Goal: Task Accomplishment & Management: Manage account settings

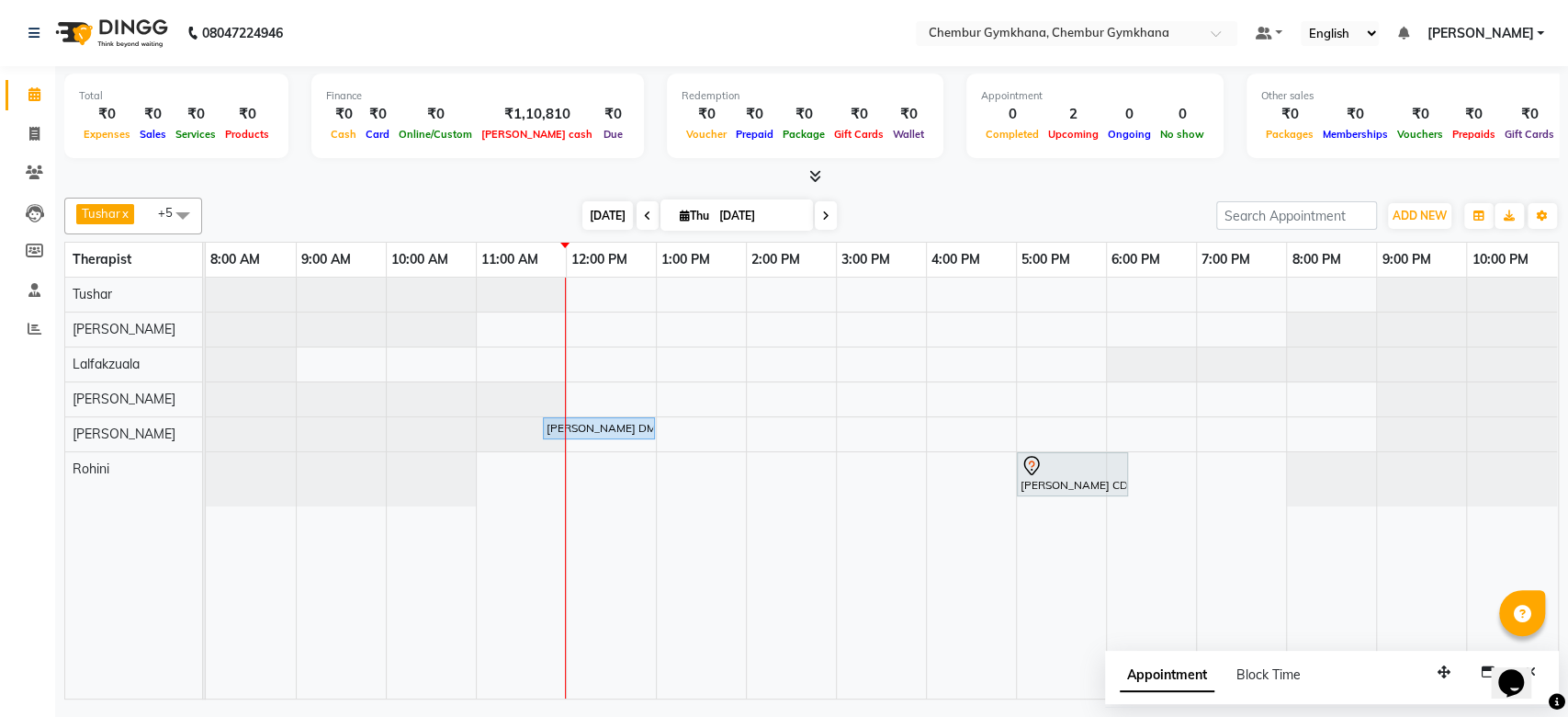
click at [585, 210] on span "Today" at bounding box center [607, 215] width 51 height 29
click at [637, 213] on span at bounding box center [648, 215] width 22 height 29
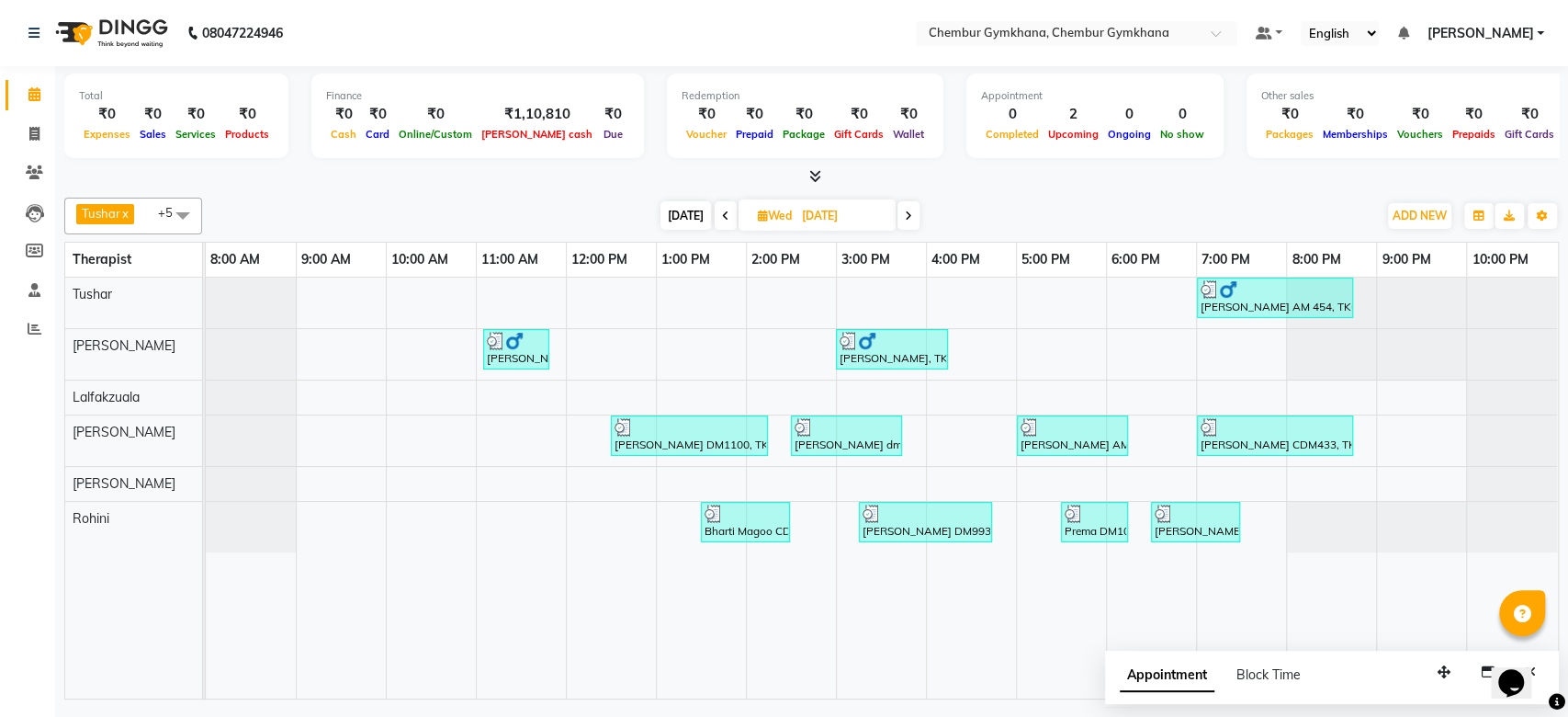
click at [908, 215] on icon at bounding box center [908, 216] width 7 height 11
type input "04-09-2025"
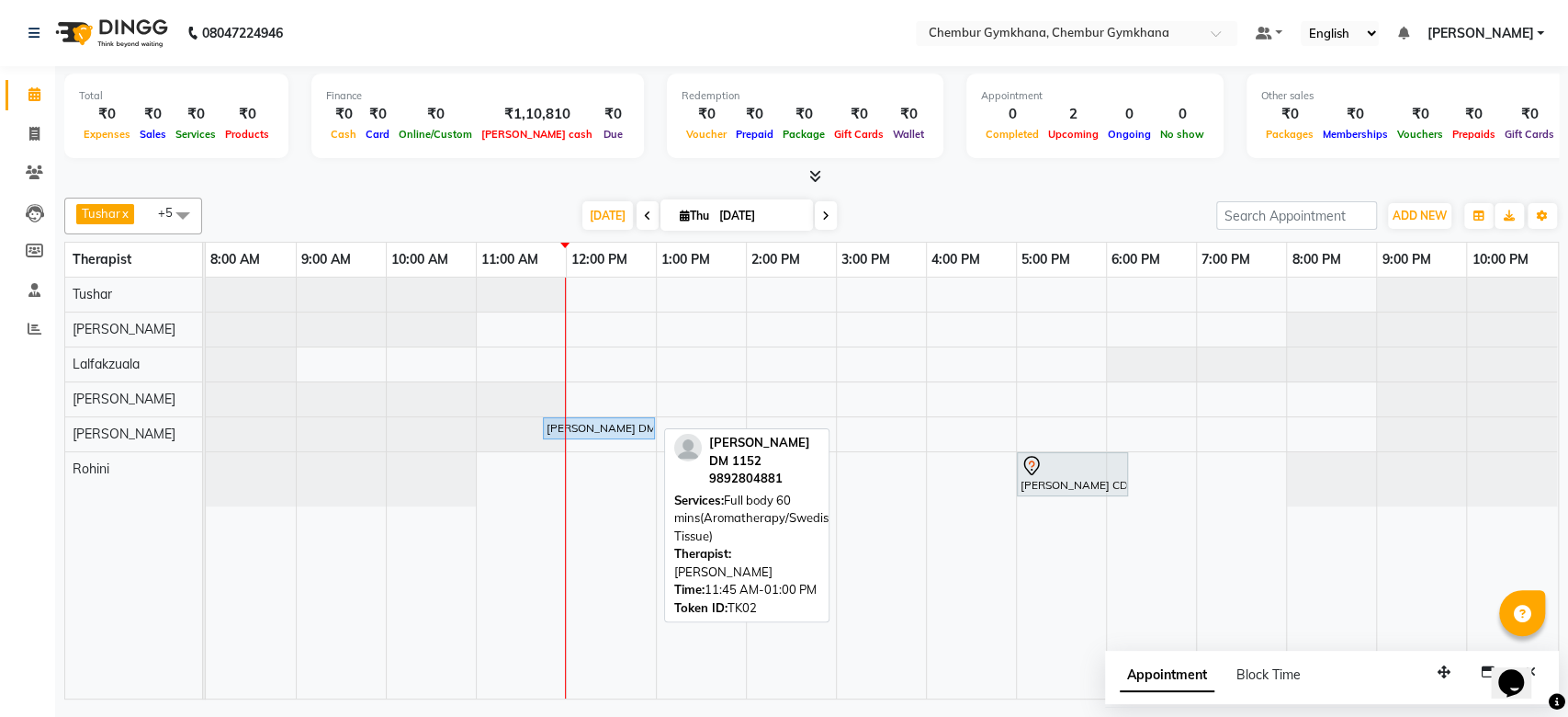
click at [593, 429] on div "JENNY DM 1152, TK02, 11:45 AM-01:00 PM, Full body 60 mins(Aromatherapy/Swedish/…" at bounding box center [599, 429] width 109 height 17
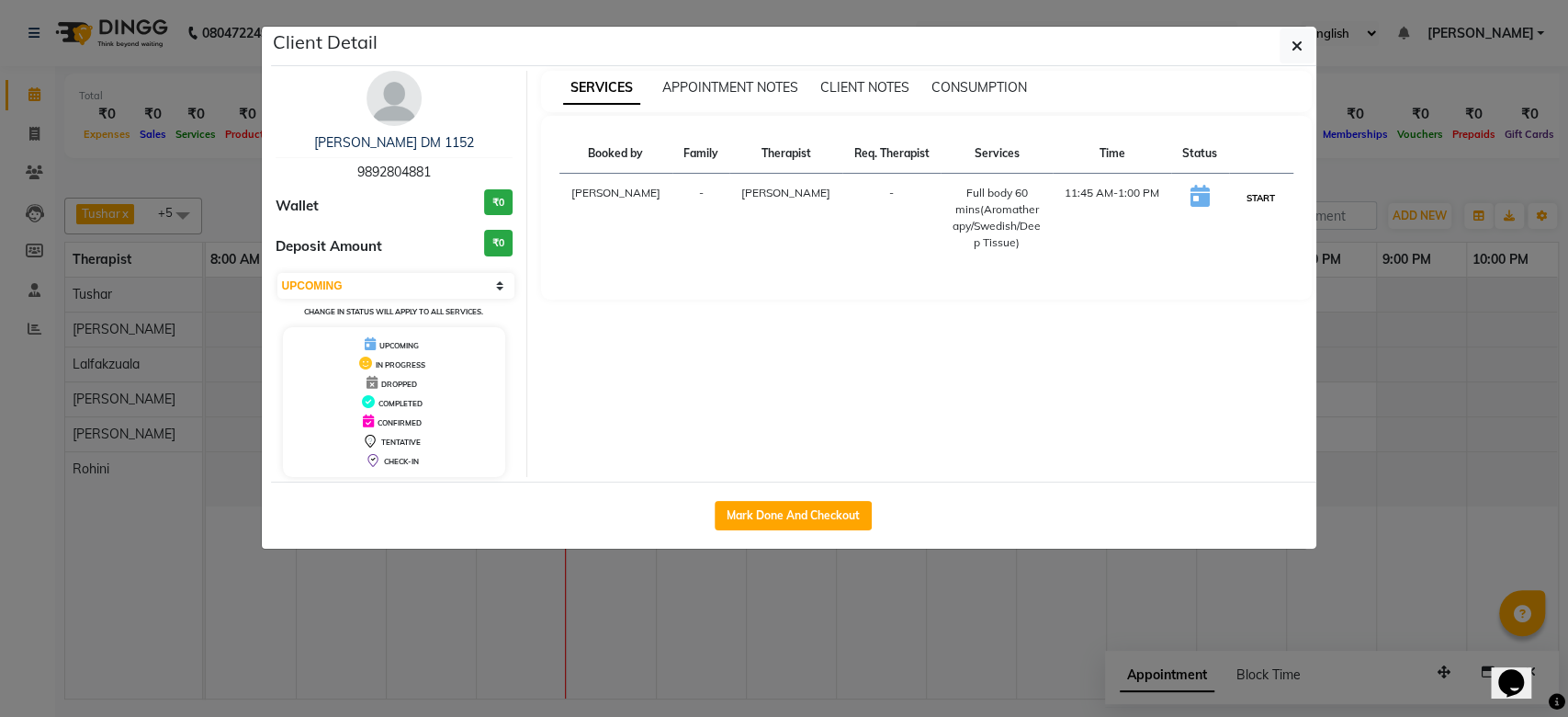
click at [1252, 195] on button "START" at bounding box center [1260, 197] width 38 height 23
select select "1"
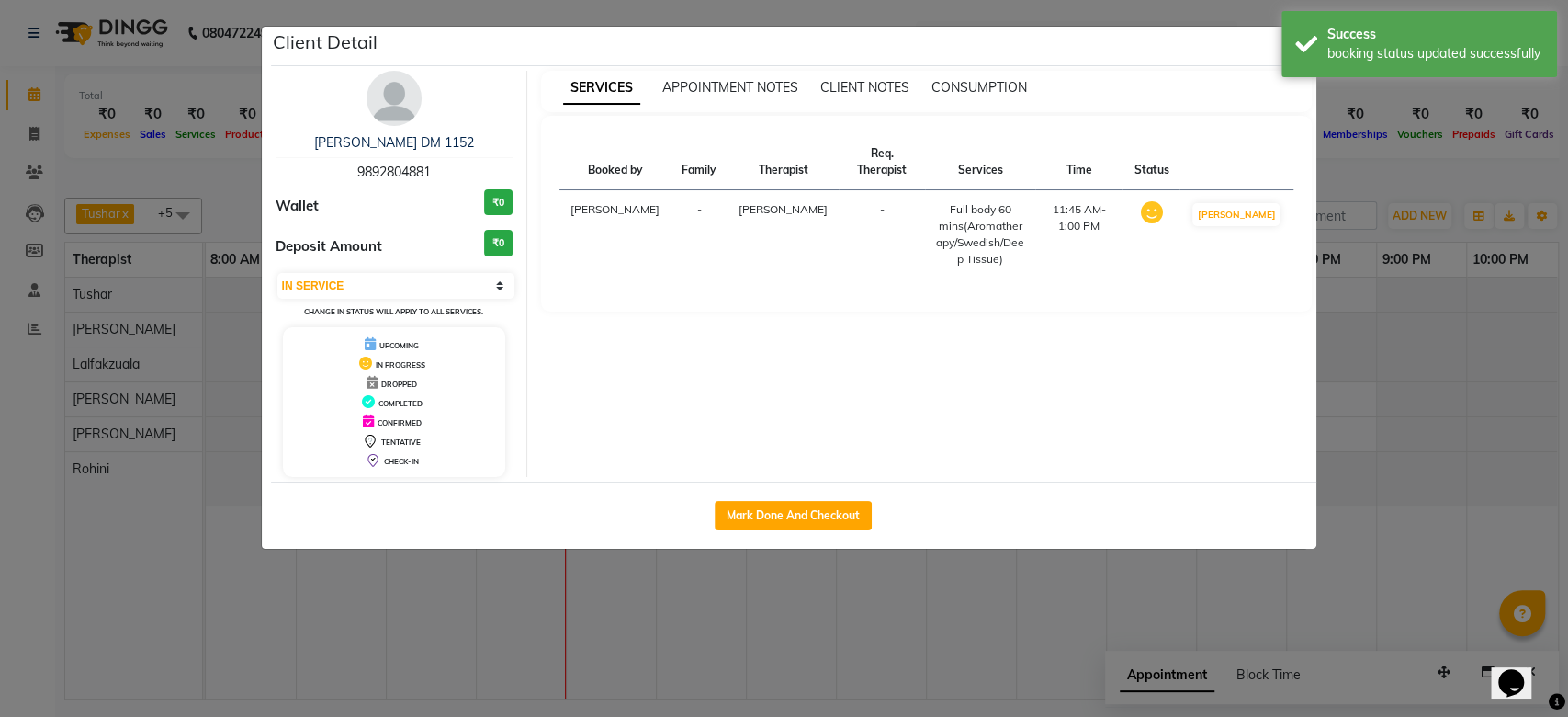
click at [1457, 149] on ngb-modal-window "Client Detail JENNY DM 1152 9892804881 Wallet ₹0 Deposit Amount ₹0 Select IN SE…" at bounding box center [784, 358] width 1568 height 717
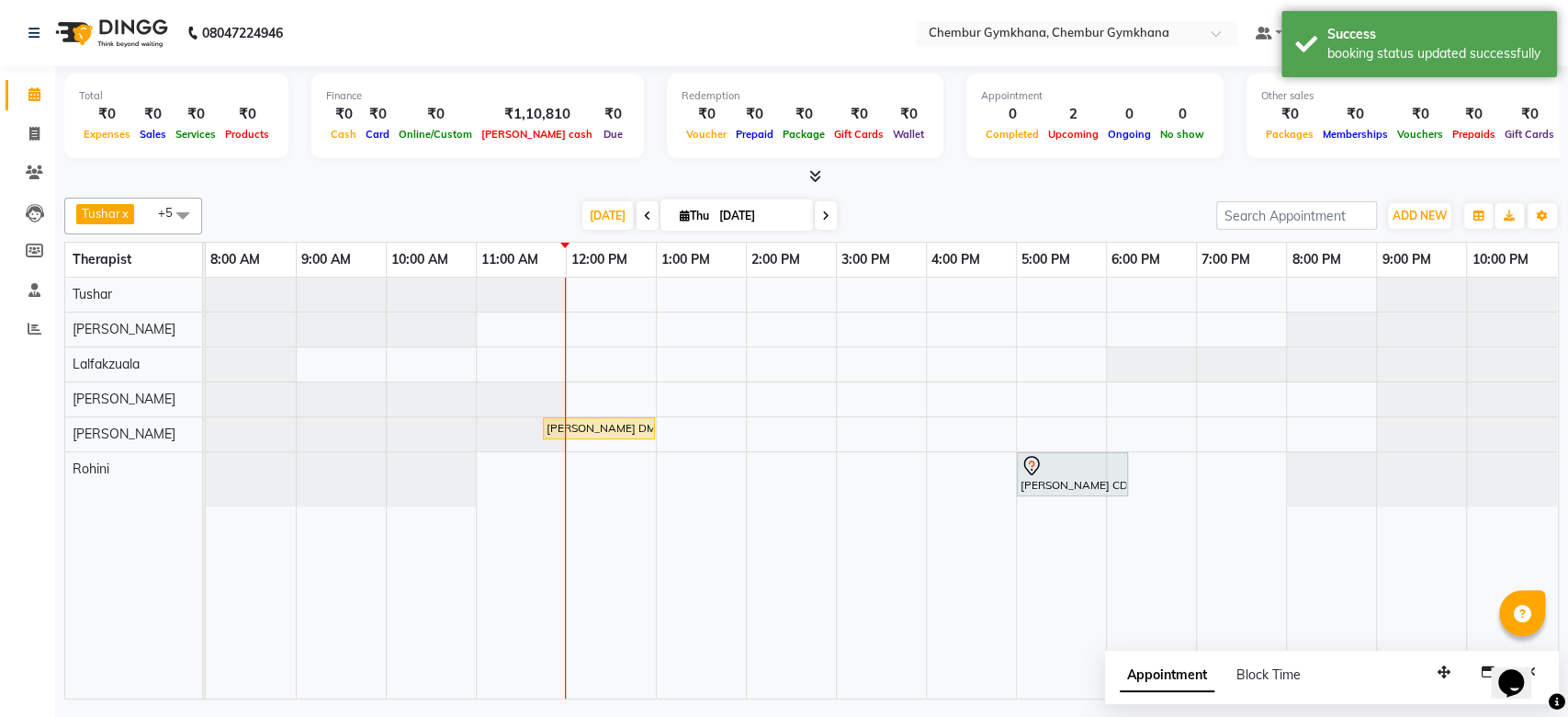
click at [823, 210] on icon at bounding box center [826, 216] width 7 height 11
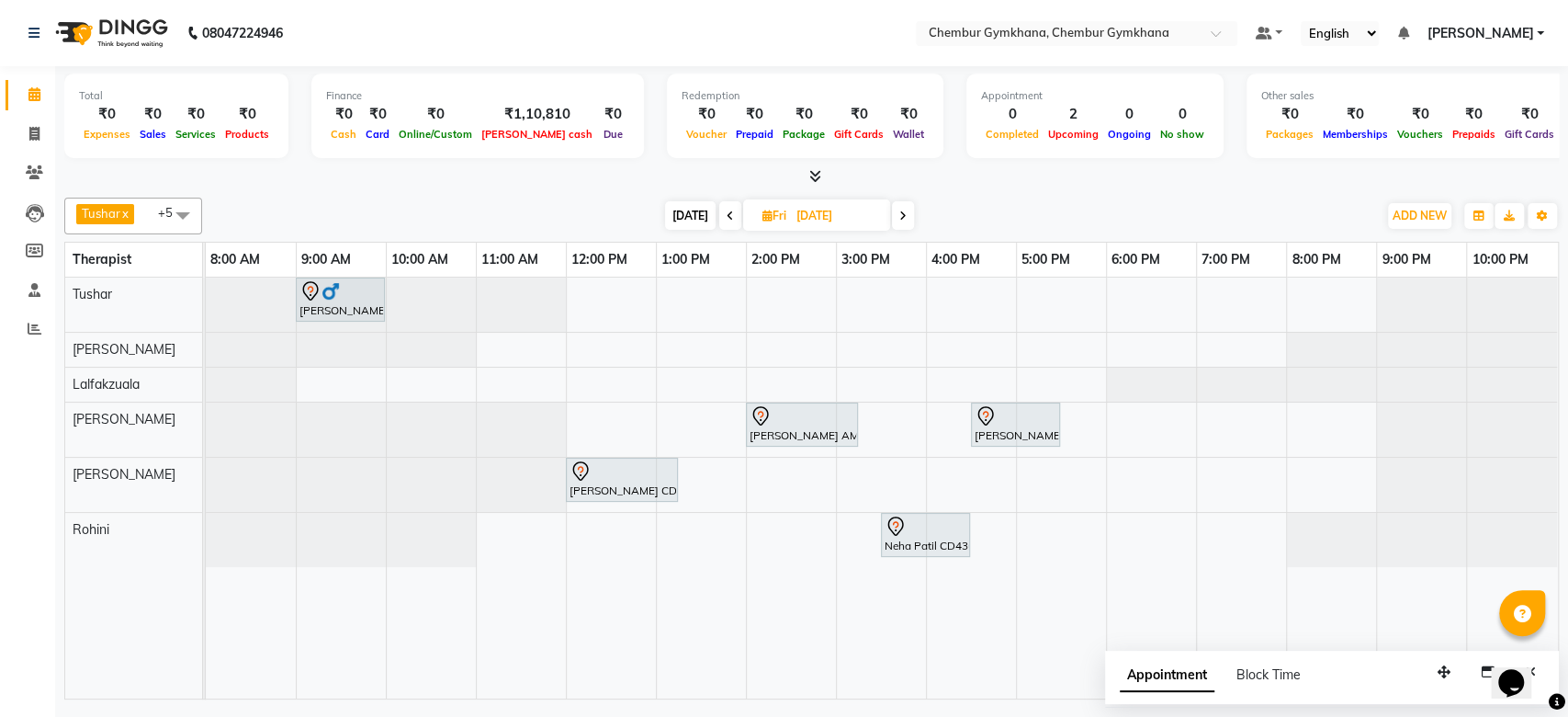
click at [909, 214] on span at bounding box center [903, 215] width 22 height 29
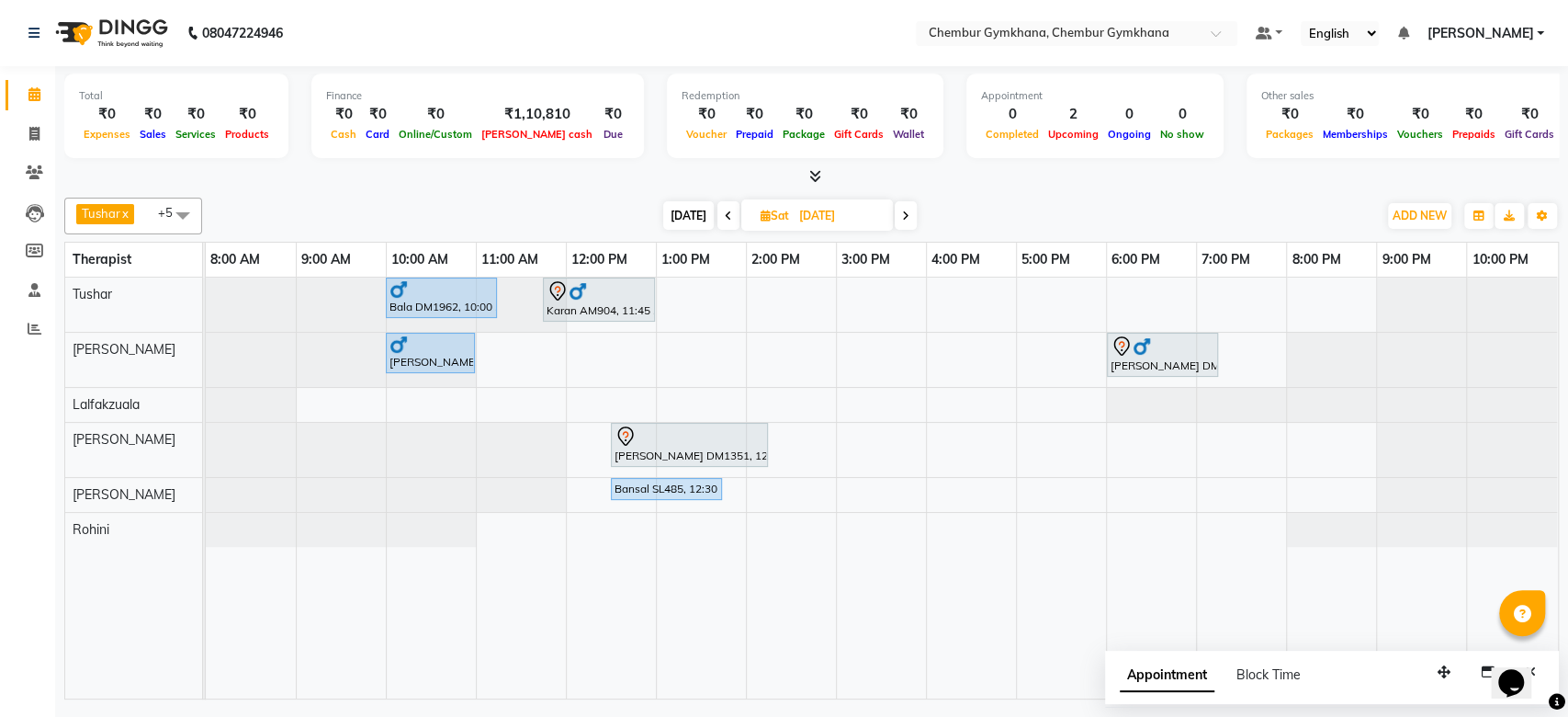
click at [909, 214] on span at bounding box center [906, 215] width 22 height 29
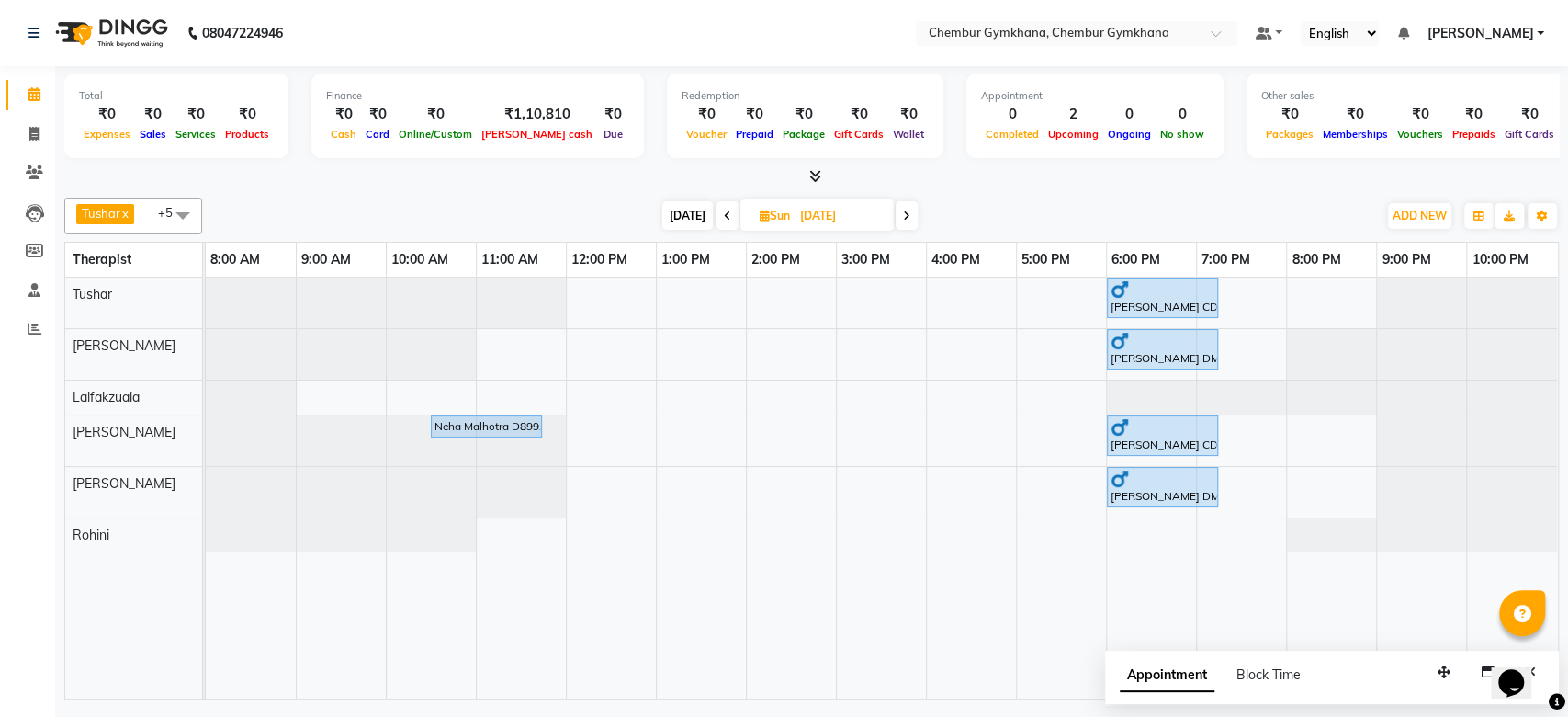
click at [674, 215] on span "Today" at bounding box center [687, 215] width 51 height 29
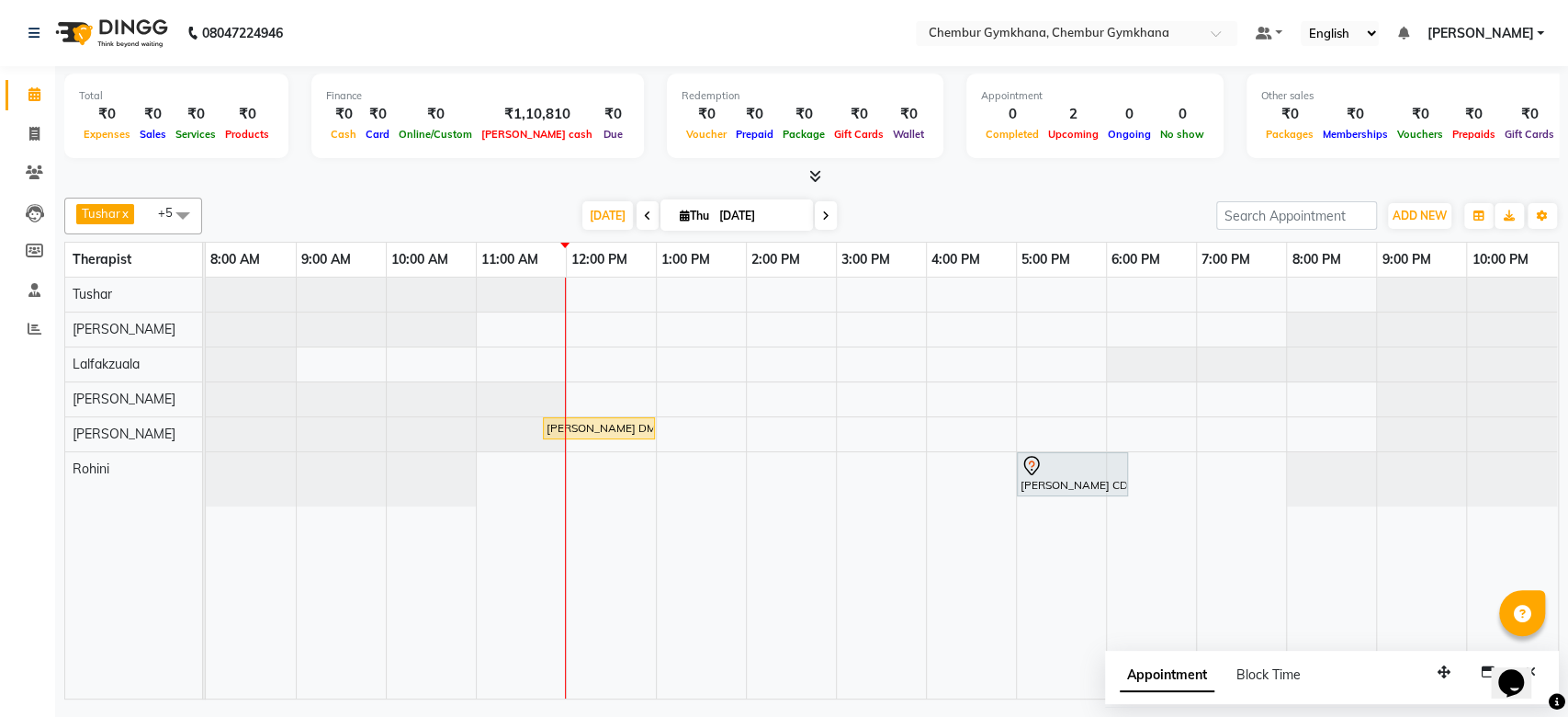
click at [517, 202] on div "Today Thu 04-09-2025" at bounding box center [708, 216] width 996 height 28
click at [644, 212] on icon at bounding box center [648, 216] width 7 height 11
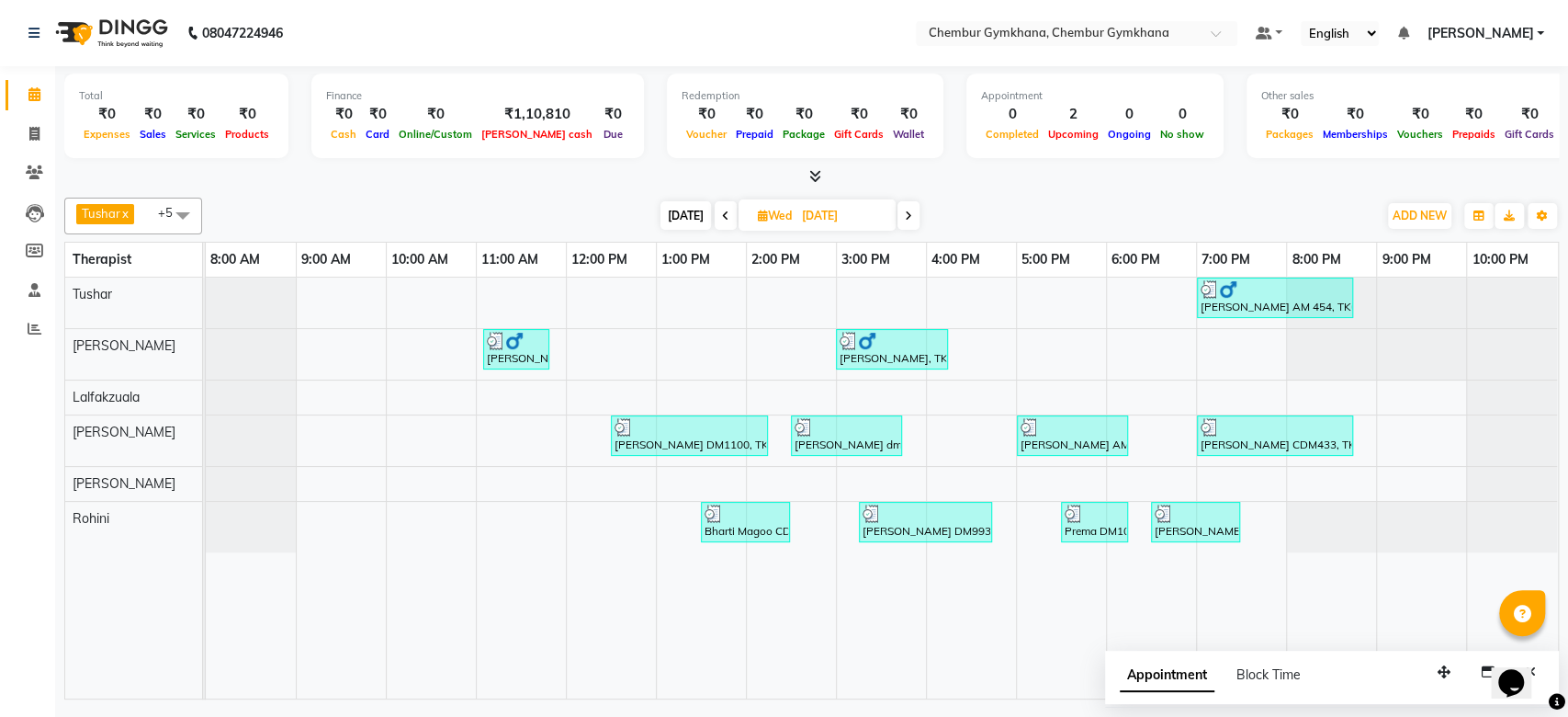
click at [902, 217] on span at bounding box center [908, 215] width 22 height 29
type input "04-09-2025"
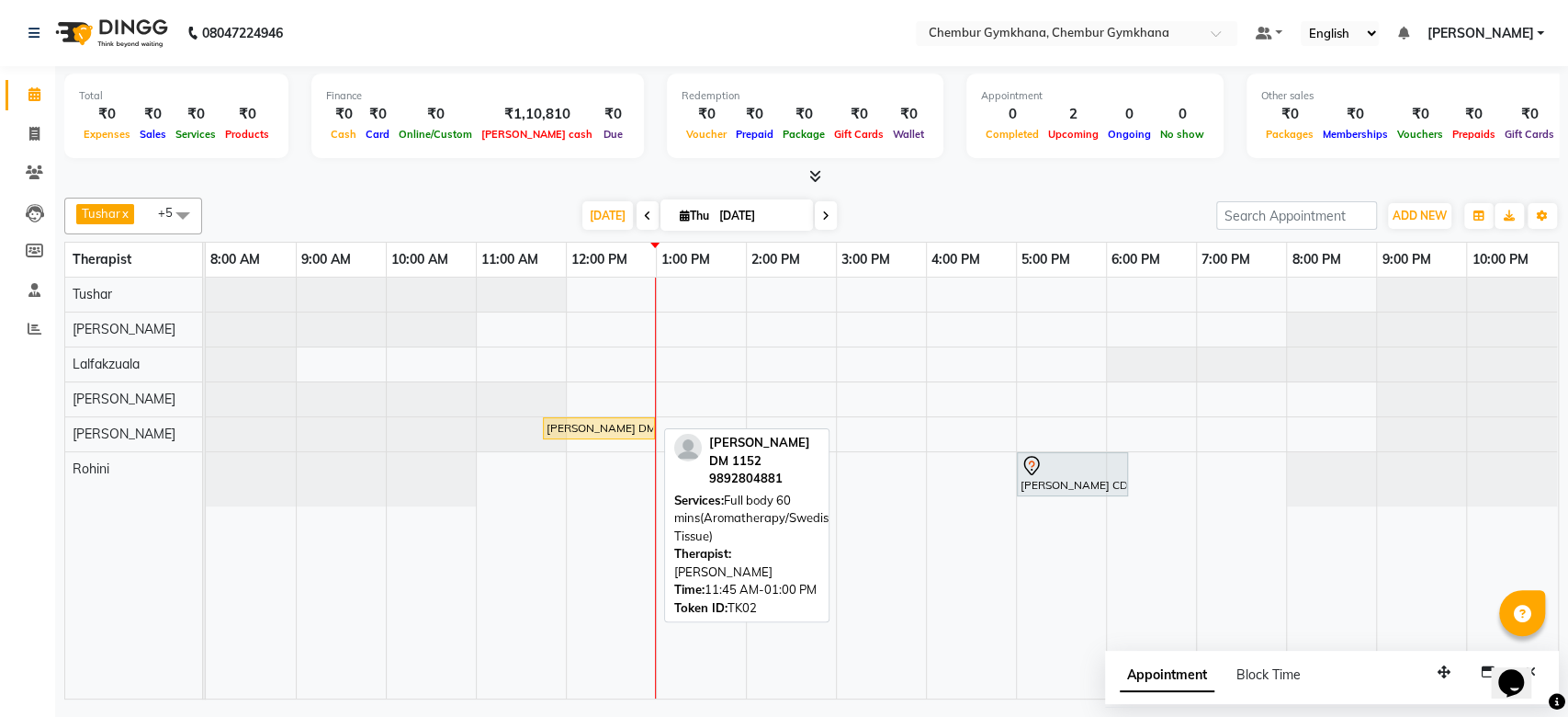
click at [626, 433] on div "JENNY DM 1152, TK02, 11:45 AM-01:00 PM, Full body 60 mins(Aromatherapy/Swedish/…" at bounding box center [599, 429] width 109 height 17
select select "1"
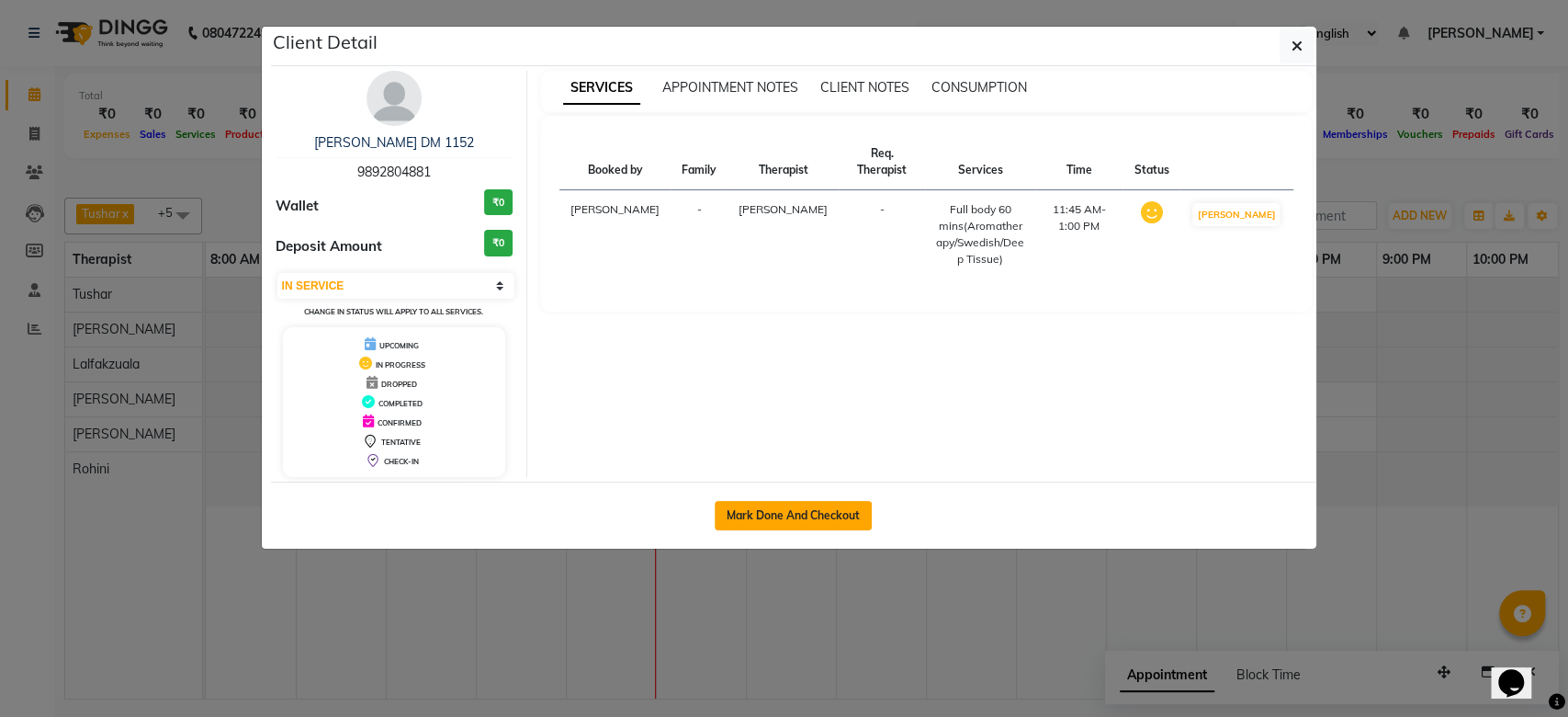
click at [846, 504] on button "Mark Done And Checkout" at bounding box center [793, 516] width 158 height 29
select select "8754"
select select "service"
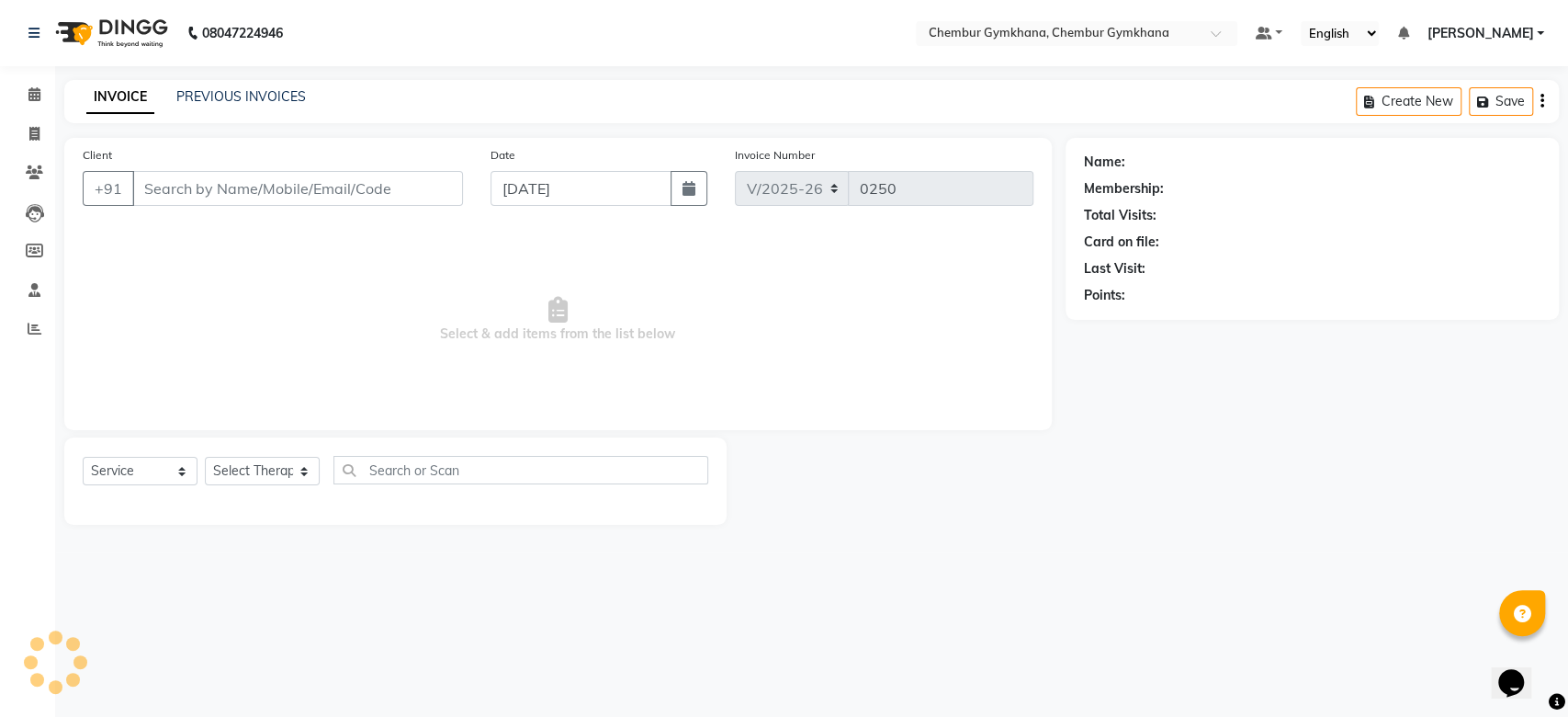
type input "9892804881"
select select "89090"
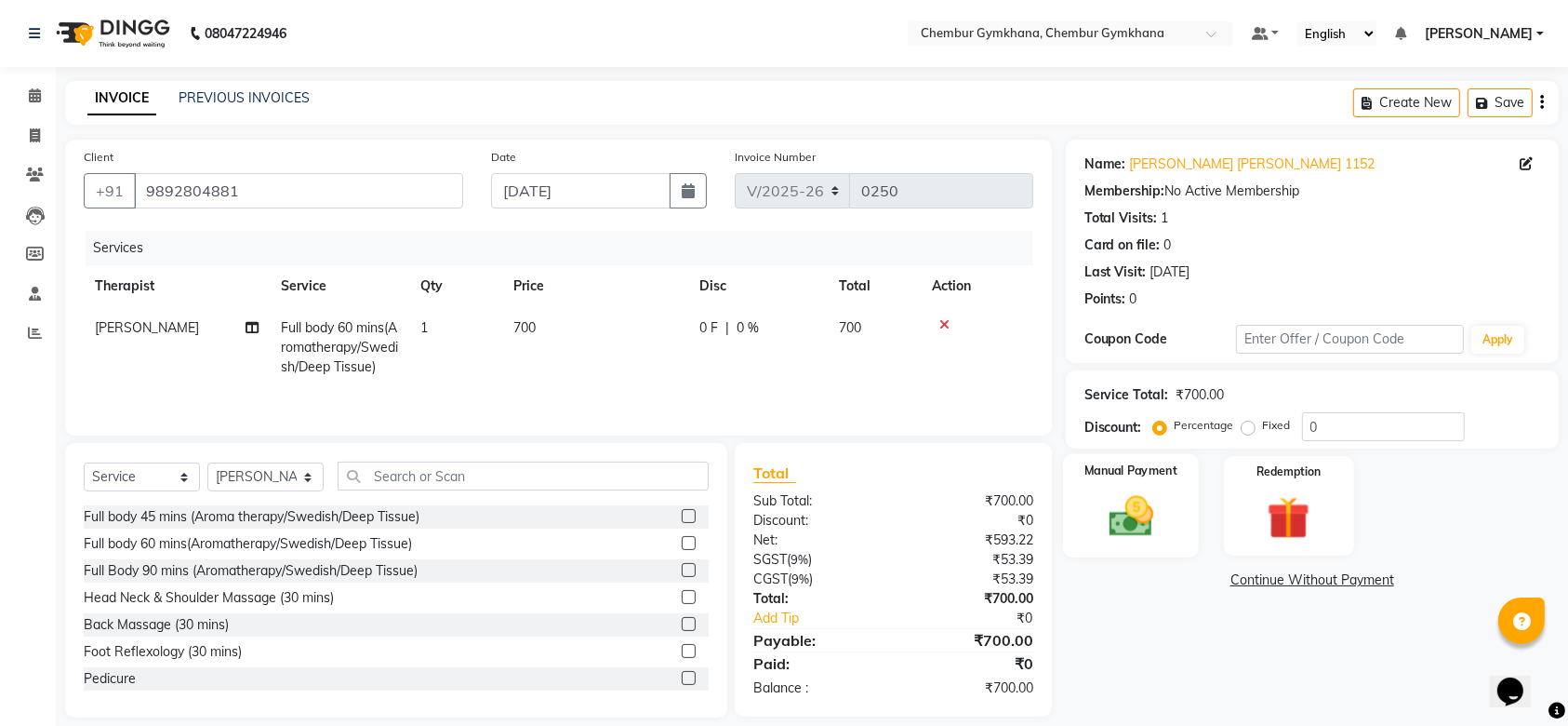
click at [1155, 524] on img at bounding box center [1131, 516] width 73 height 51
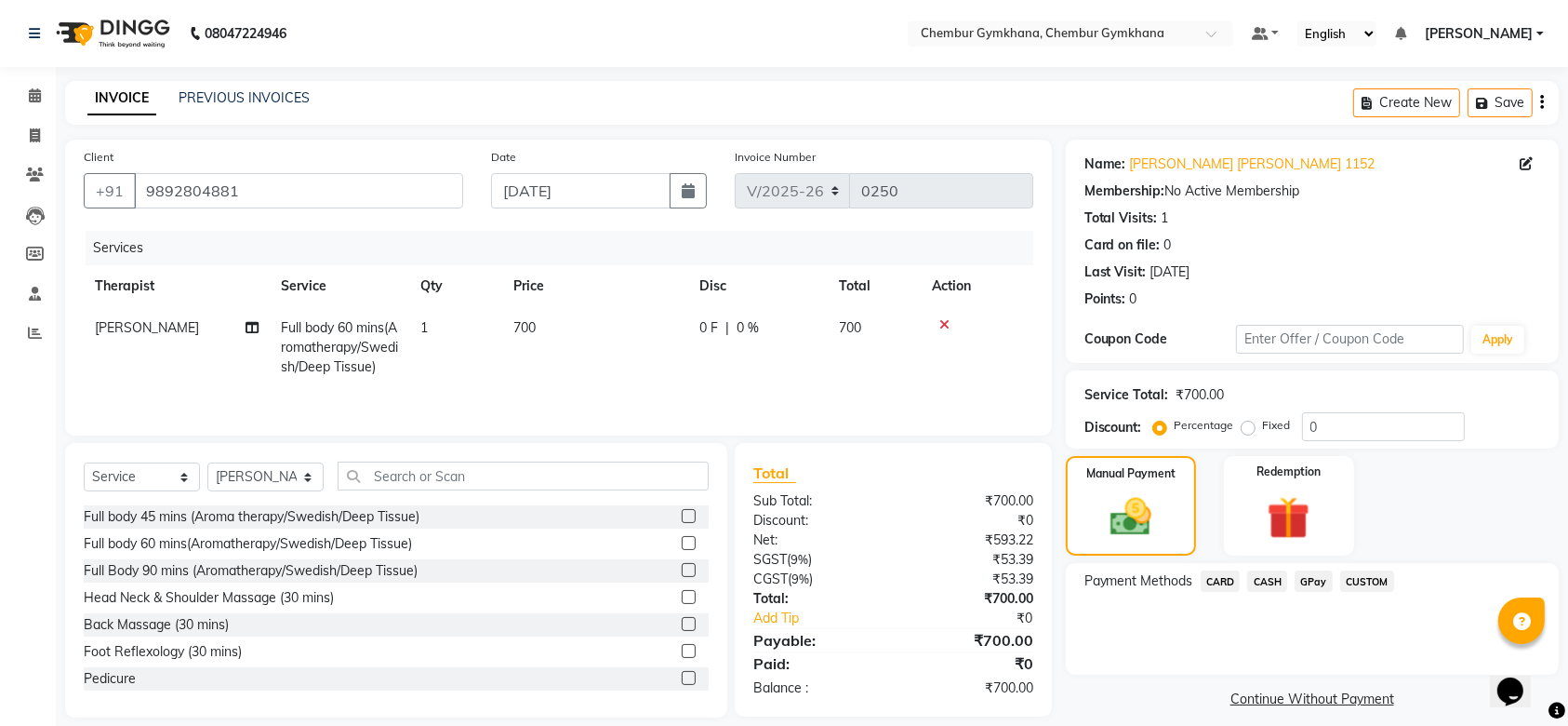
click at [1315, 584] on span "GPay" at bounding box center [1313, 580] width 38 height 21
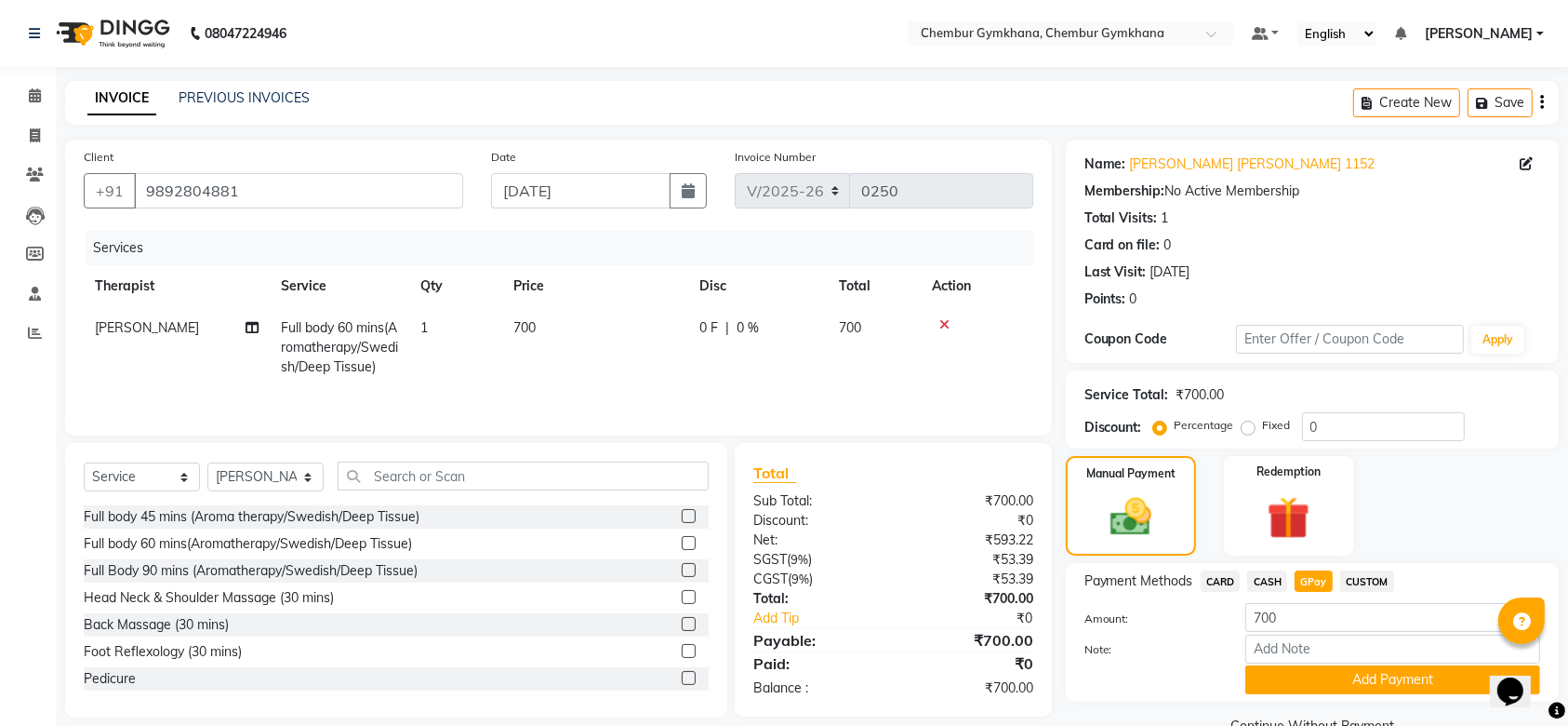
scroll to position [41, 0]
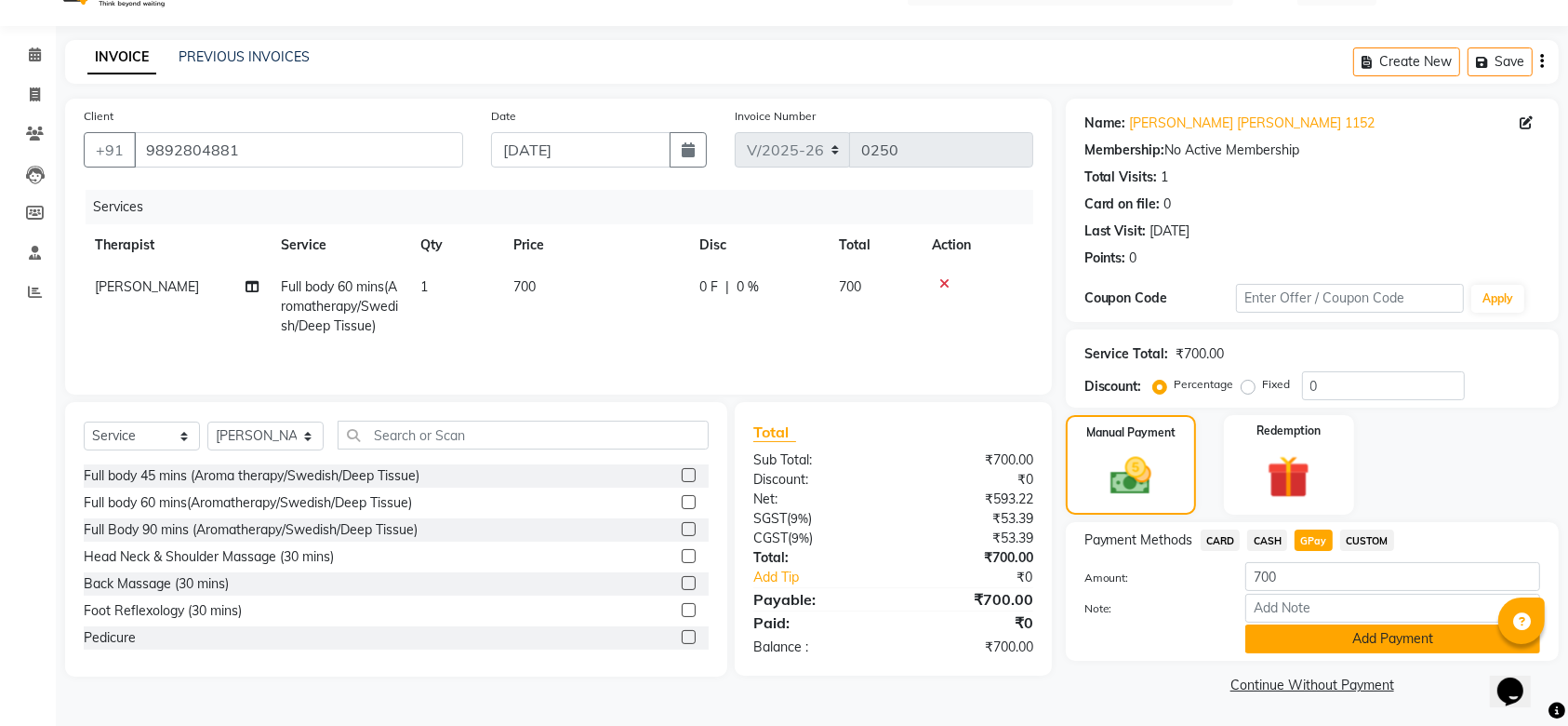
click at [1305, 640] on button "Add Payment" at bounding box center [1393, 638] width 295 height 29
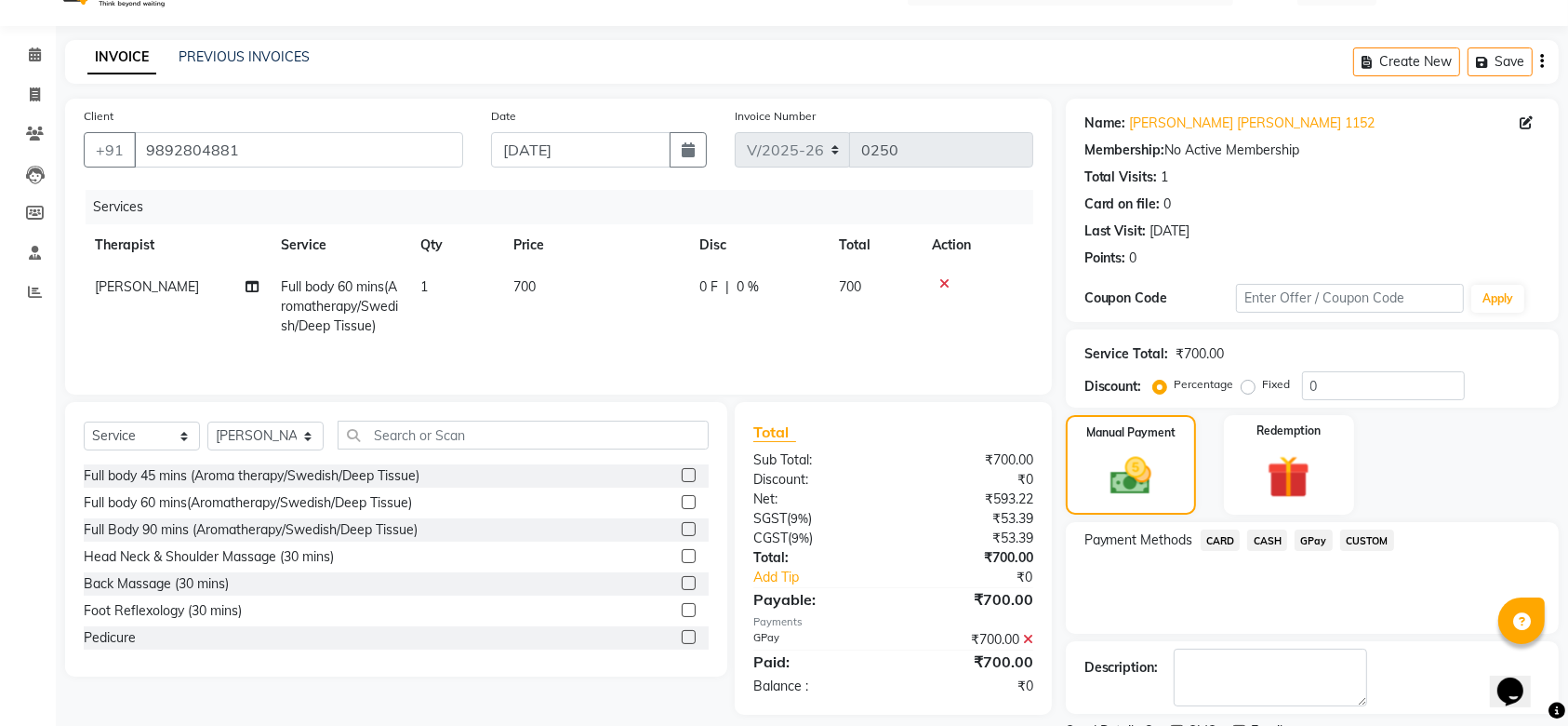
scroll to position [119, 0]
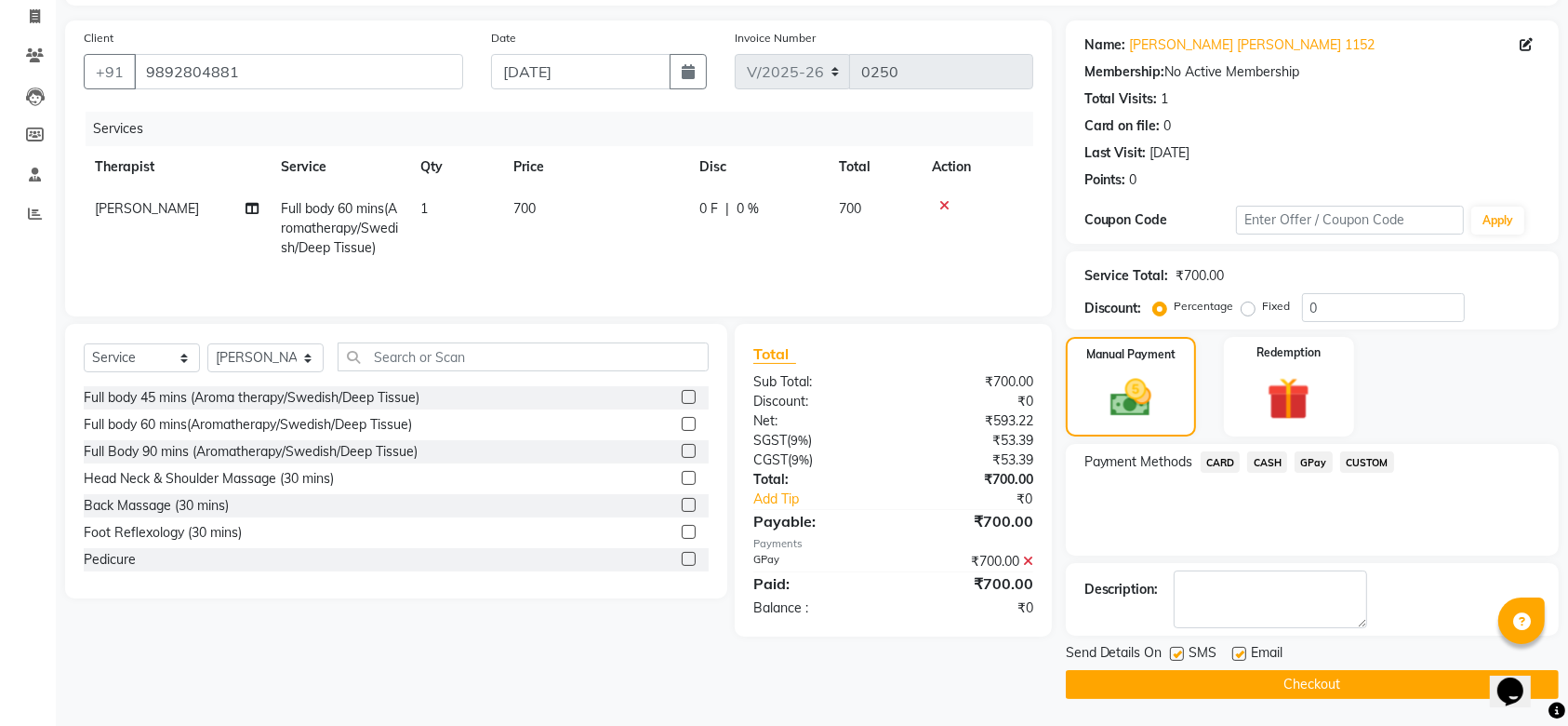
click at [1297, 680] on button "Checkout" at bounding box center [1312, 684] width 493 height 29
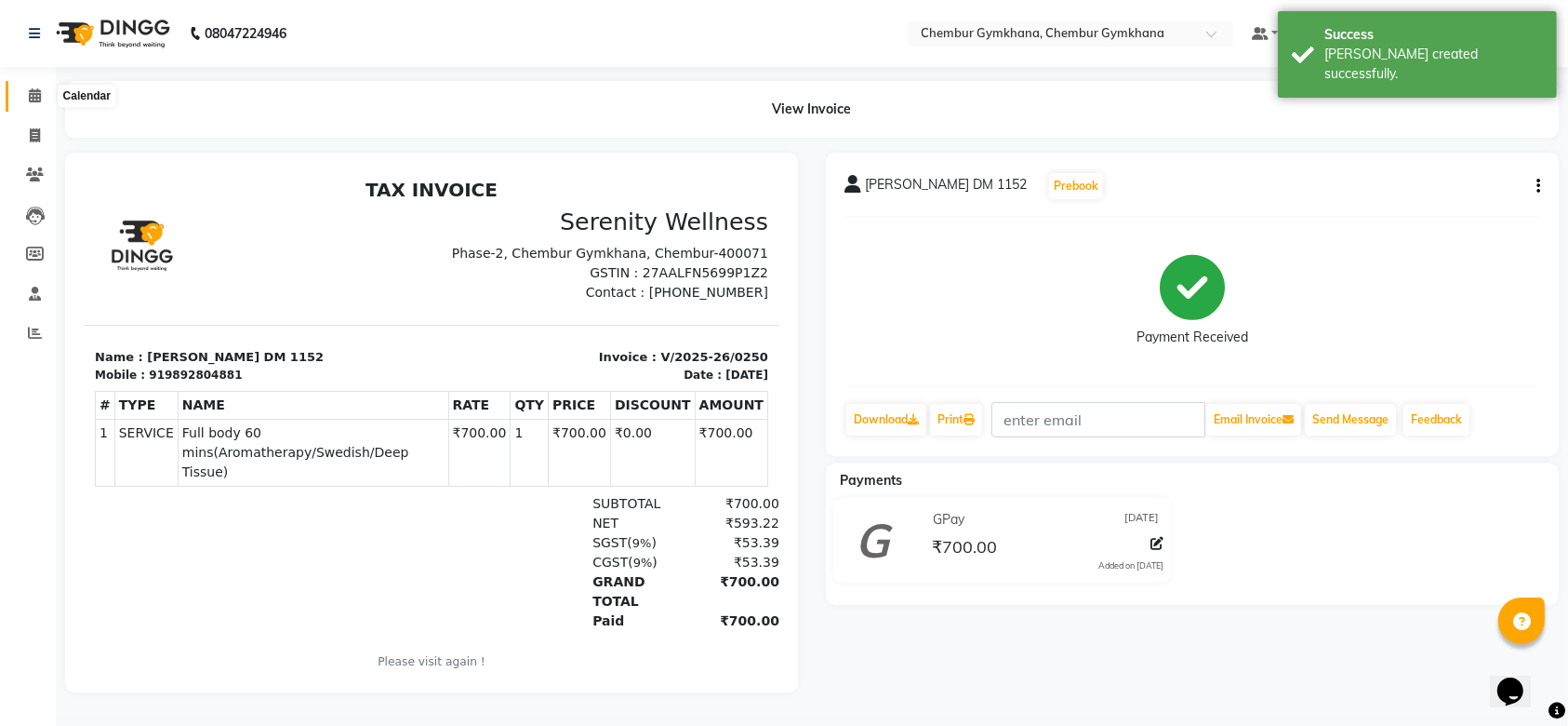
click at [39, 100] on icon at bounding box center [35, 95] width 12 height 14
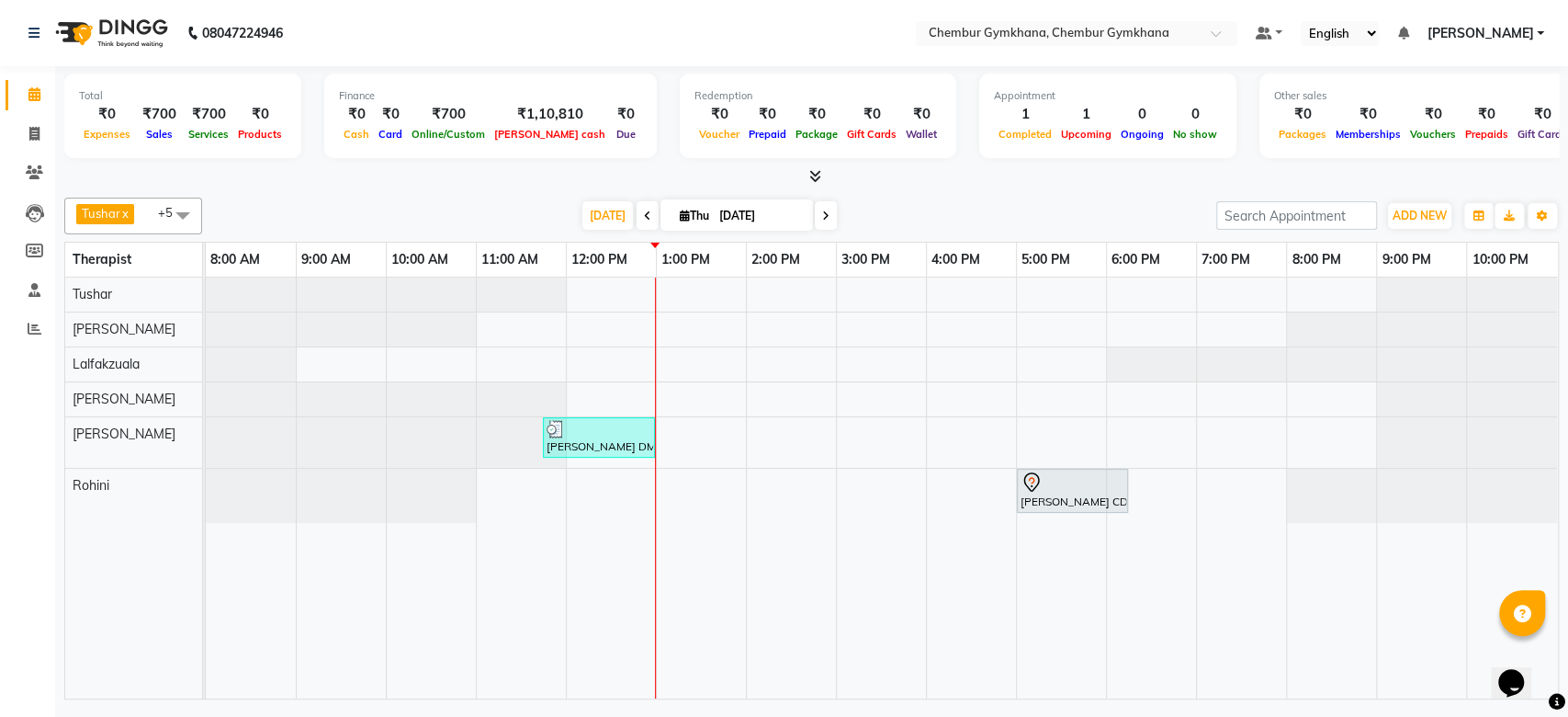
click at [533, 14] on nav "08047224946 Select Location × Chembur Gymkhana, Chembur Gymkhana Default Panel …" at bounding box center [784, 33] width 1568 height 66
click at [644, 217] on icon at bounding box center [648, 216] width 7 height 11
type input "[DATE]"
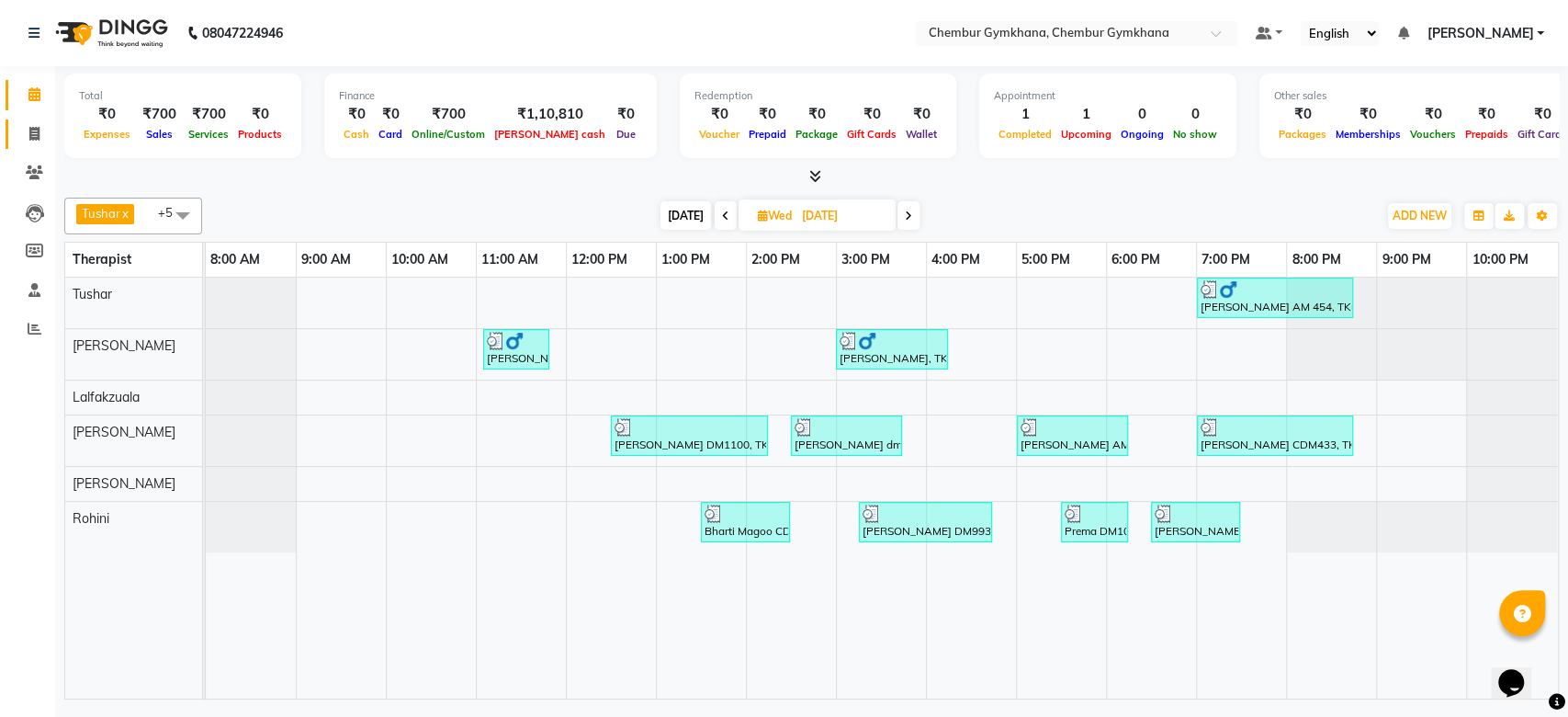
click at [29, 122] on link "Invoice" at bounding box center [28, 135] width 44 height 30
select select "8754"
select select "service"
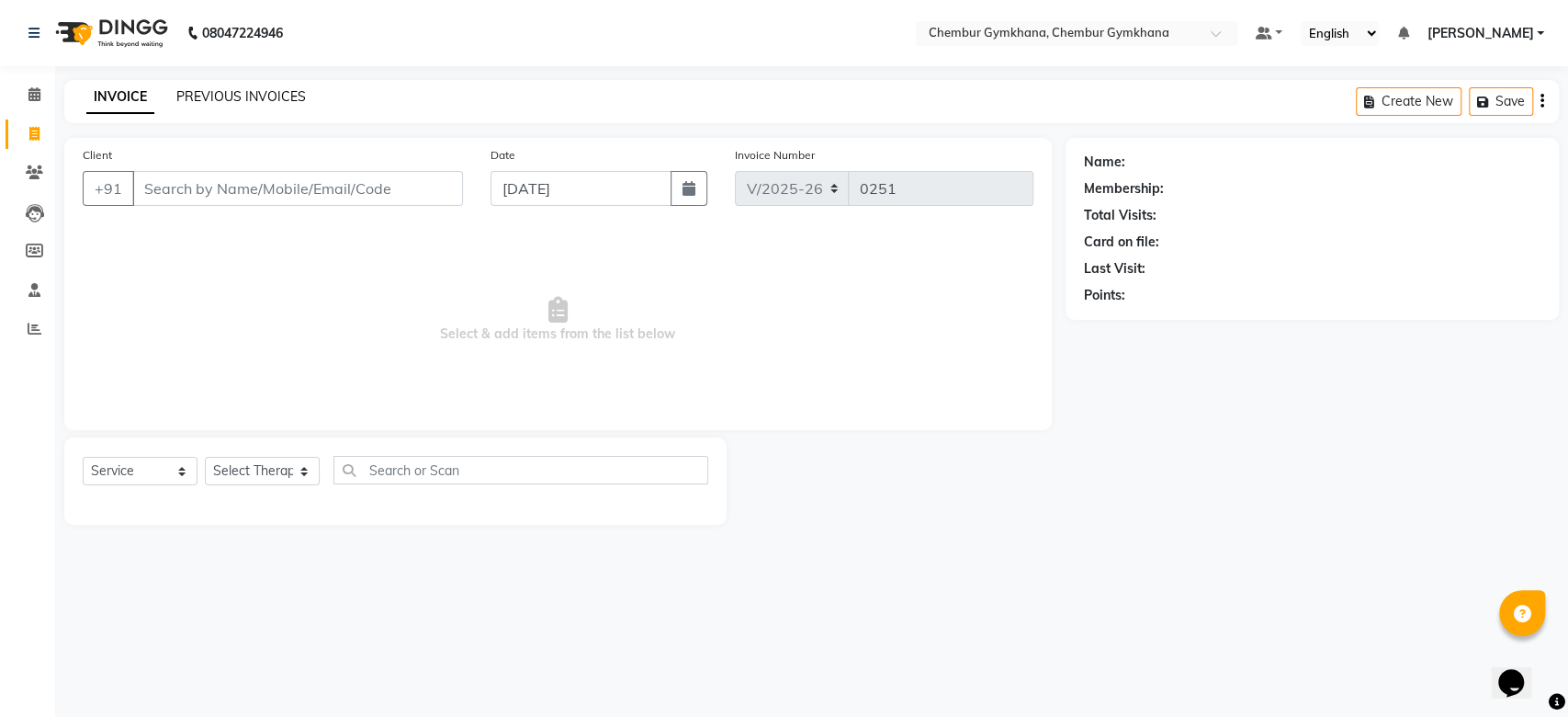
click at [268, 93] on link "PREVIOUS INVOICES" at bounding box center [240, 97] width 130 height 17
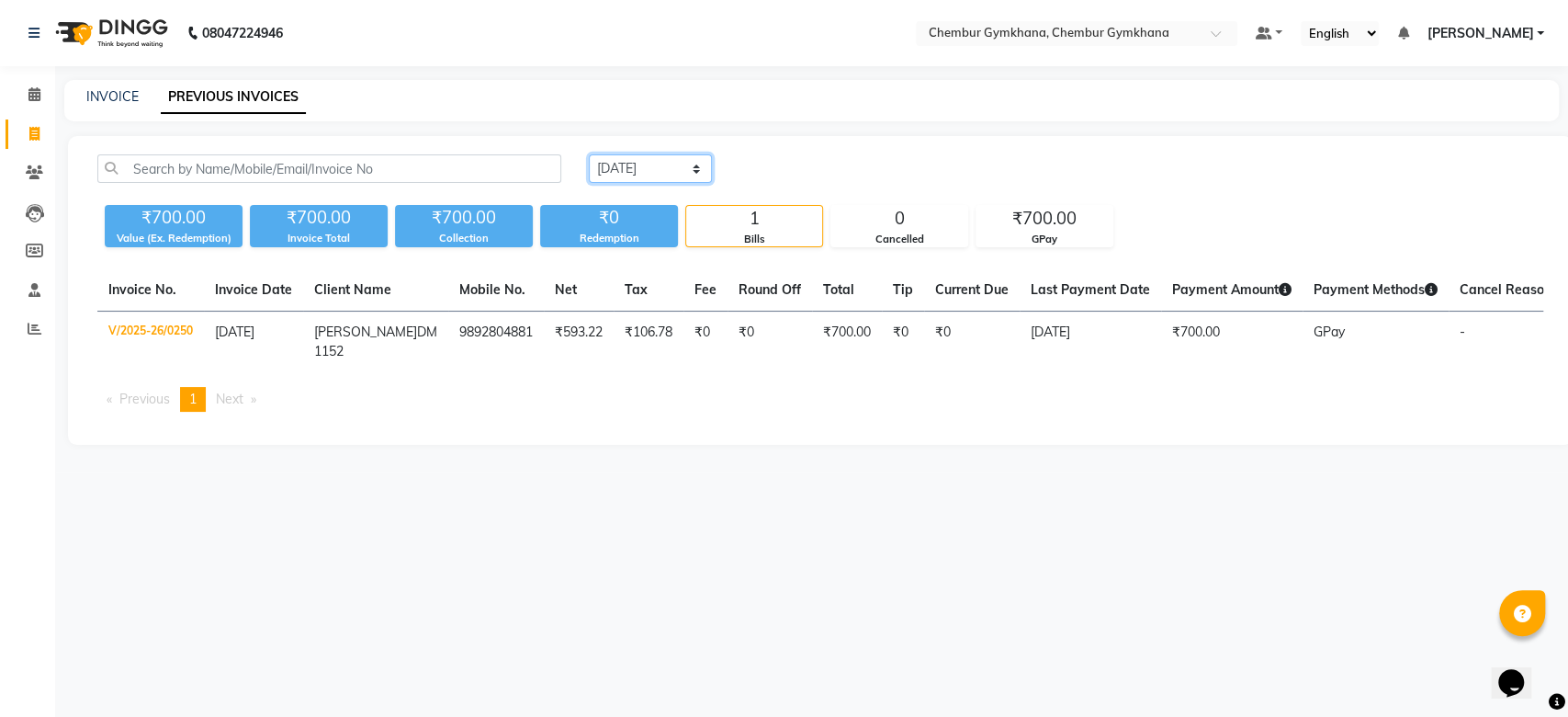
click at [666, 166] on select "Today Yesterday Custom Range" at bounding box center [650, 169] width 123 height 29
select select "yesterday"
click at [589, 155] on select "Today Yesterday Custom Range" at bounding box center [650, 169] width 123 height 29
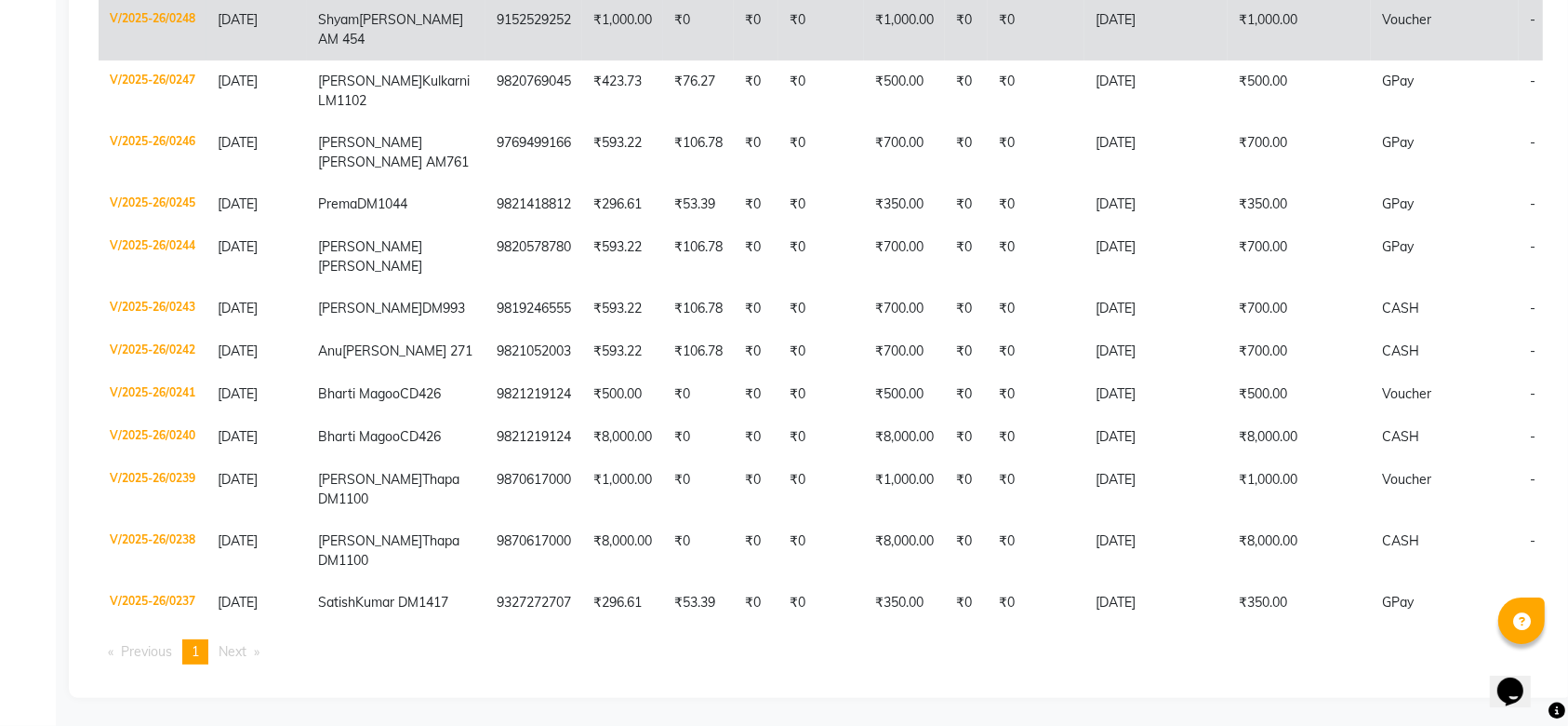
scroll to position [586, 0]
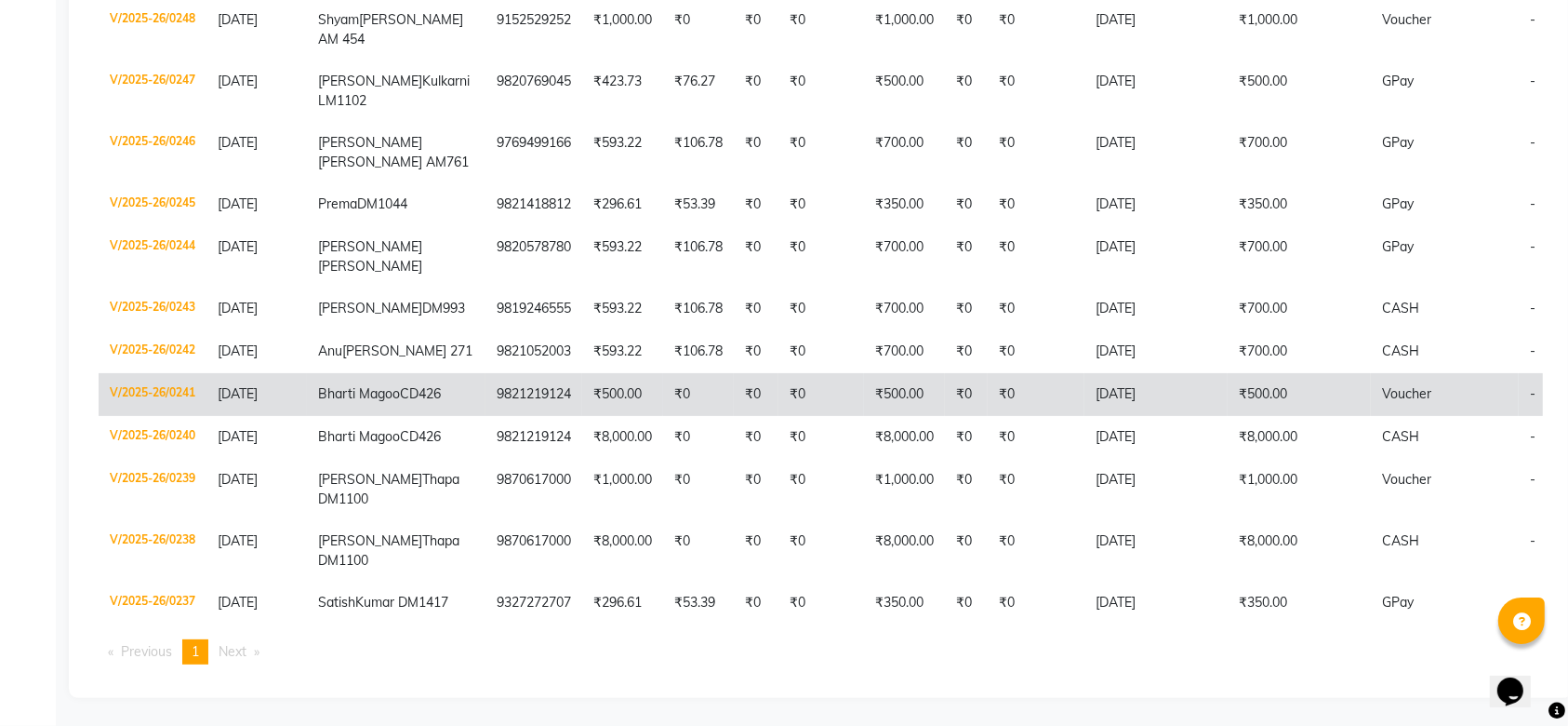
click at [1020, 373] on td "₹0" at bounding box center [1036, 395] width 97 height 43
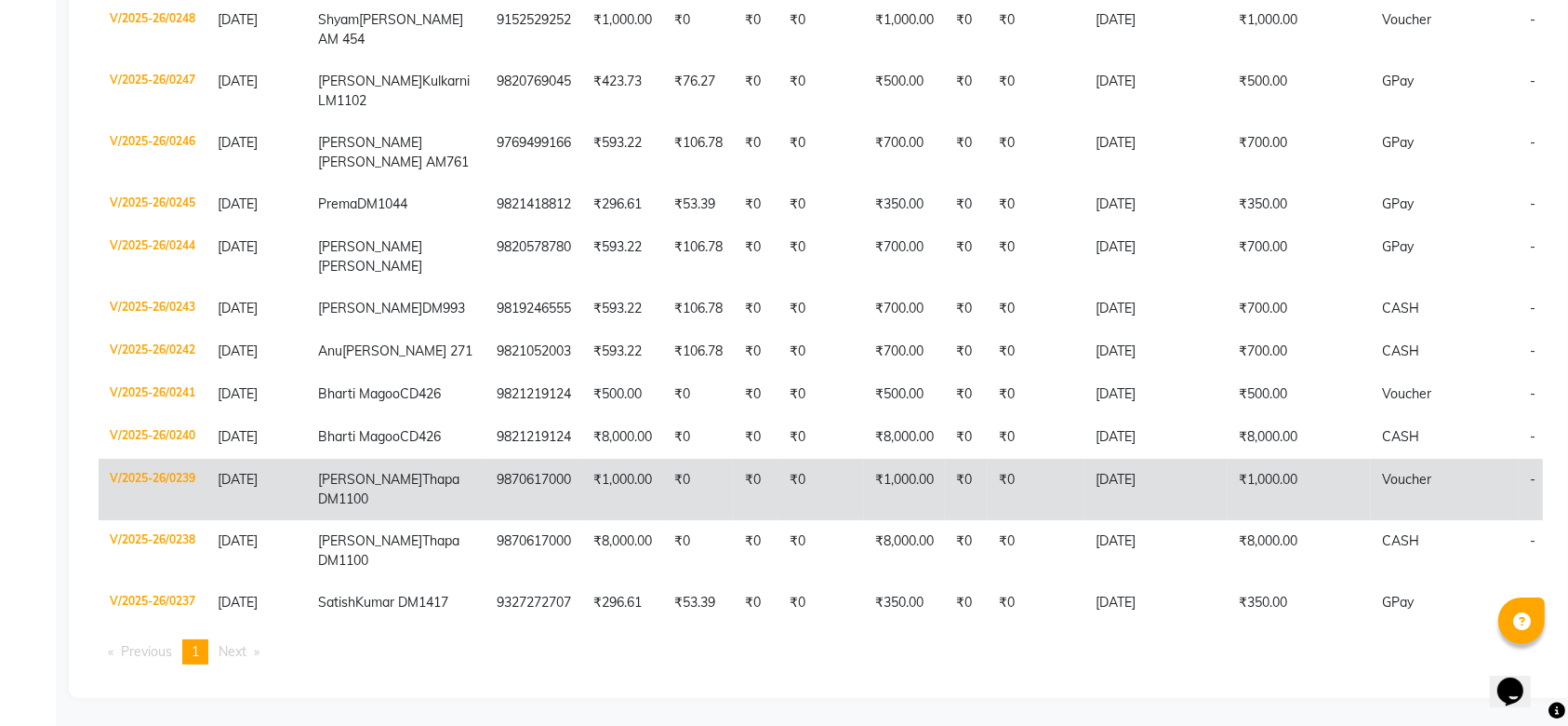
scroll to position [0, 0]
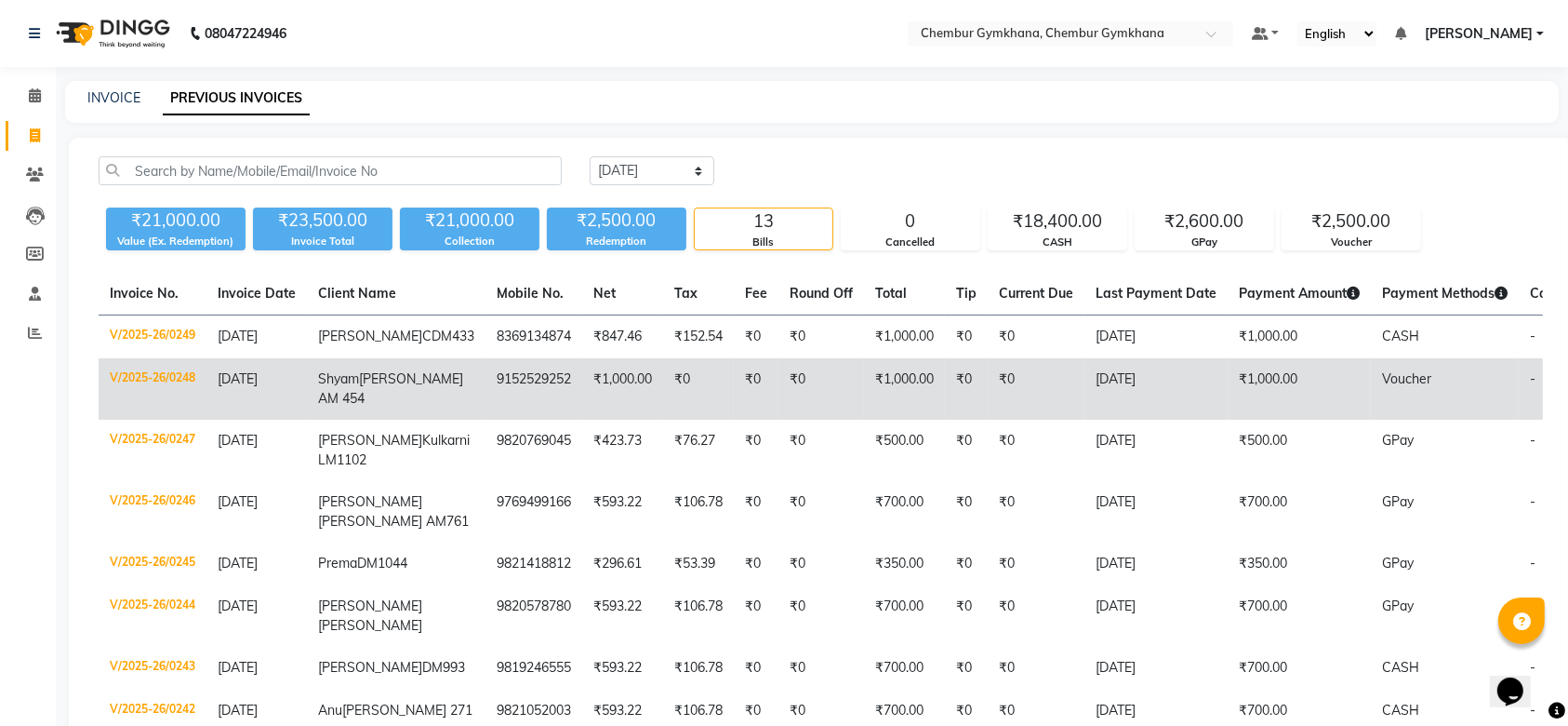
click at [1420, 399] on td "Voucher" at bounding box center [1445, 389] width 148 height 62
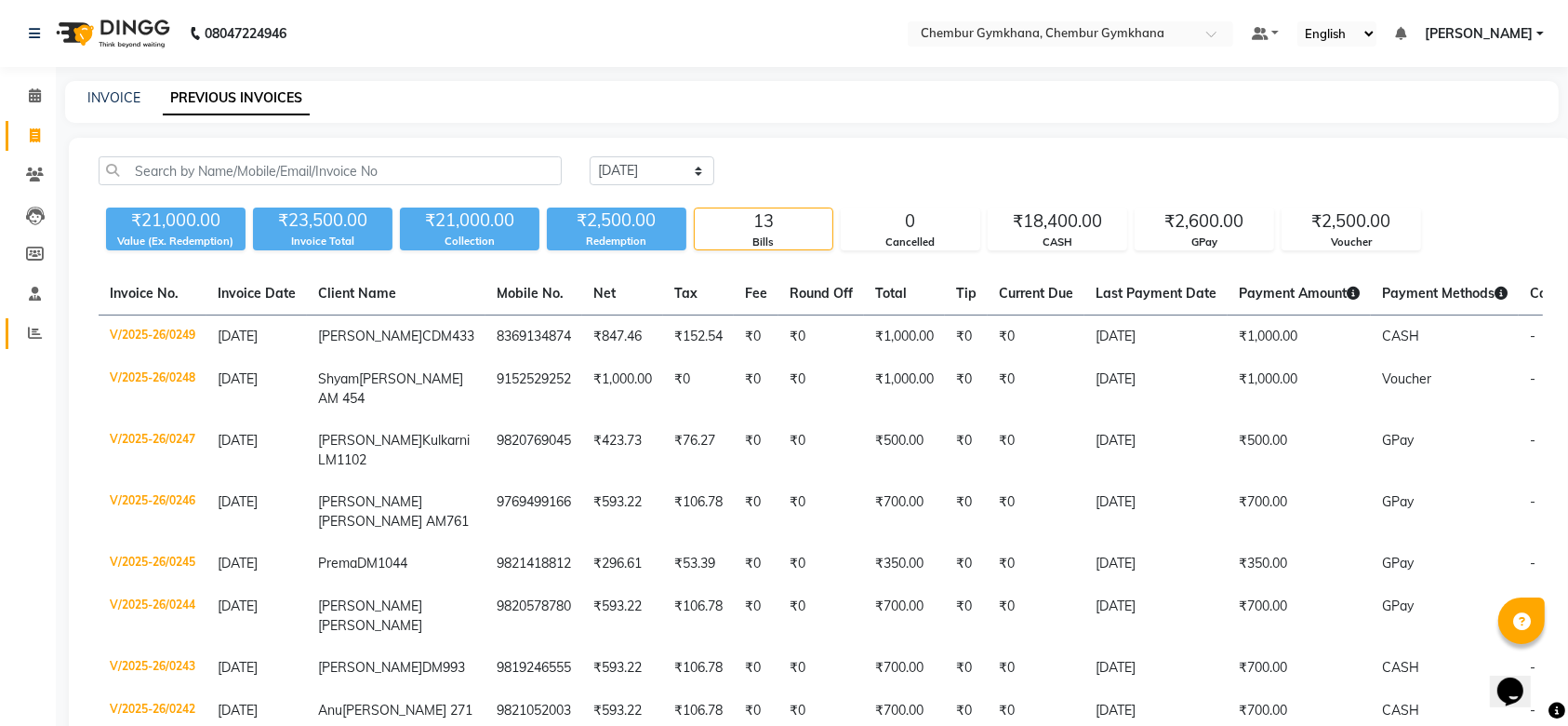
click at [28, 324] on span at bounding box center [35, 333] width 33 height 21
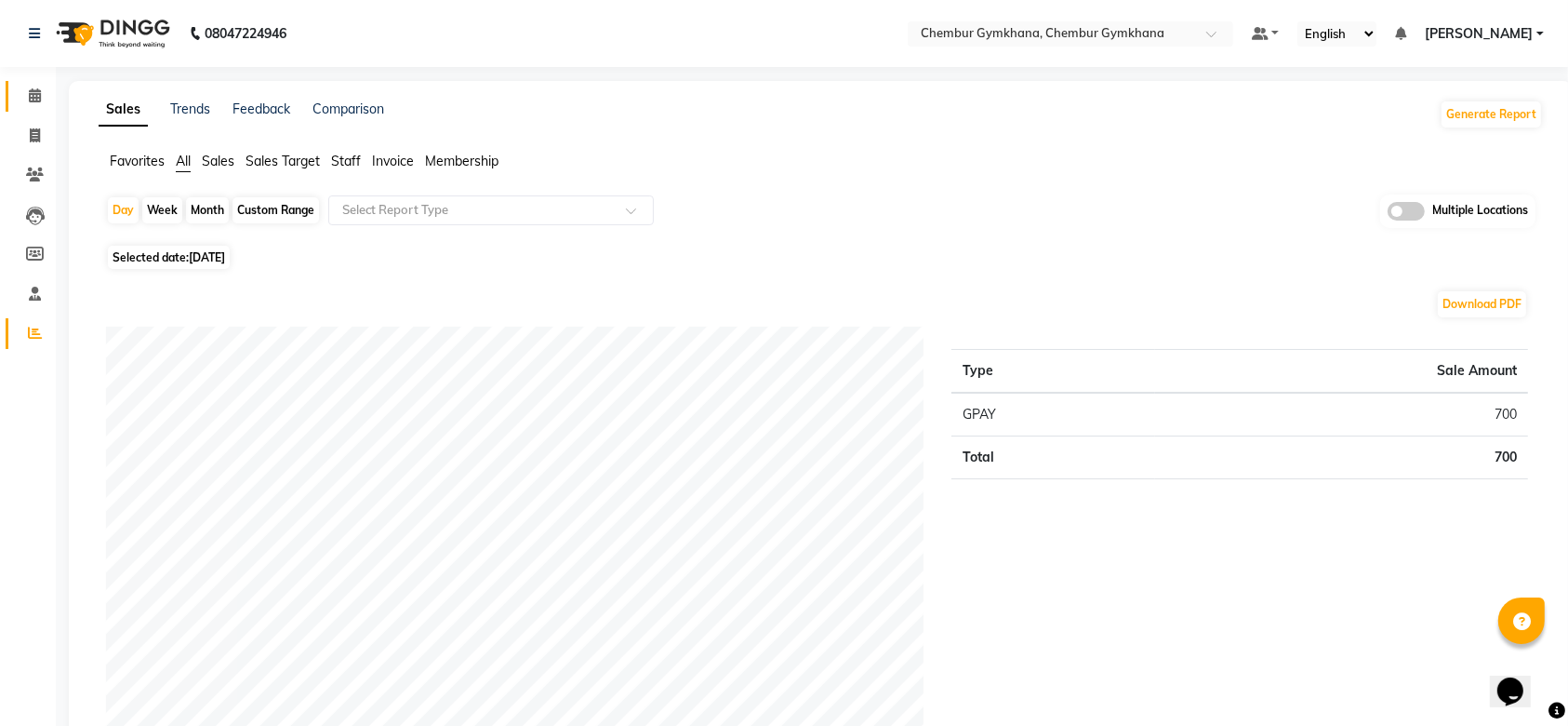
click at [30, 93] on icon at bounding box center [35, 95] width 12 height 14
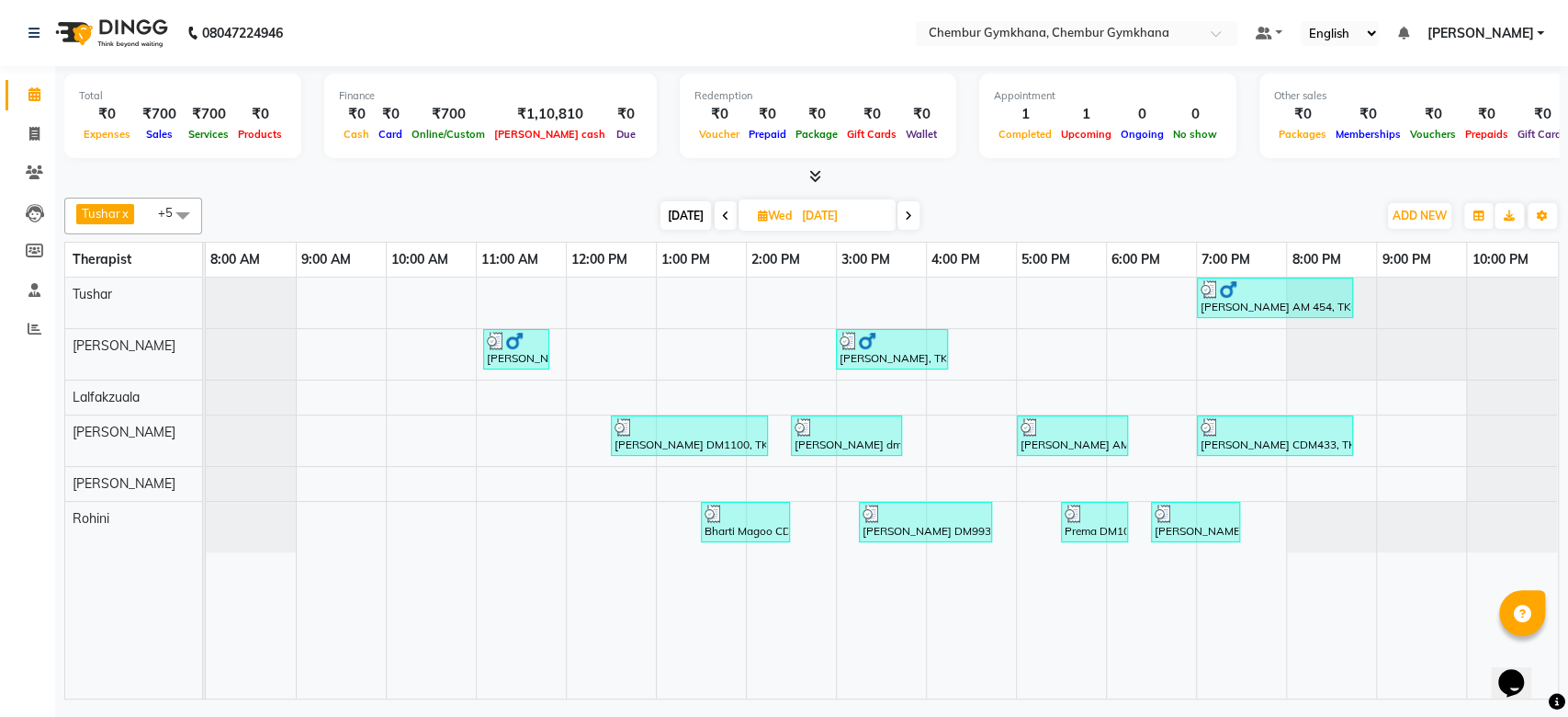
click at [908, 213] on icon at bounding box center [908, 216] width 7 height 11
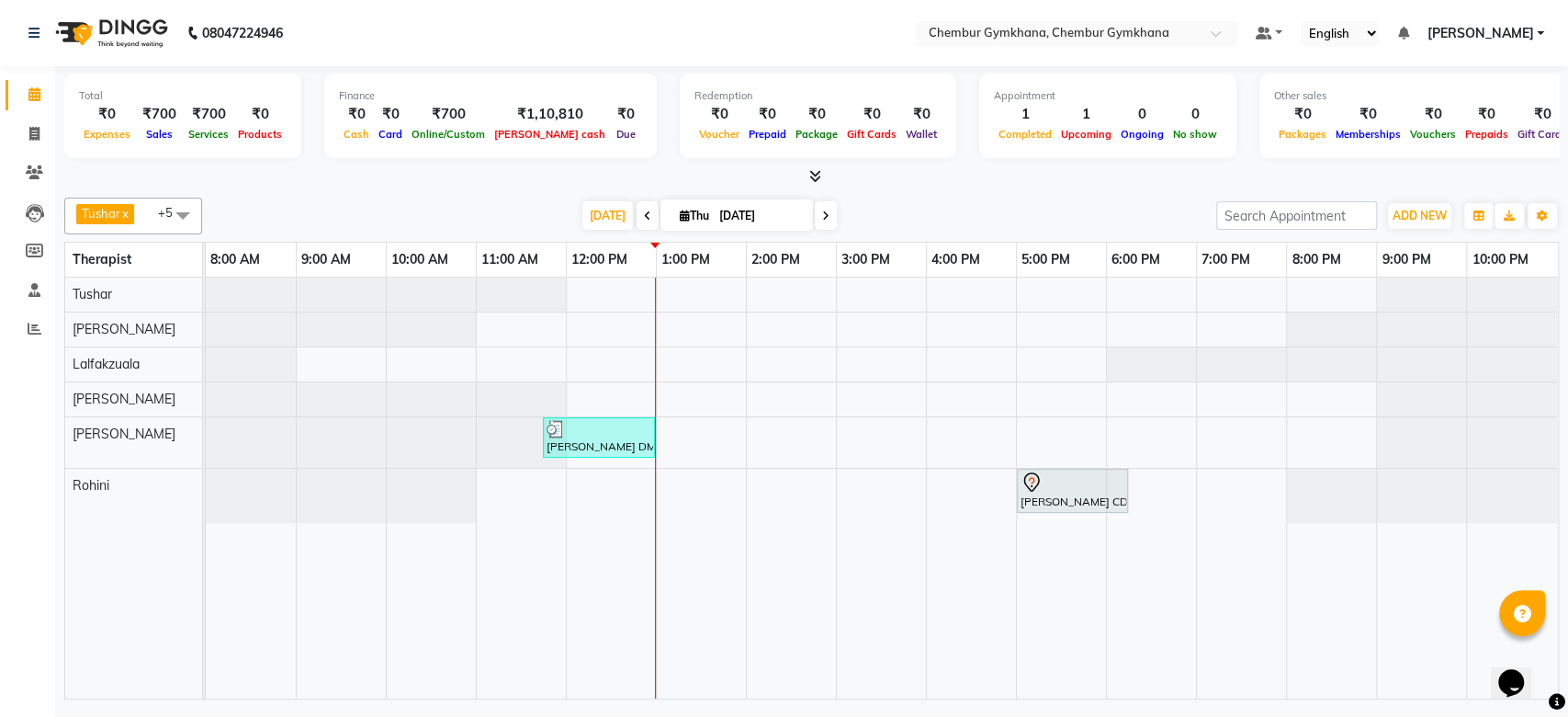
click at [808, 209] on span "Thu 04-09-2025" at bounding box center [737, 215] width 153 height 31
click at [823, 213] on icon at bounding box center [826, 216] width 7 height 11
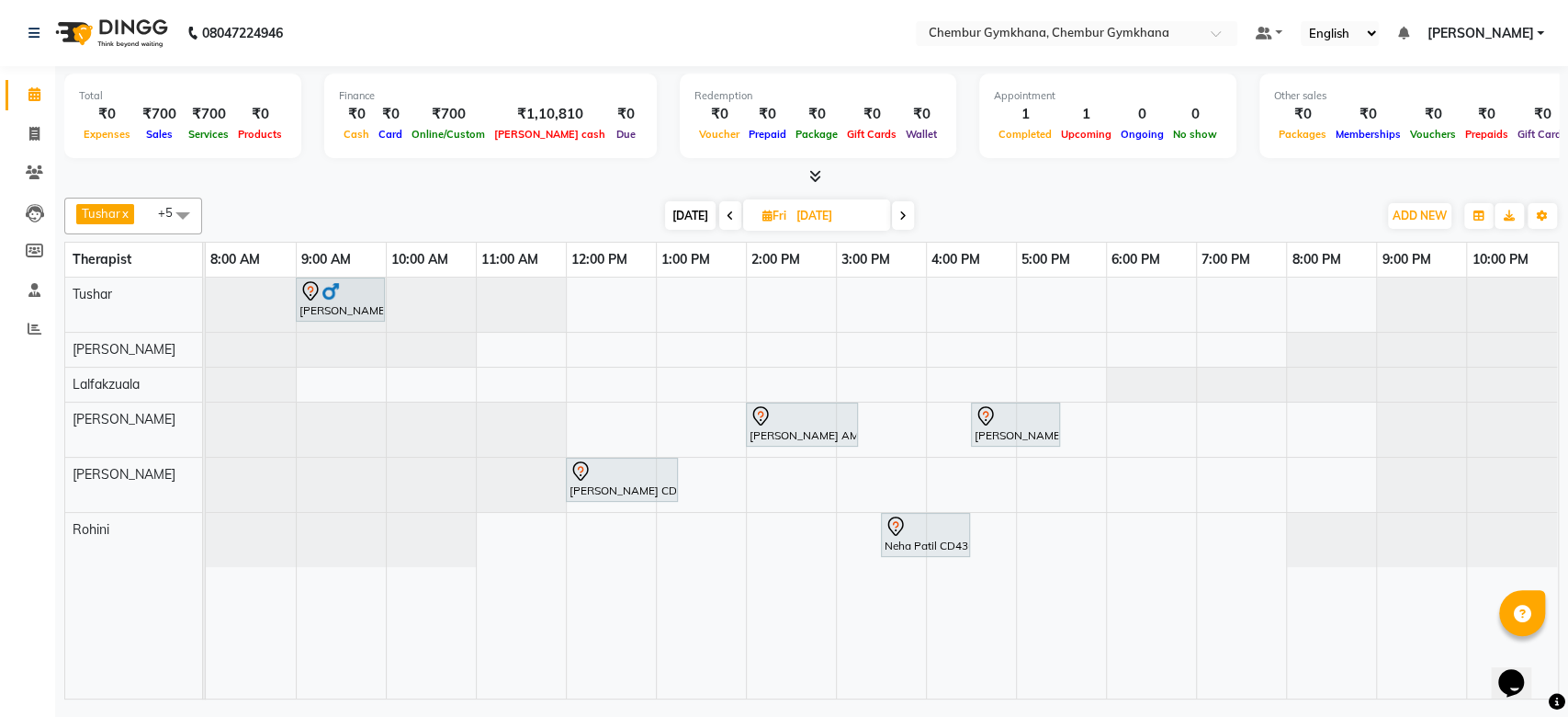
click at [899, 216] on icon at bounding box center [903, 216] width 7 height 11
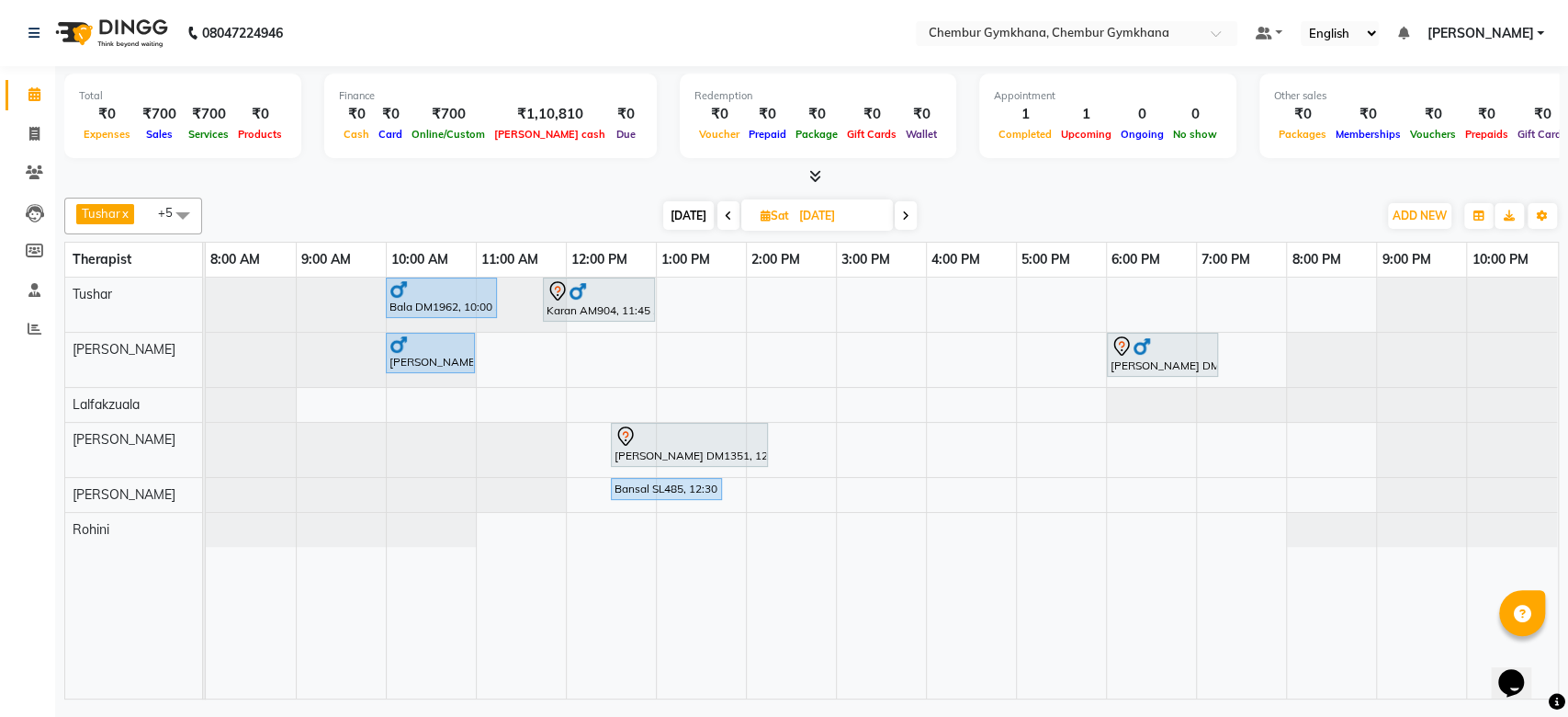
click at [725, 211] on icon at bounding box center [729, 216] width 7 height 11
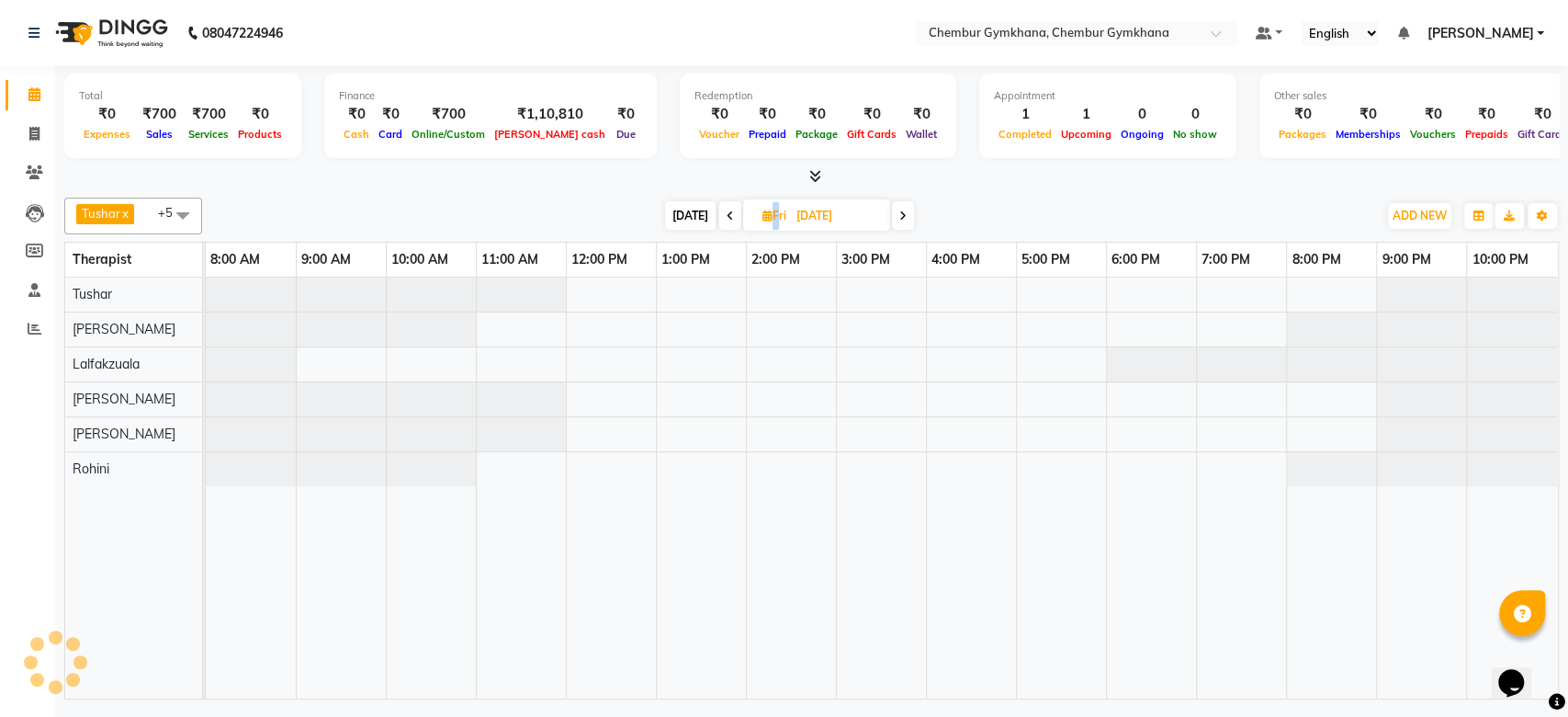
click at [727, 211] on icon at bounding box center [731, 216] width 7 height 11
type input "04-09-2025"
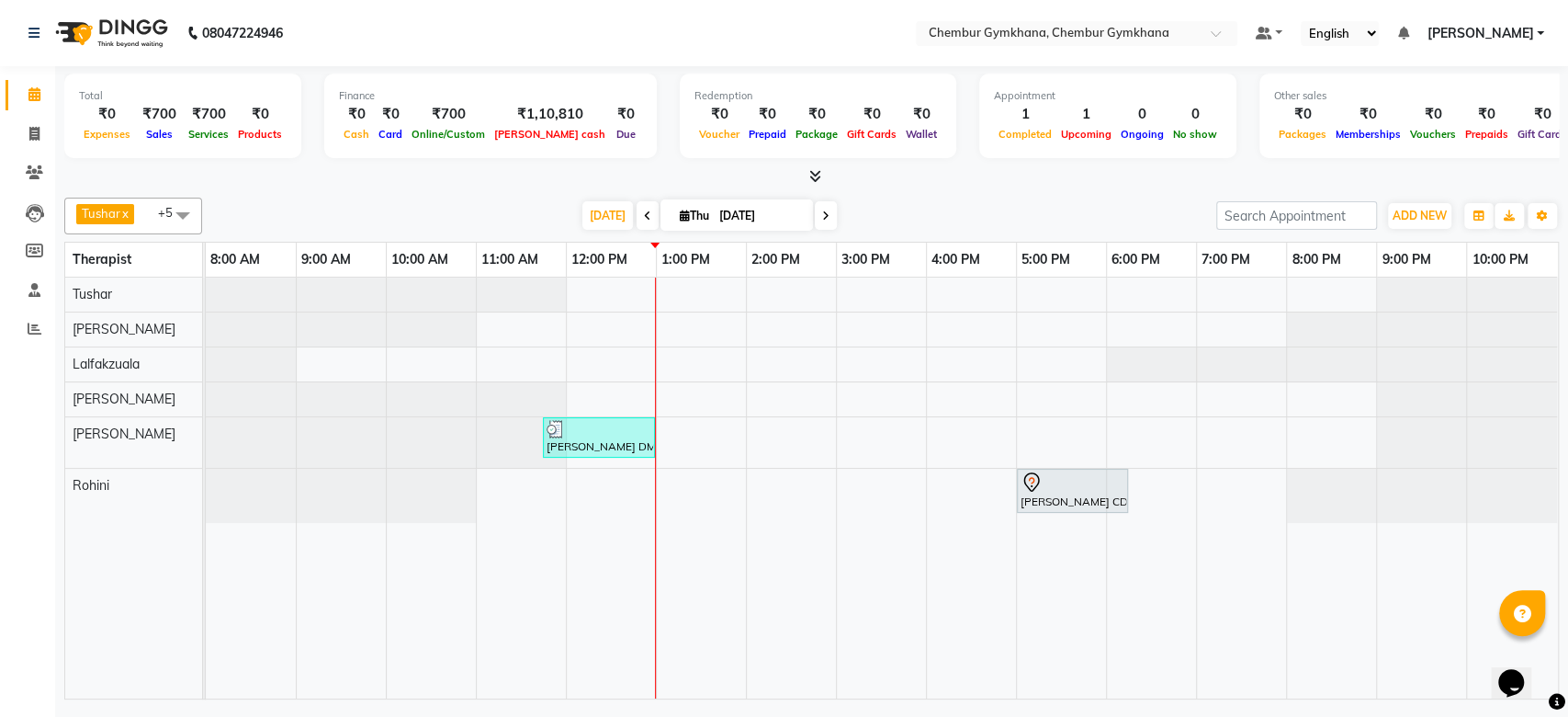
click at [509, 205] on div "Today Thu 04-09-2025" at bounding box center [708, 216] width 996 height 28
click at [759, 283] on div "JENNY DM 1152, TK02, 11:45 AM-01:00 PM, Full body 60 mins(Aromatherapy/Swedish/…" at bounding box center [882, 488] width 1352 height 421
select select "88851"
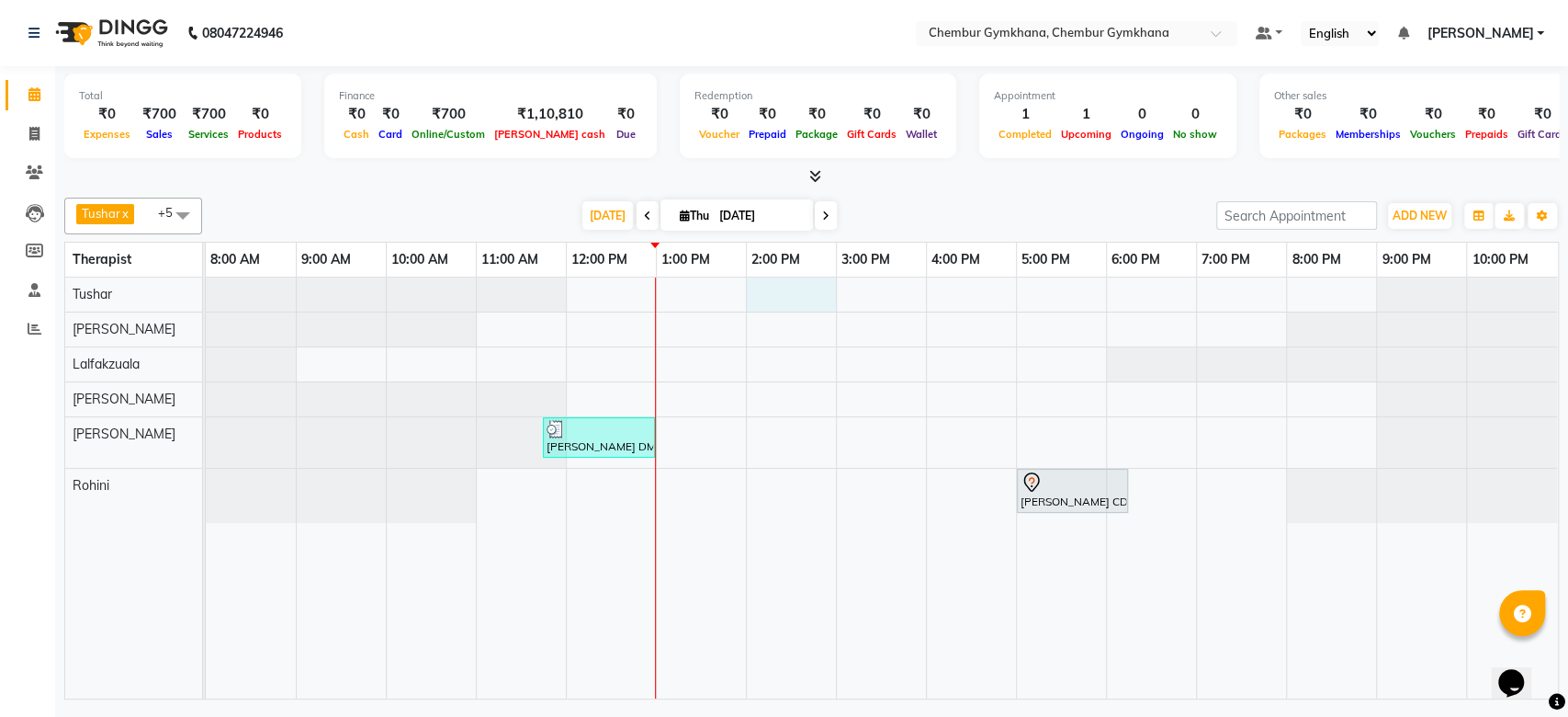
select select "tentative"
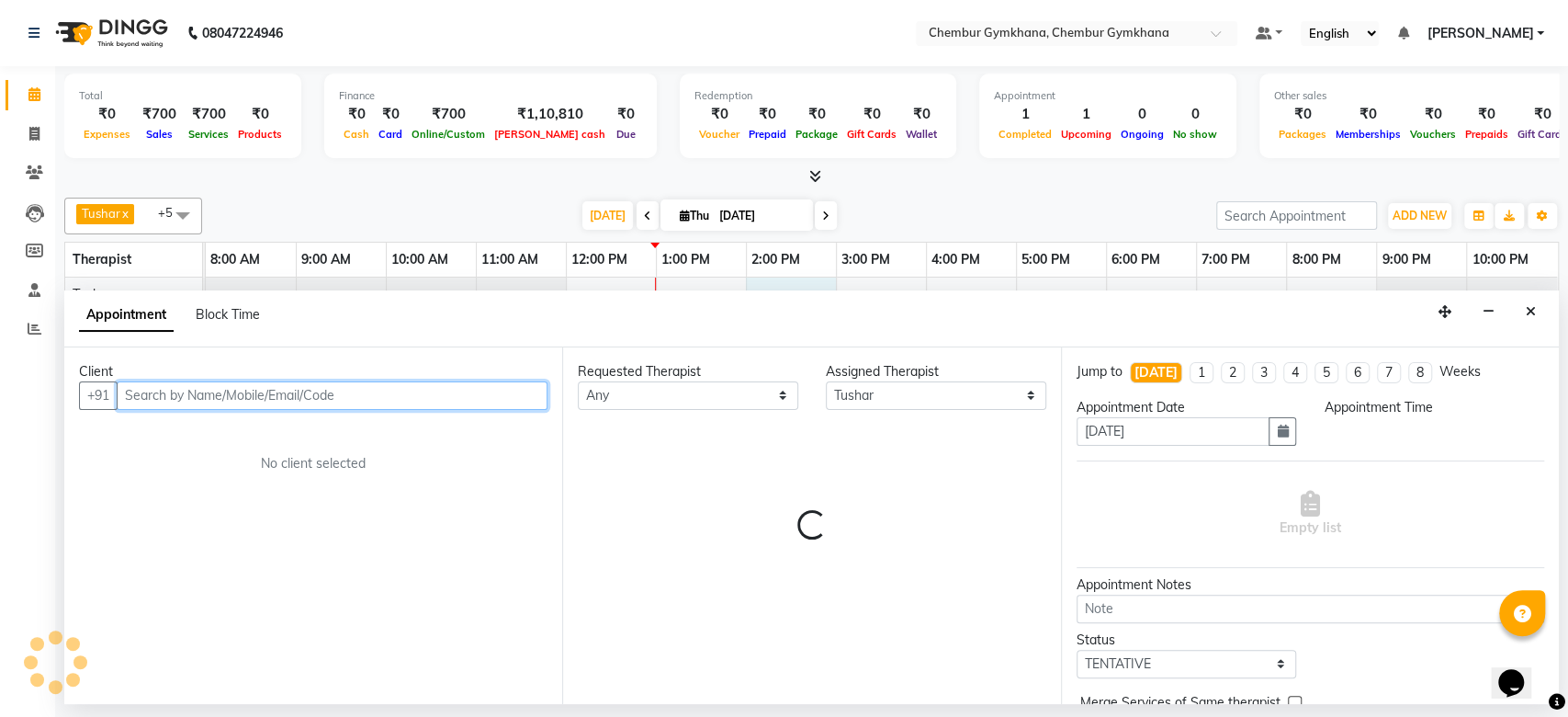
select select "840"
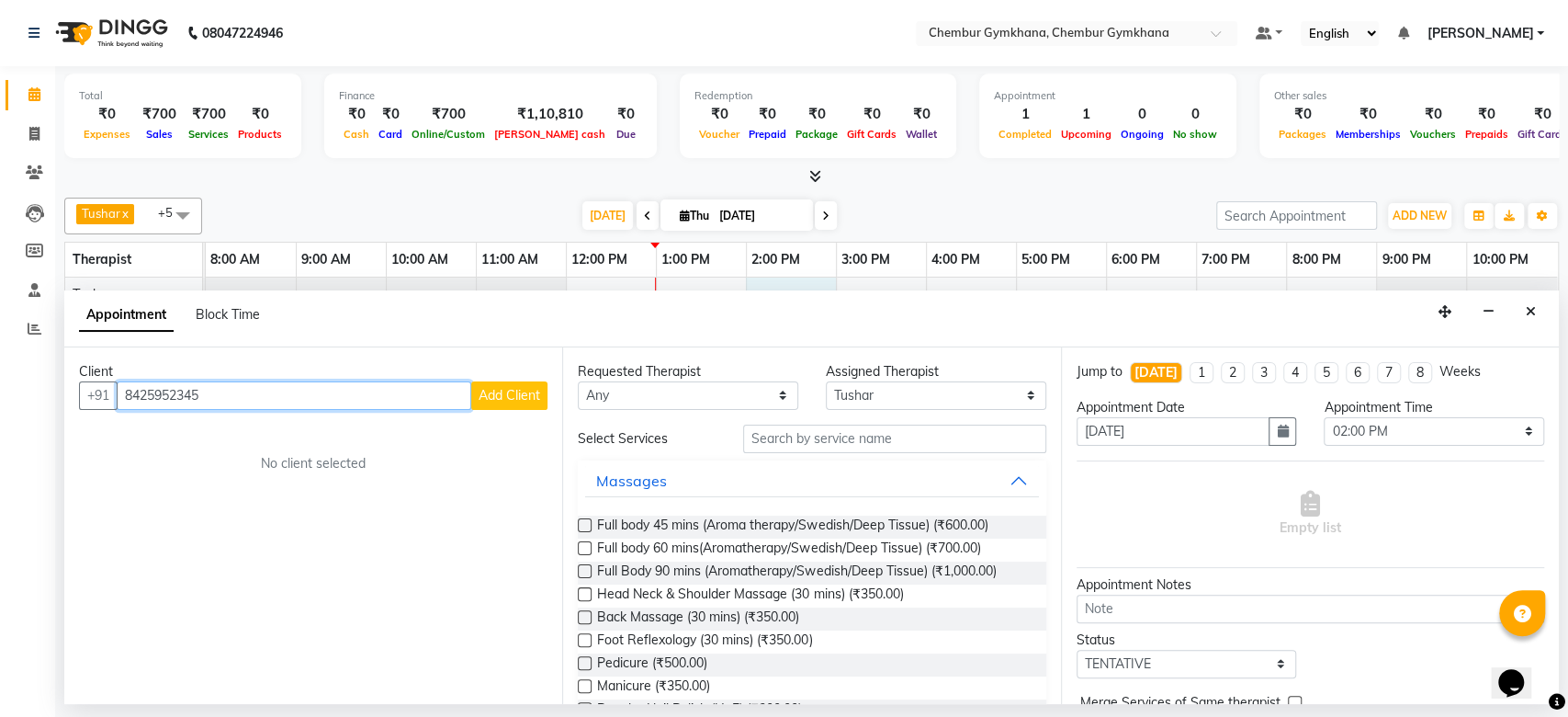
type input "8425952345"
click at [502, 394] on span "Add Client" at bounding box center [509, 395] width 62 height 17
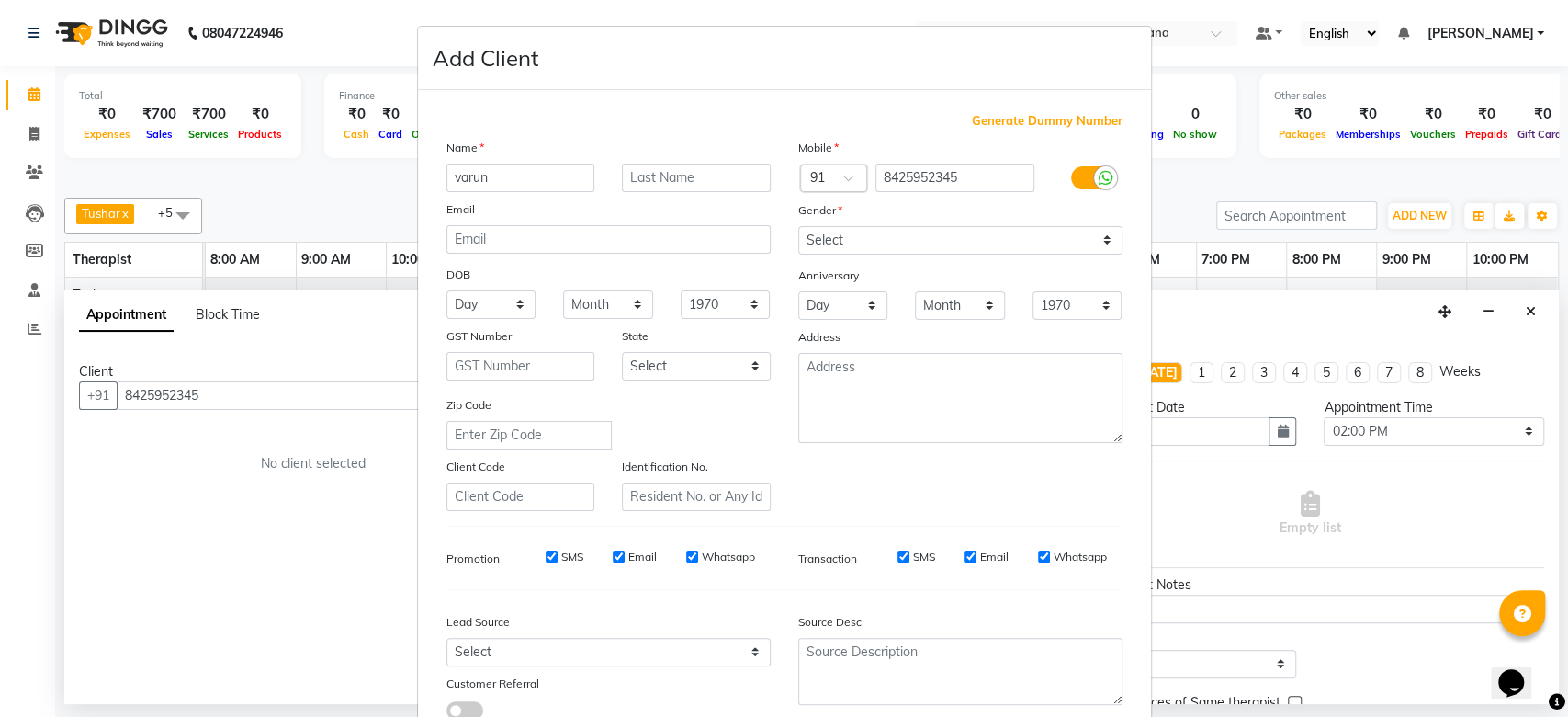
type input "varun"
click at [673, 181] on input "text" at bounding box center [696, 178] width 149 height 29
type input "CD533"
click at [838, 241] on select "Select Male Female Other Prefer Not To Say" at bounding box center [961, 240] width 324 height 29
select select "male"
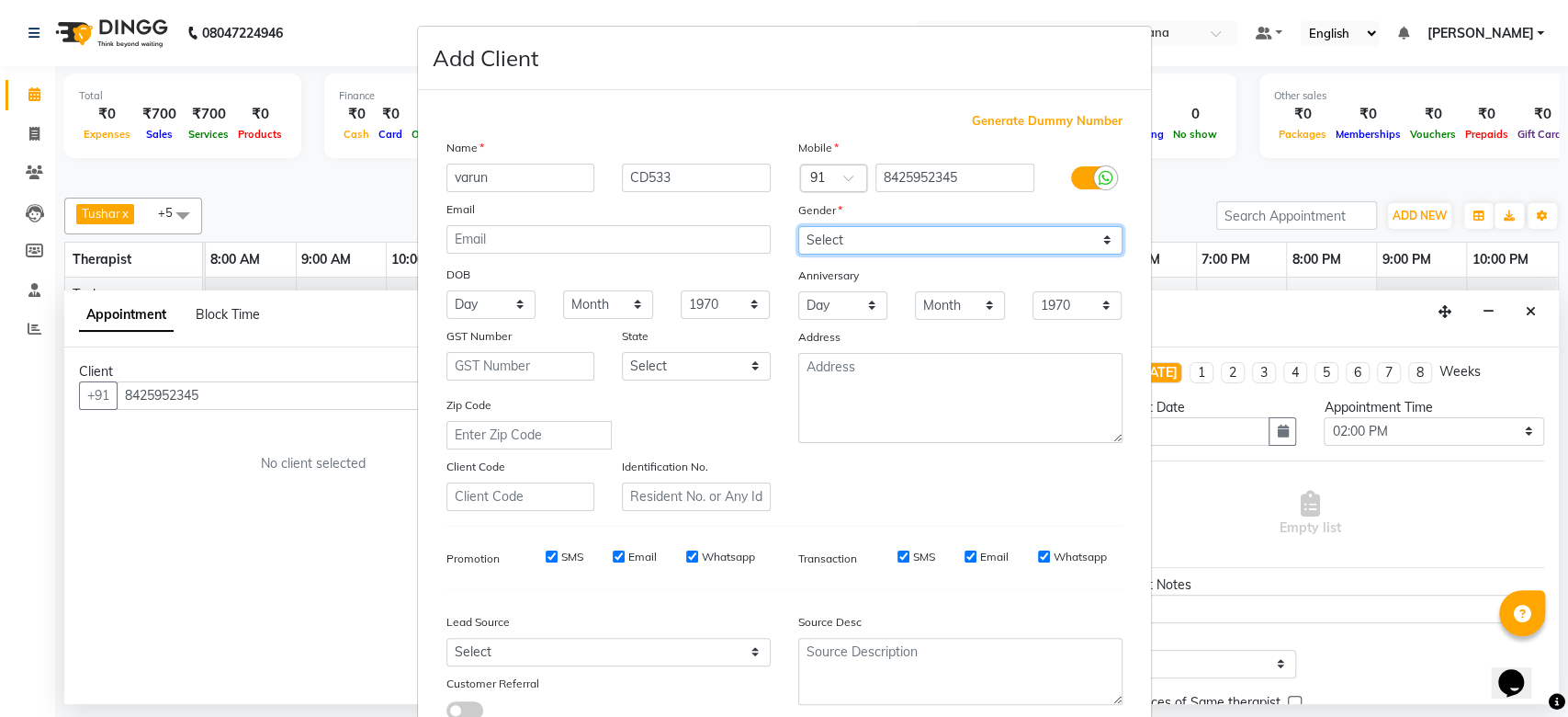
click at [799, 226] on select "Select Male Female Other Prefer Not To Say" at bounding box center [961, 240] width 324 height 29
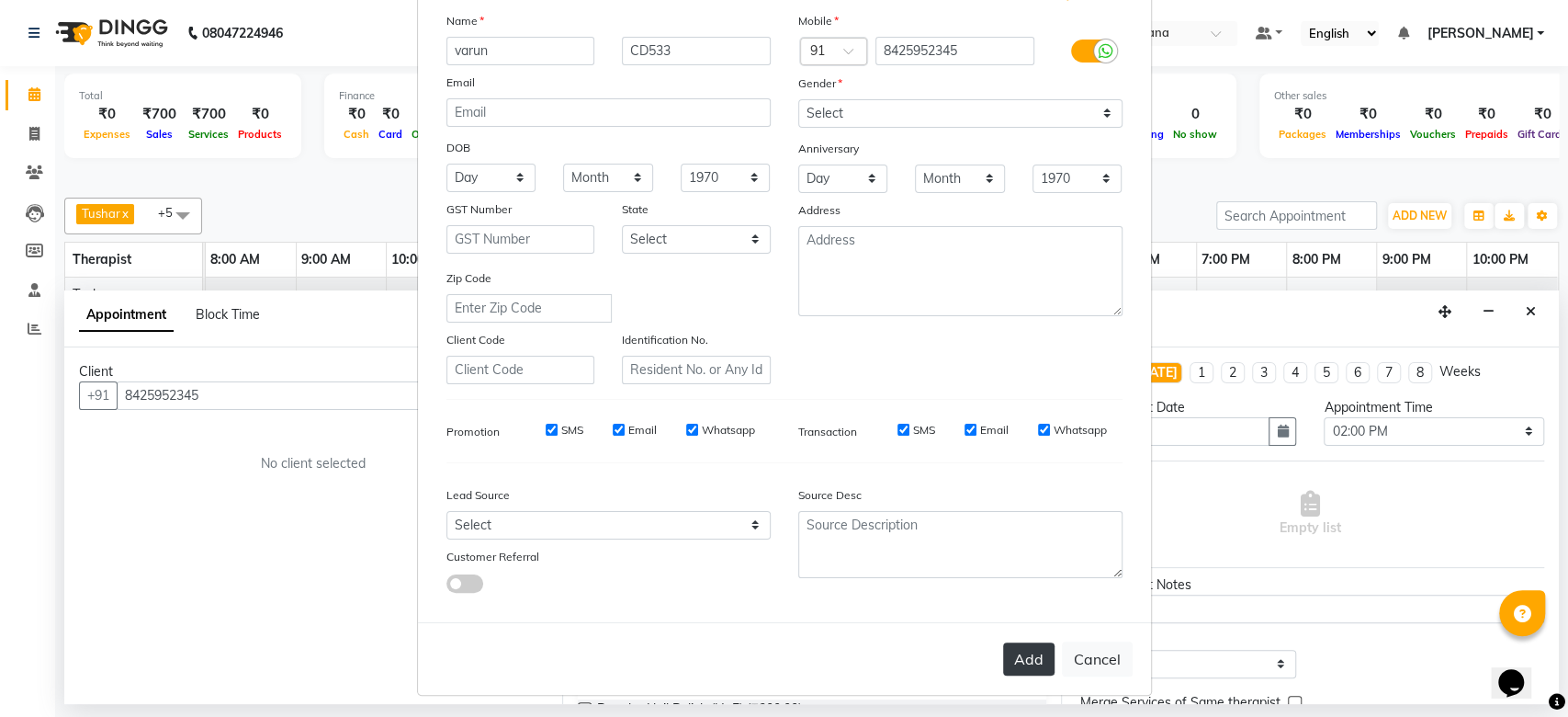
click at [1009, 659] on button "Add" at bounding box center [1029, 659] width 52 height 33
select select
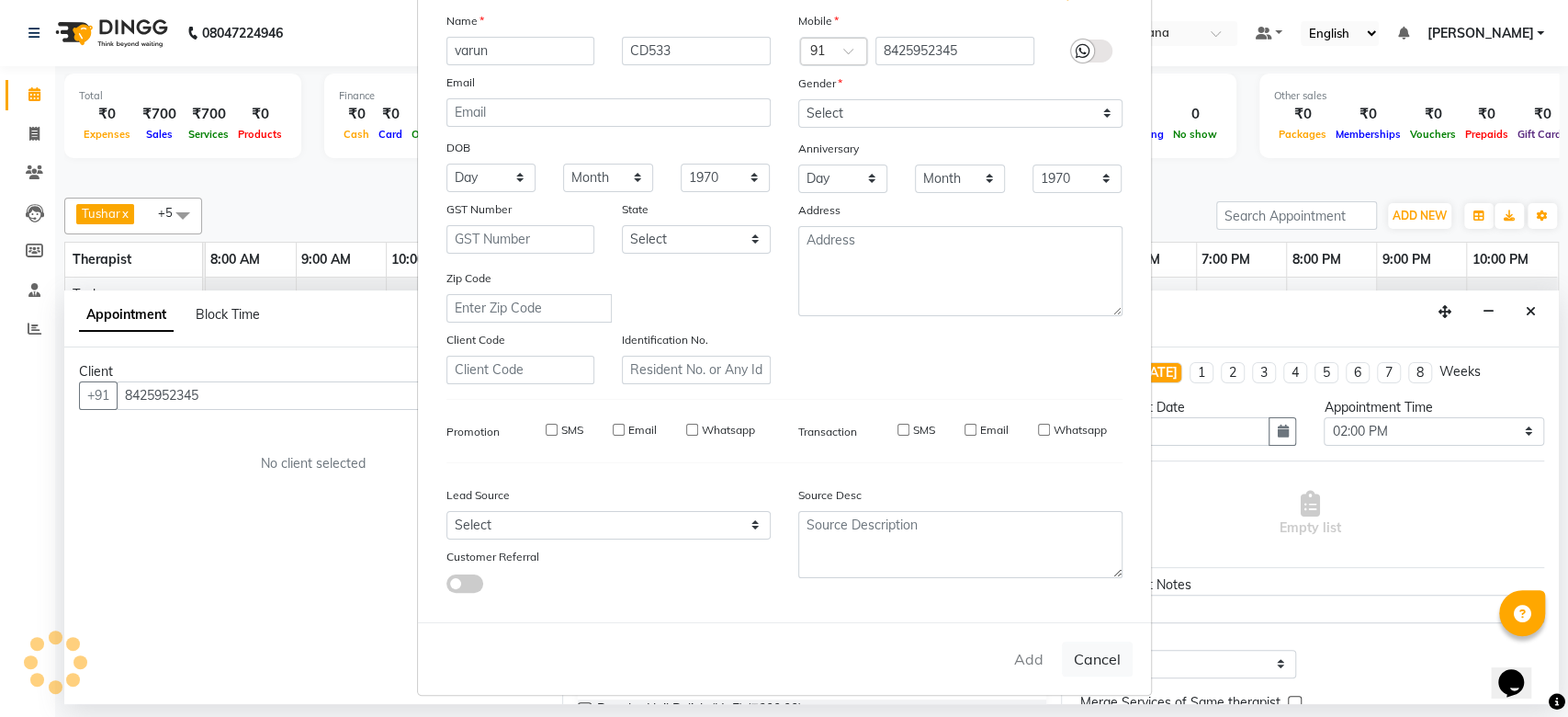
select select
checkbox input "false"
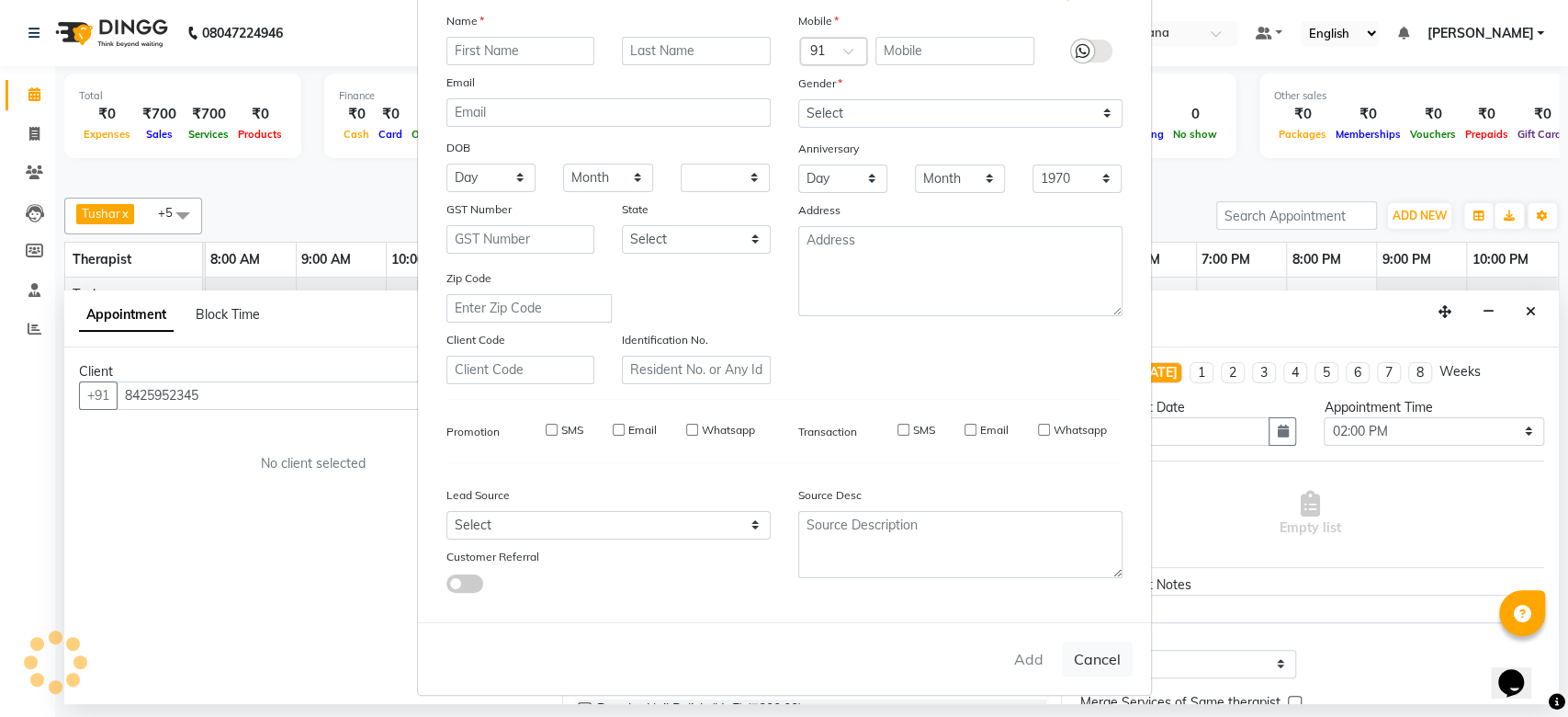
checkbox input "false"
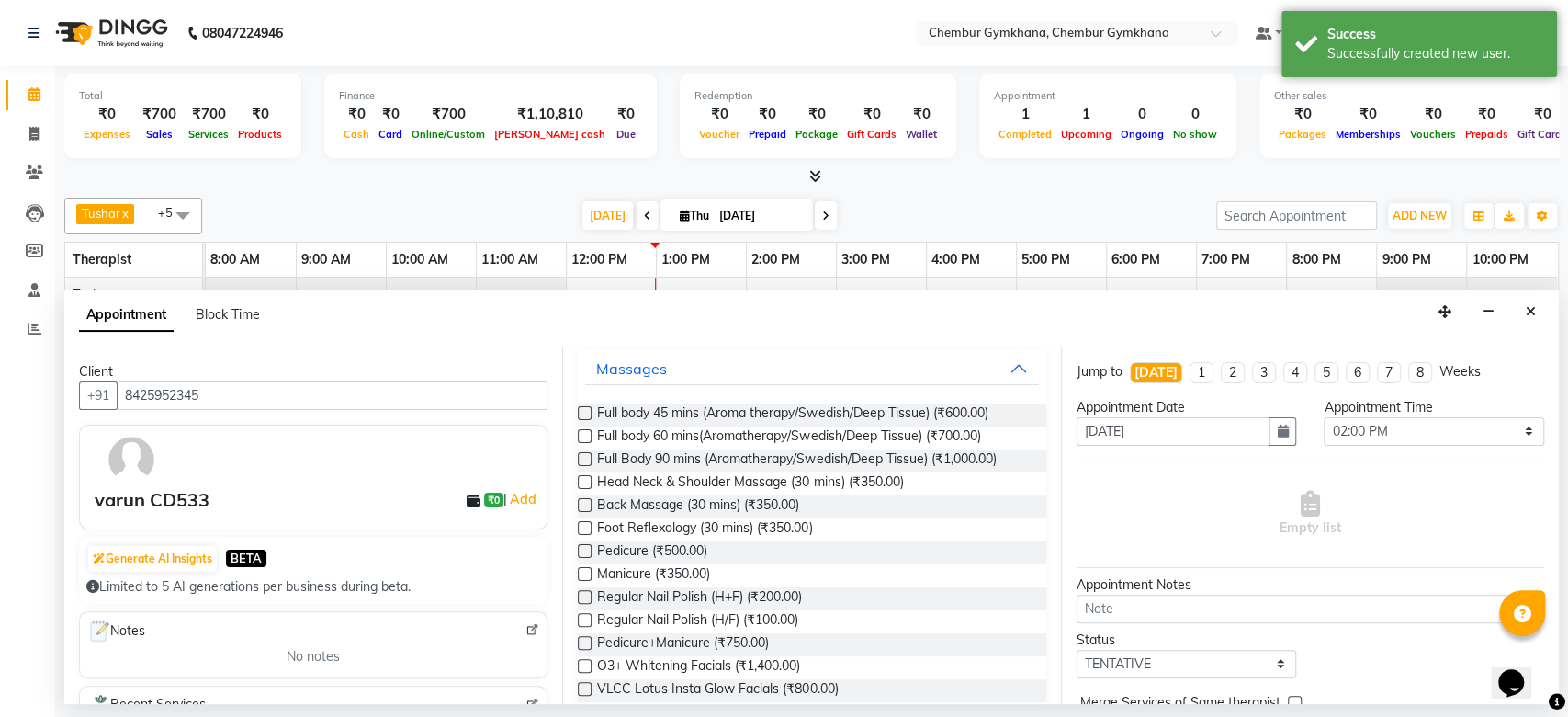
scroll to position [0, 0]
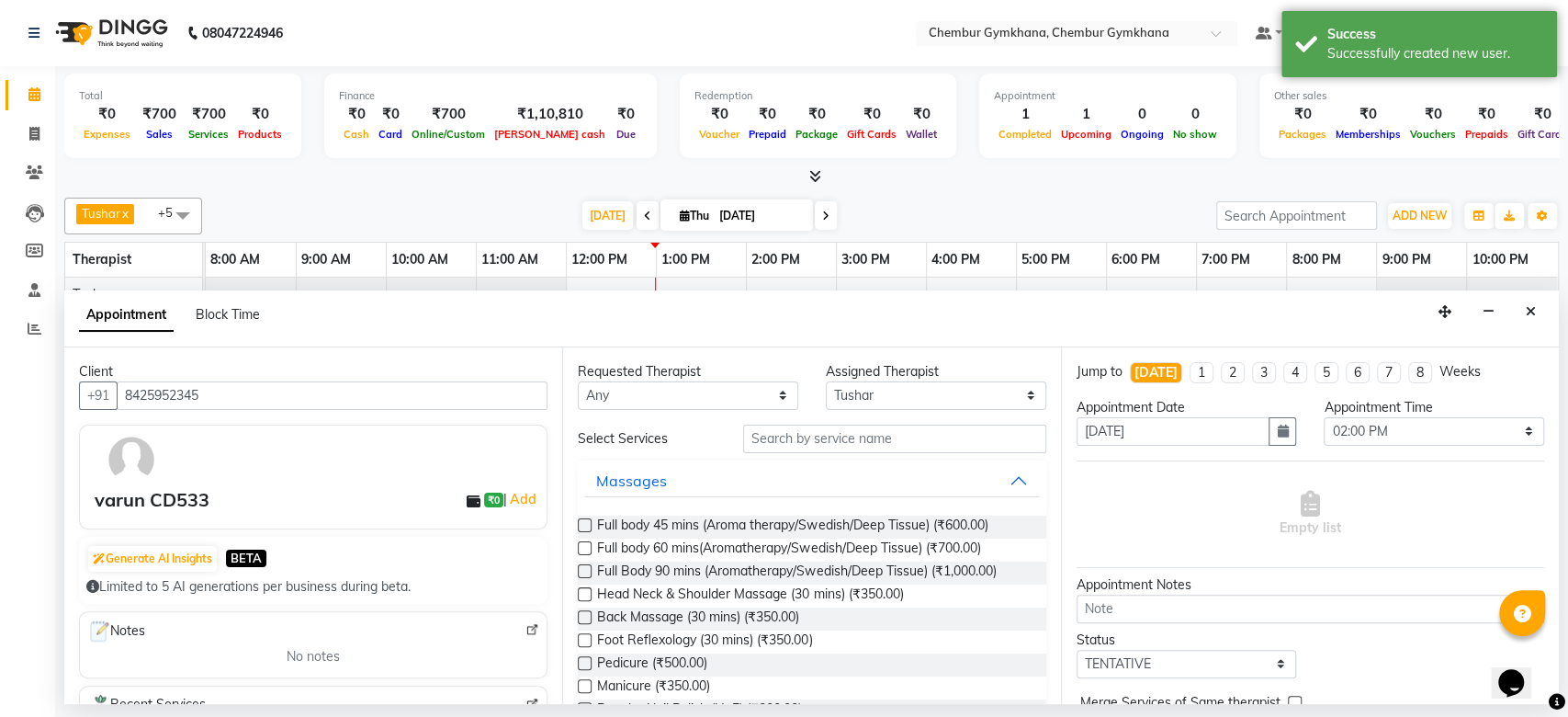
click at [583, 570] on label at bounding box center [584, 570] width 14 height 14
click at [583, 570] on input "checkbox" at bounding box center [583, 572] width 12 height 12
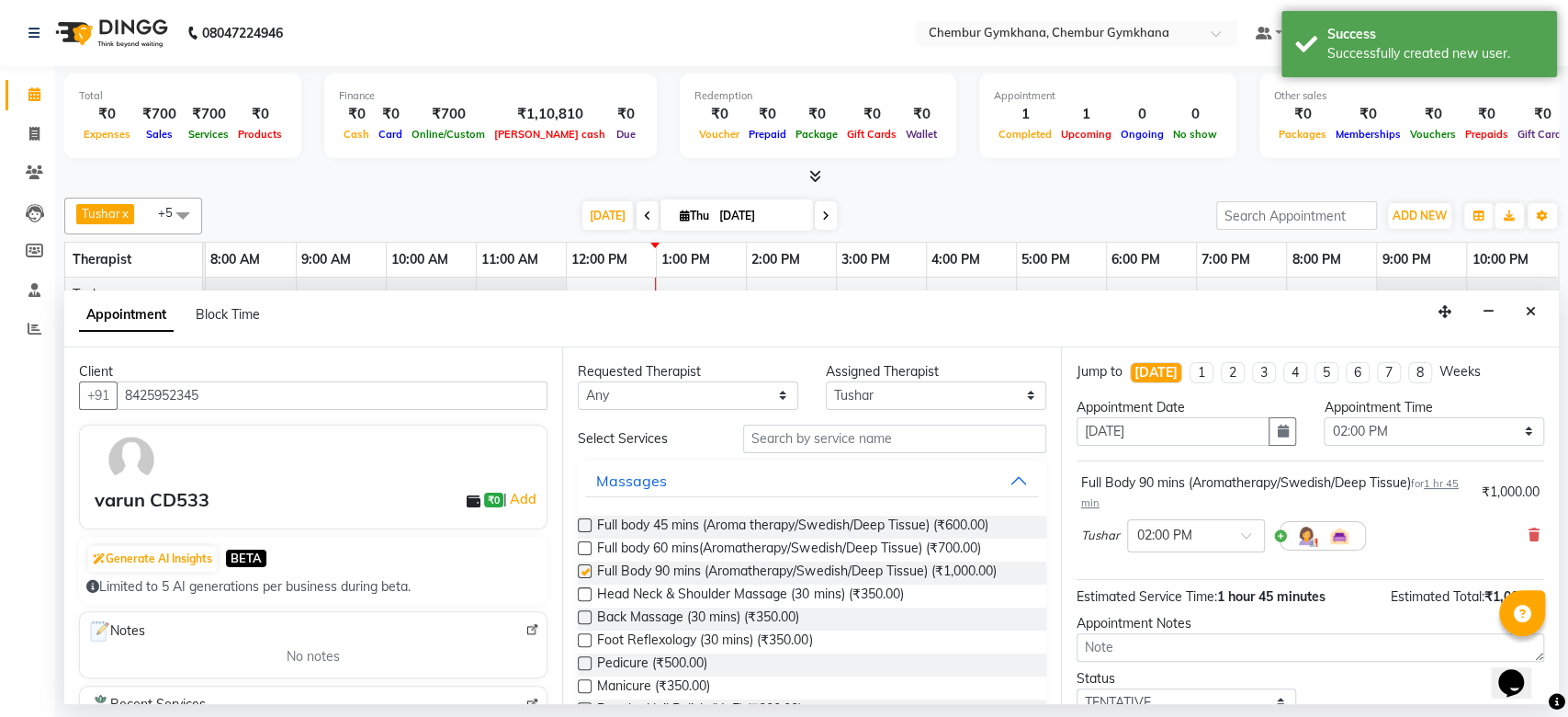
checkbox input "false"
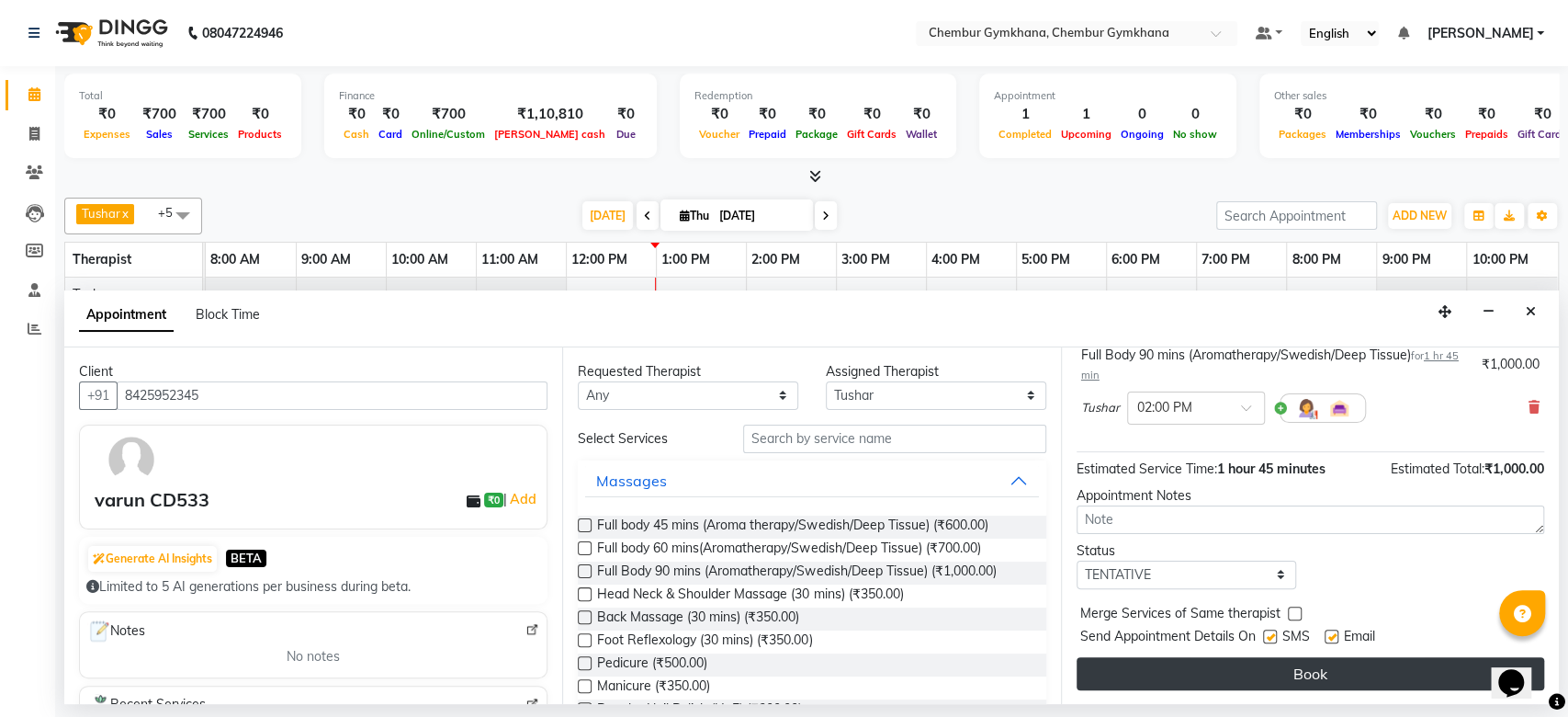
click at [1199, 665] on button "Book" at bounding box center [1311, 674] width 468 height 33
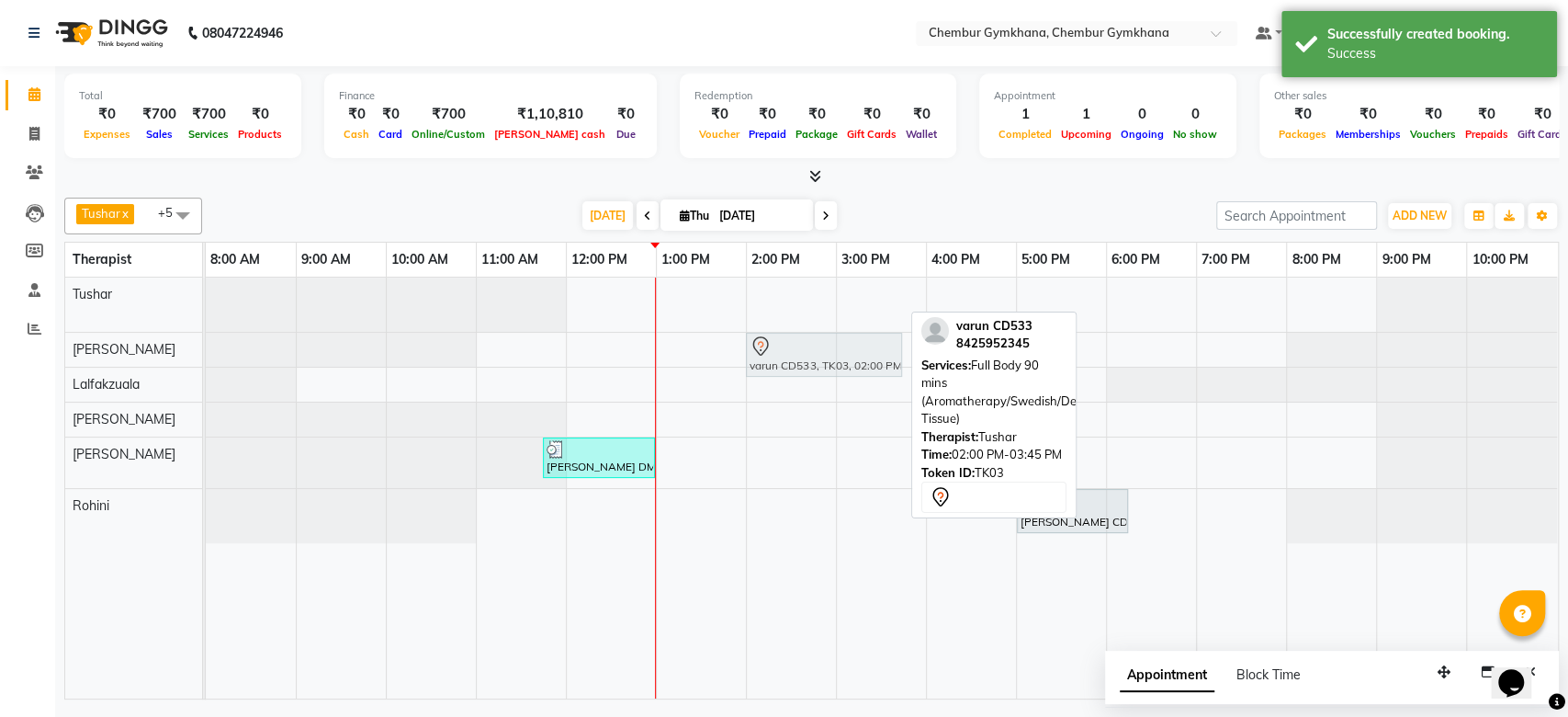
drag, startPoint x: 827, startPoint y: 298, endPoint x: 802, endPoint y: 357, distance: 64.1
click at [802, 358] on tbody "varun CD533, TK03, 02:00 PM-03:45 PM, Full Body 90 mins (Aromatherapy/Swedish/D…" at bounding box center [881, 410] width 1352 height 265
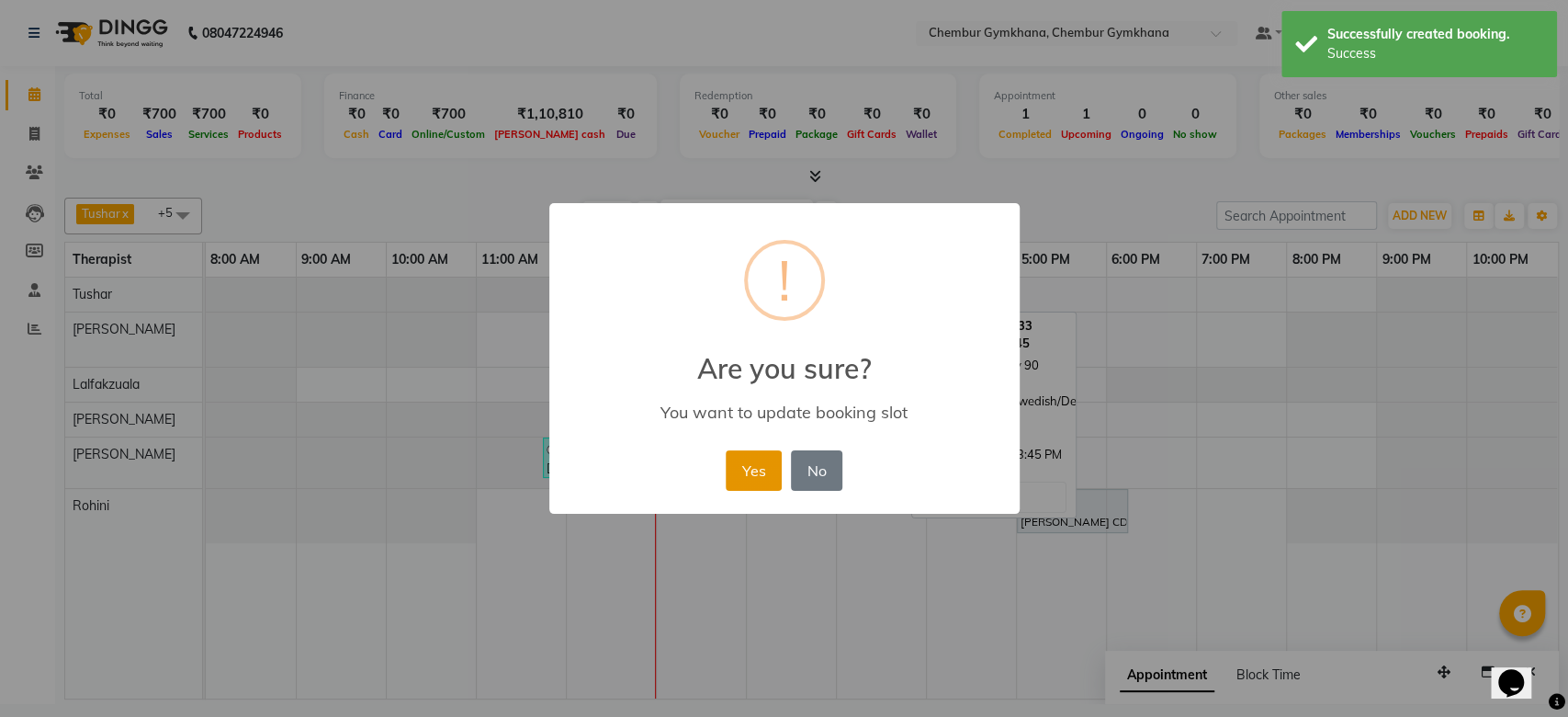
click at [762, 453] on button "Yes" at bounding box center [754, 471] width 56 height 41
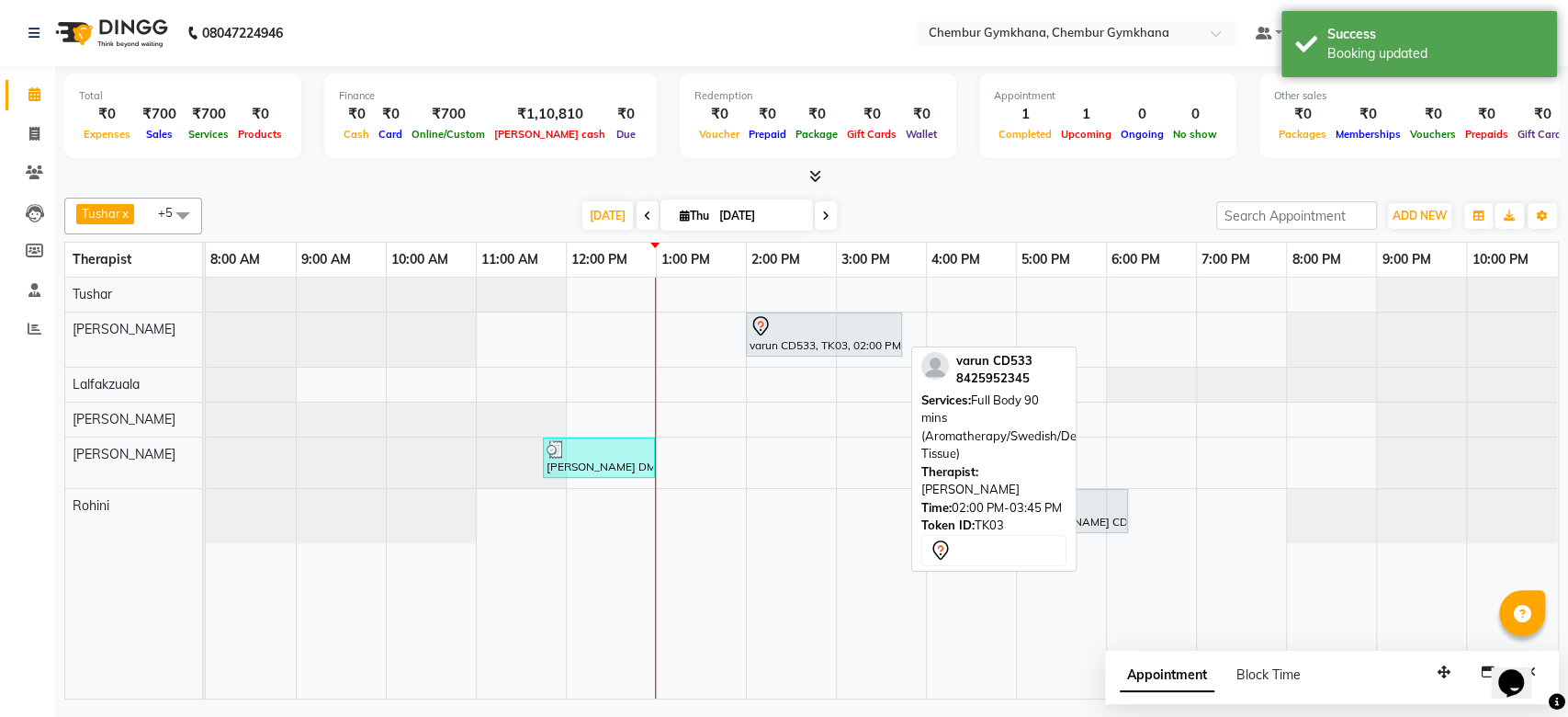
click at [766, 336] on div "varun CD533, TK03, 02:00 PM-03:45 PM, Full Body 90 mins (Aromatherapy/Swedish/D…" at bounding box center [825, 335] width 153 height 39
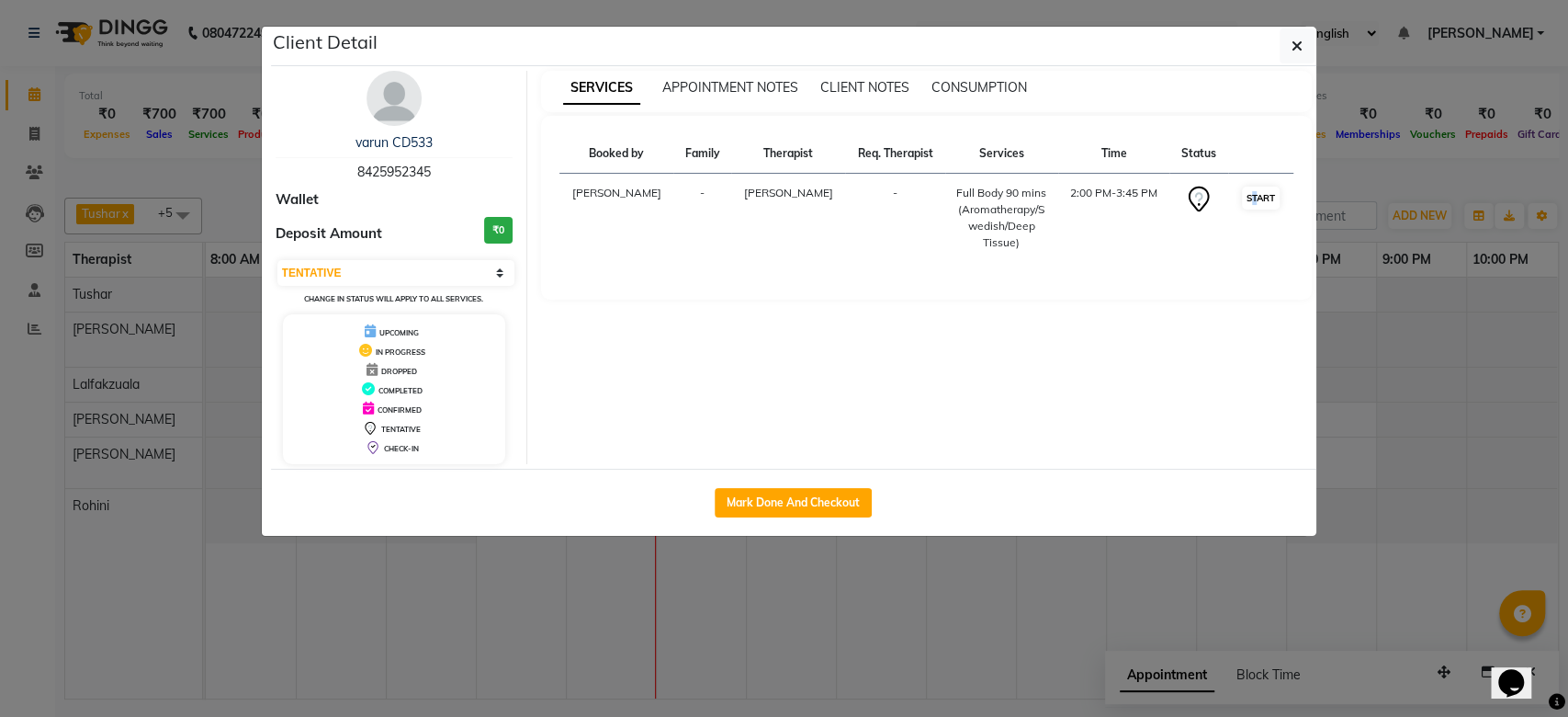
drag, startPoint x: 1245, startPoint y: 185, endPoint x: 1249, endPoint y: 194, distance: 9.8
click at [1249, 194] on td "START" at bounding box center [1260, 217] width 65 height 89
click at [1249, 194] on button "START" at bounding box center [1260, 197] width 38 height 23
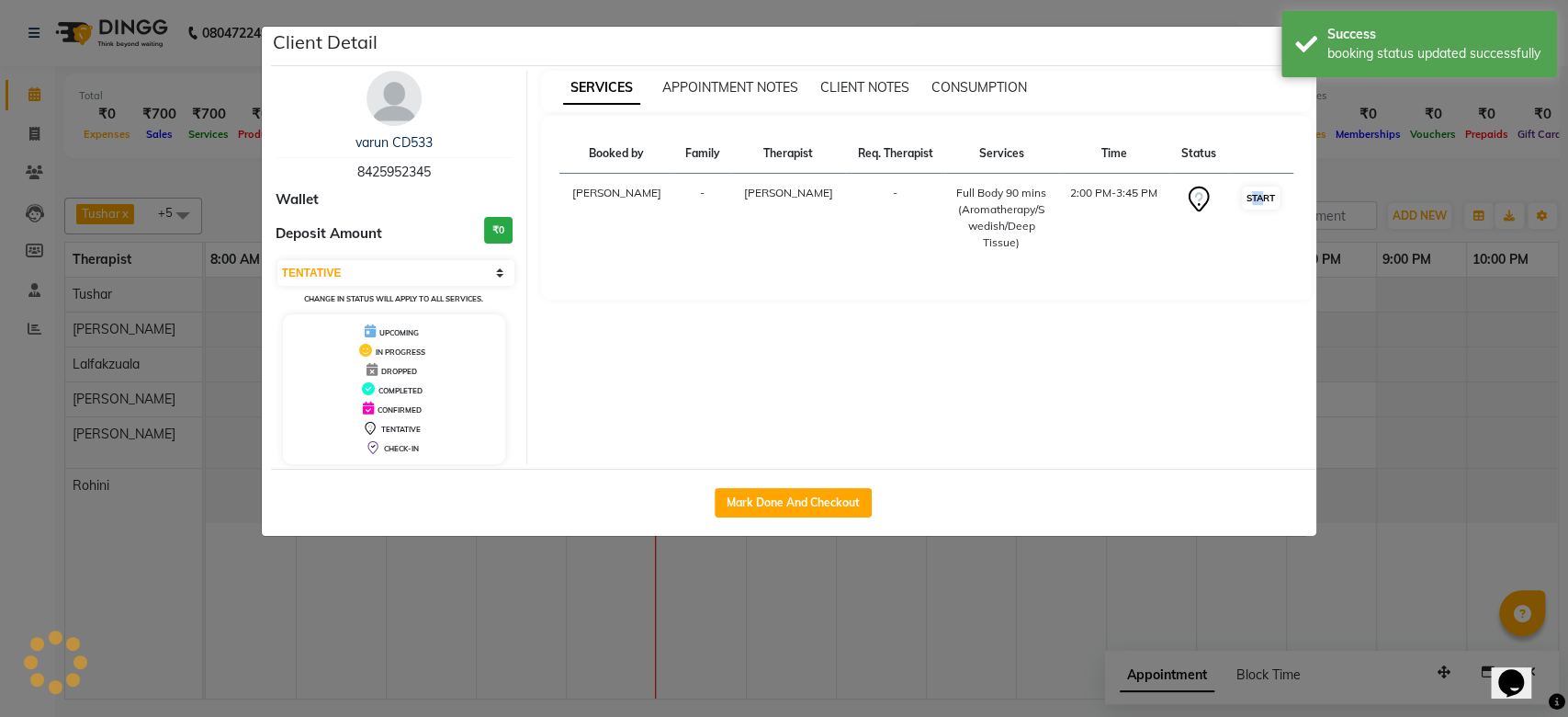
select select "1"
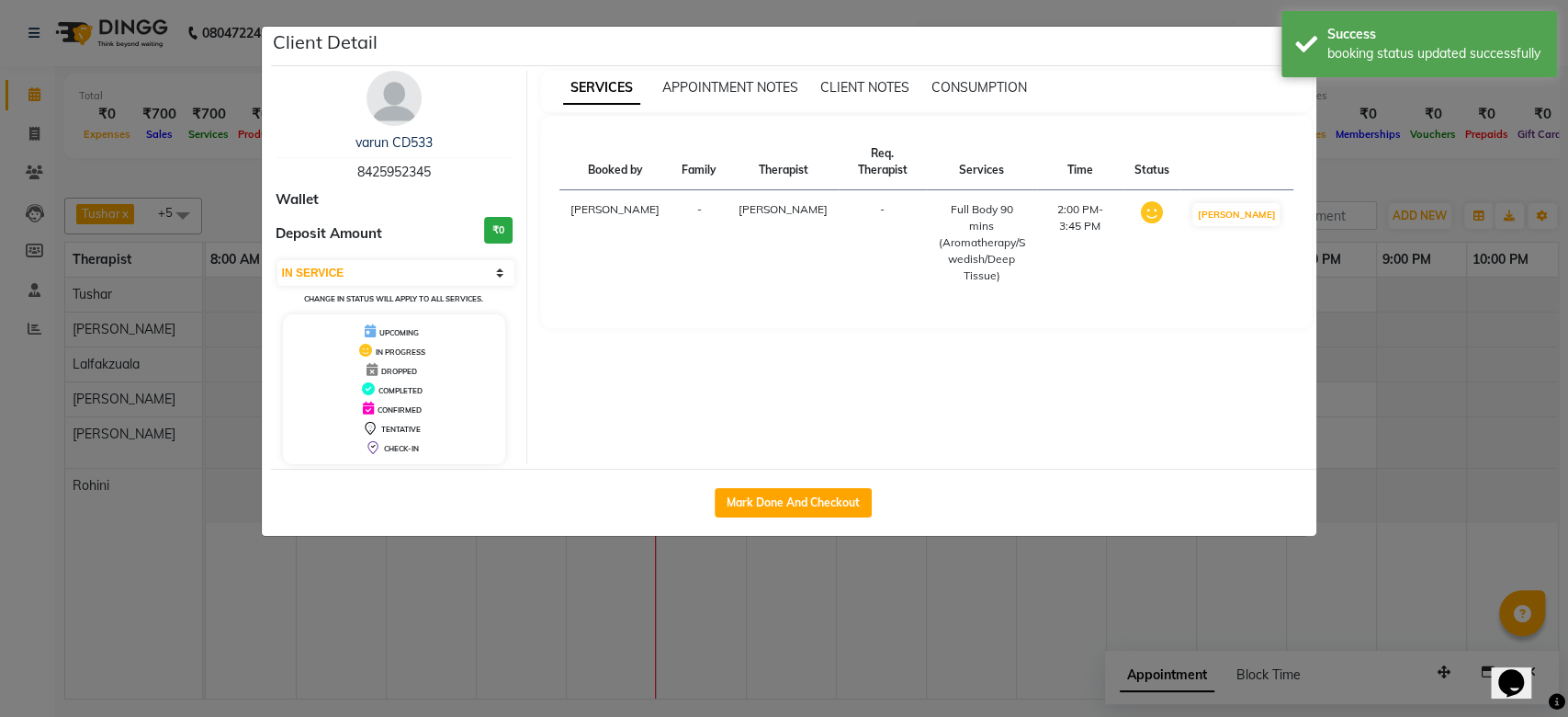
click at [1449, 370] on ngb-modal-window "Client Detail varun CD533 8425952345 Wallet Deposit Amount ₹0 Select IN SERVICE…" at bounding box center [784, 358] width 1568 height 717
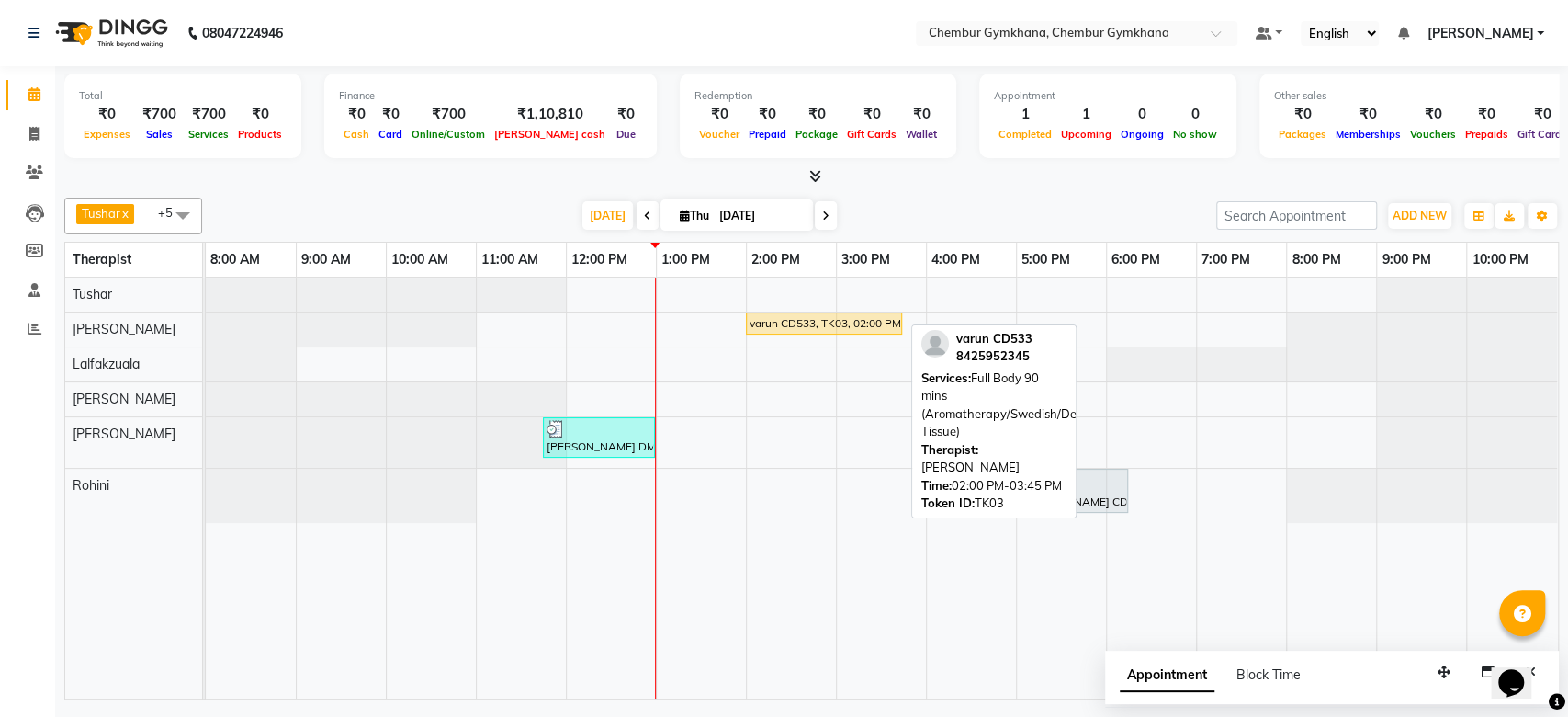
click at [867, 330] on div "varun CD533, TK03, 02:00 PM-03:45 PM, Full Body 90 mins (Aromatherapy/Swedish/D…" at bounding box center [825, 323] width 153 height 17
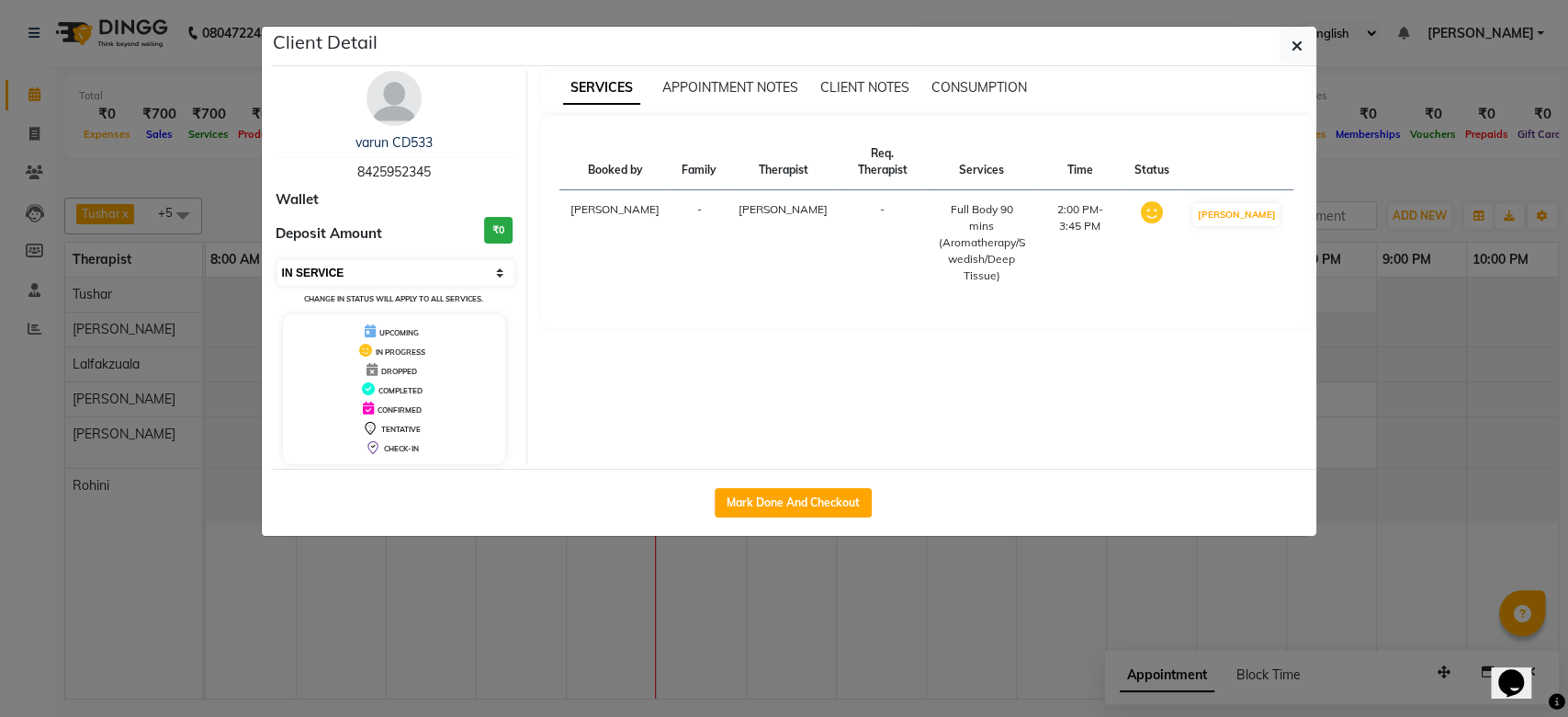
click at [428, 281] on select "Select IN SERVICE CONFIRMED TENTATIVE CHECK IN MARK DONE DROPPED UPCOMING" at bounding box center [396, 273] width 238 height 26
select select "5"
click at [277, 260] on select "Select IN SERVICE CONFIRMED TENTATIVE CHECK IN MARK DONE DROPPED UPCOMING" at bounding box center [396, 273] width 238 height 26
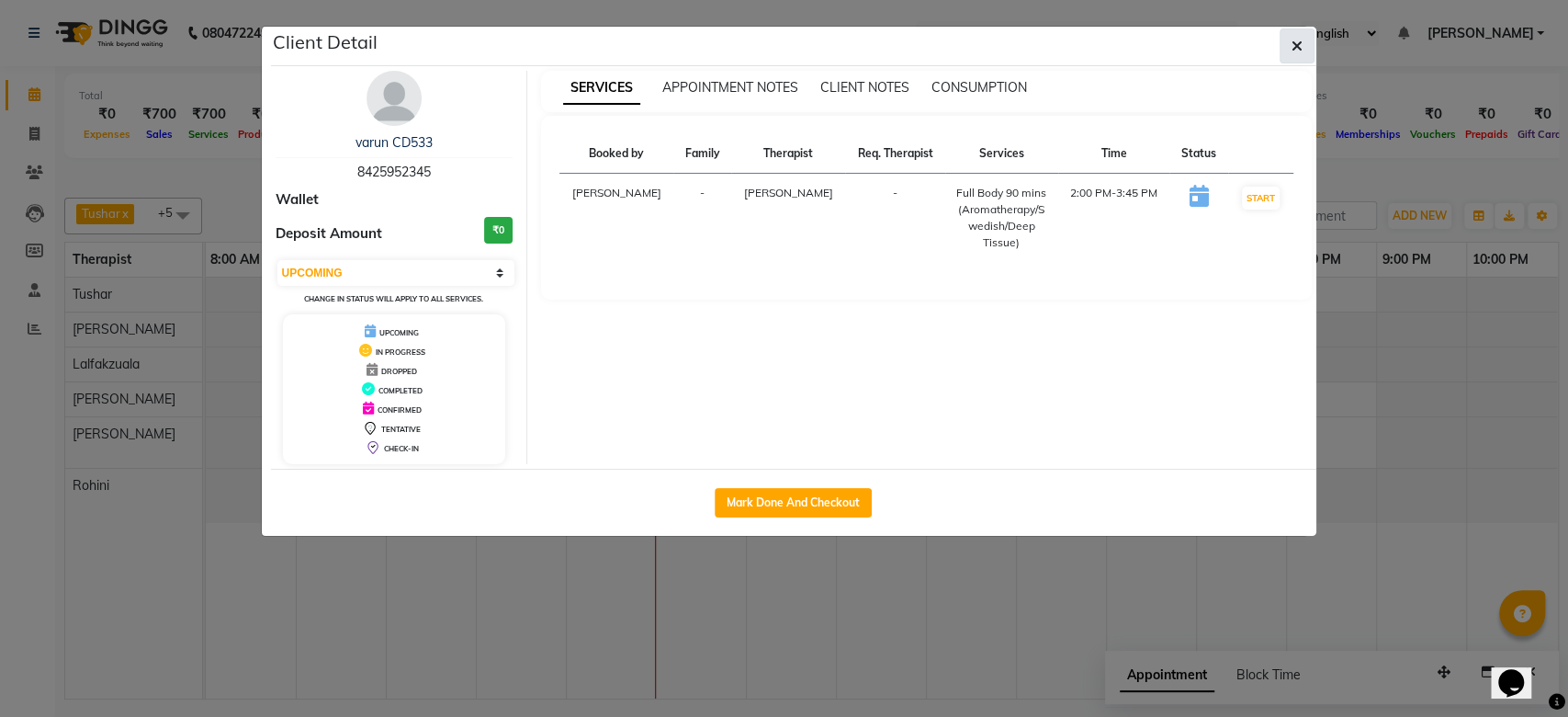
click at [1297, 41] on icon "button" at bounding box center [1297, 46] width 11 height 15
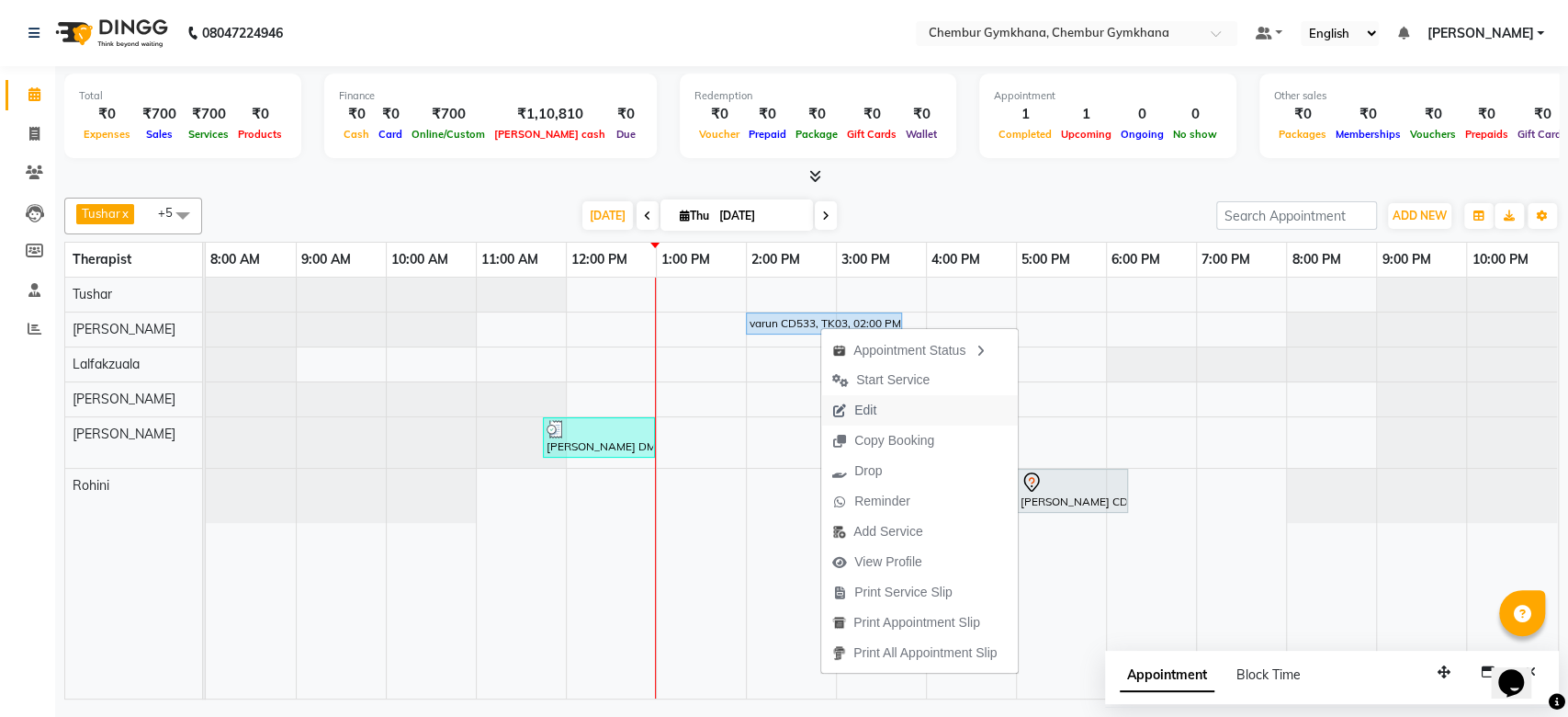
click at [849, 414] on span "Edit" at bounding box center [855, 410] width 66 height 30
select select "upcoming"
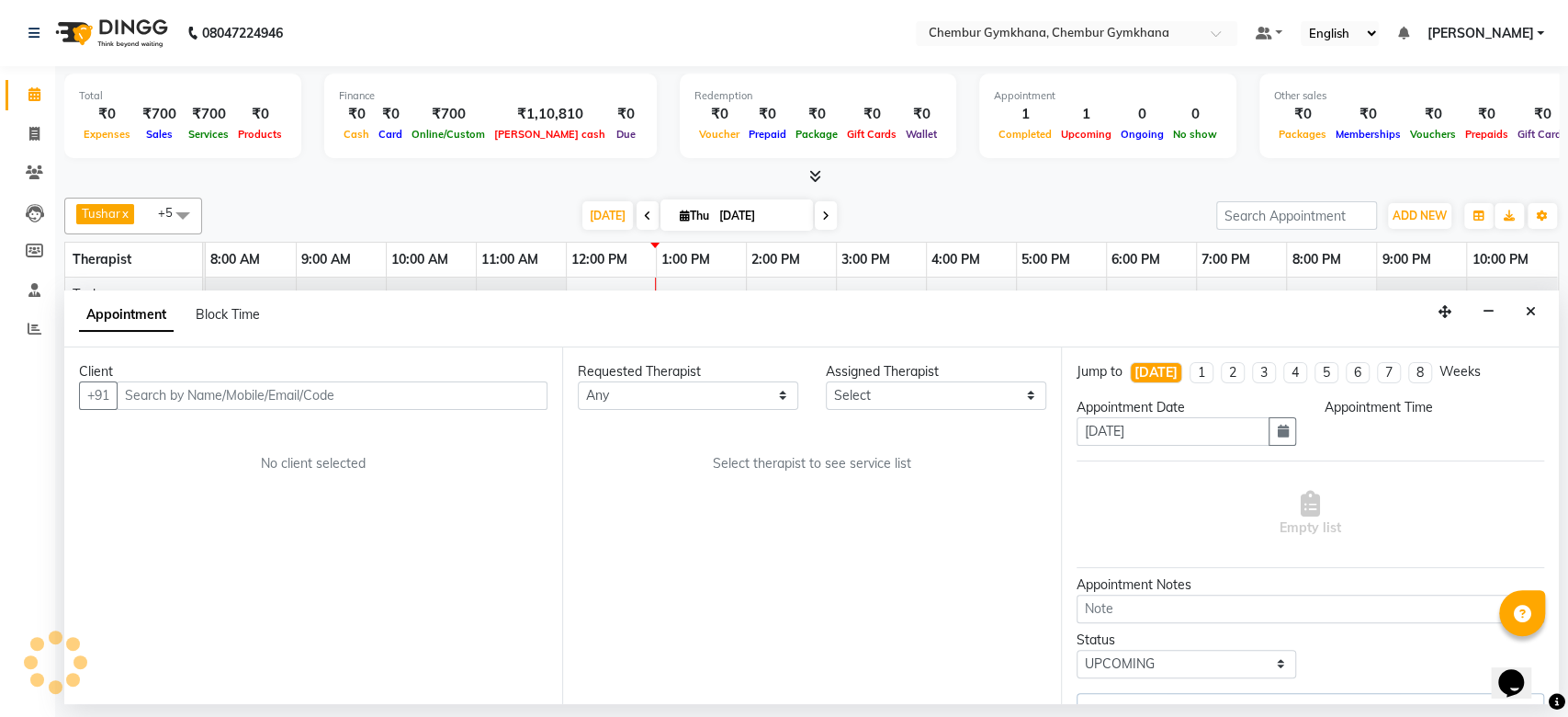
select select "88853"
select select "840"
select select "4397"
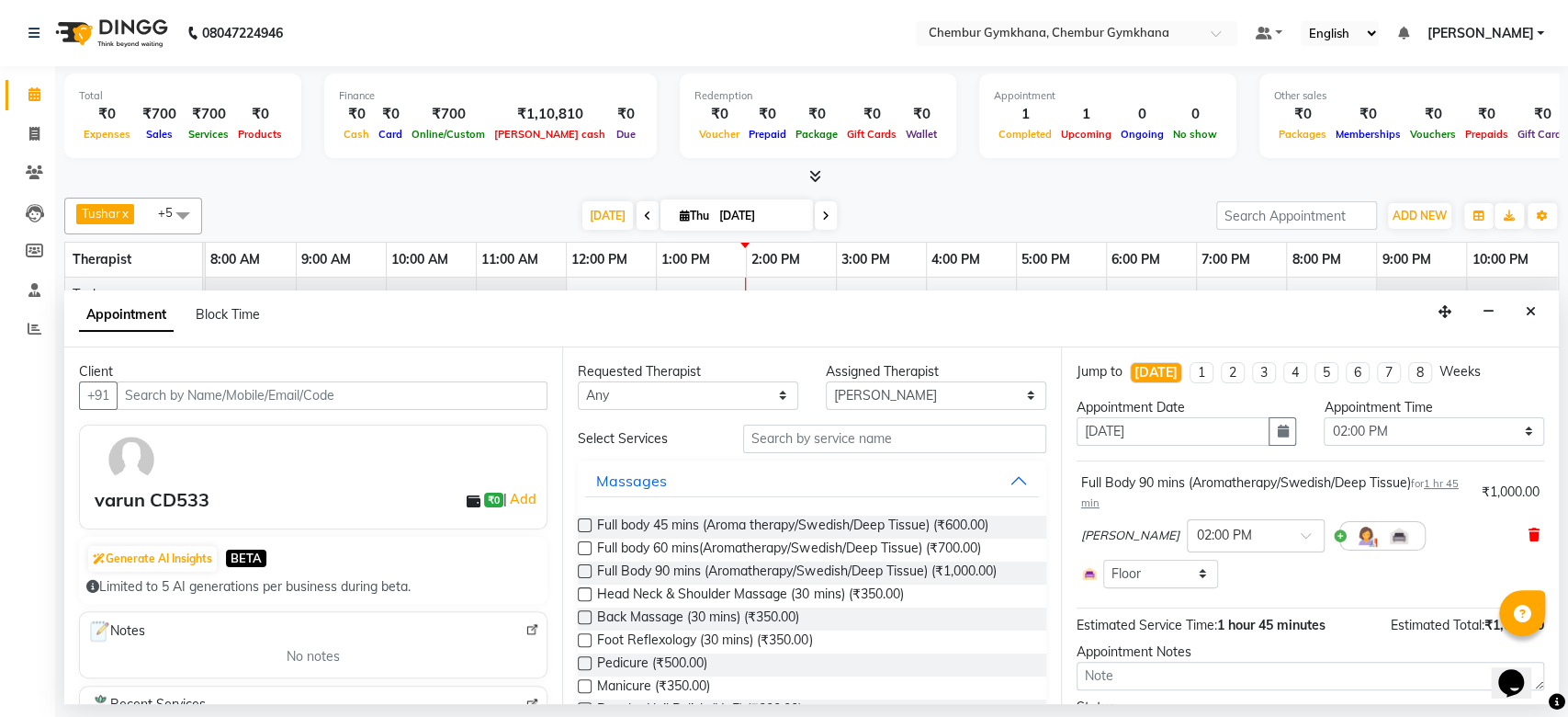
click at [1528, 533] on icon at bounding box center [1534, 535] width 11 height 13
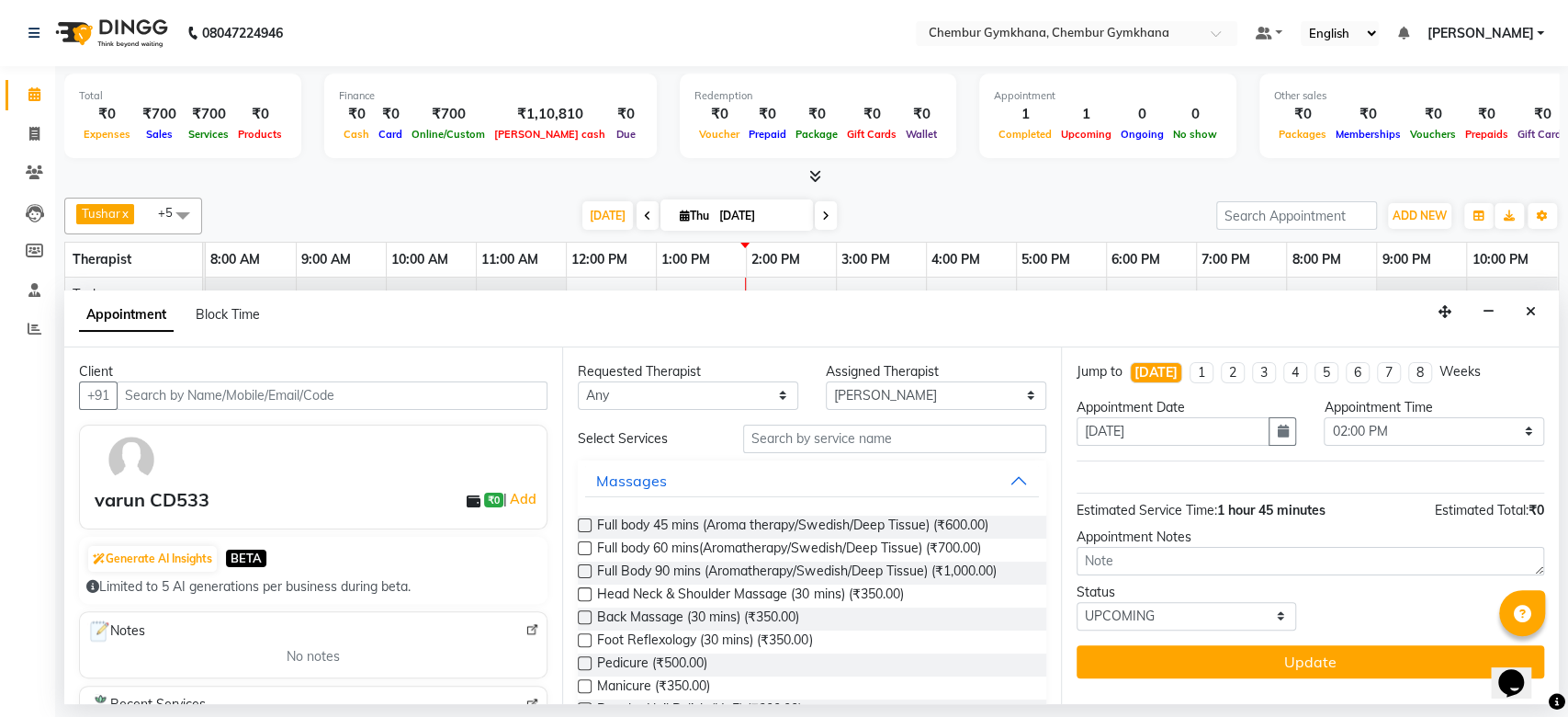
click at [590, 639] on label at bounding box center [584, 640] width 14 height 14
click at [590, 639] on input "checkbox" at bounding box center [583, 641] width 12 height 12
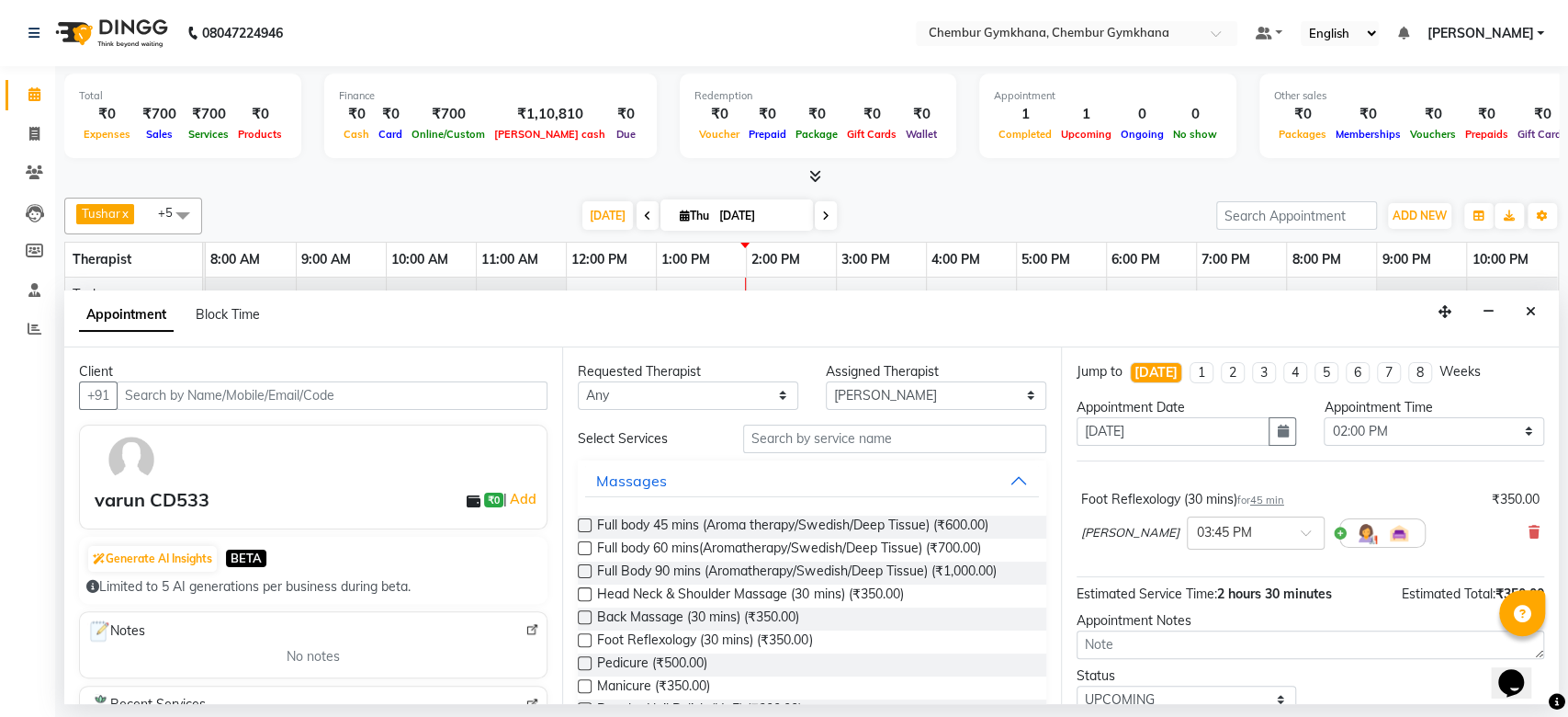
click at [590, 639] on label at bounding box center [584, 640] width 14 height 14
click at [590, 639] on input "checkbox" at bounding box center [583, 641] width 12 height 12
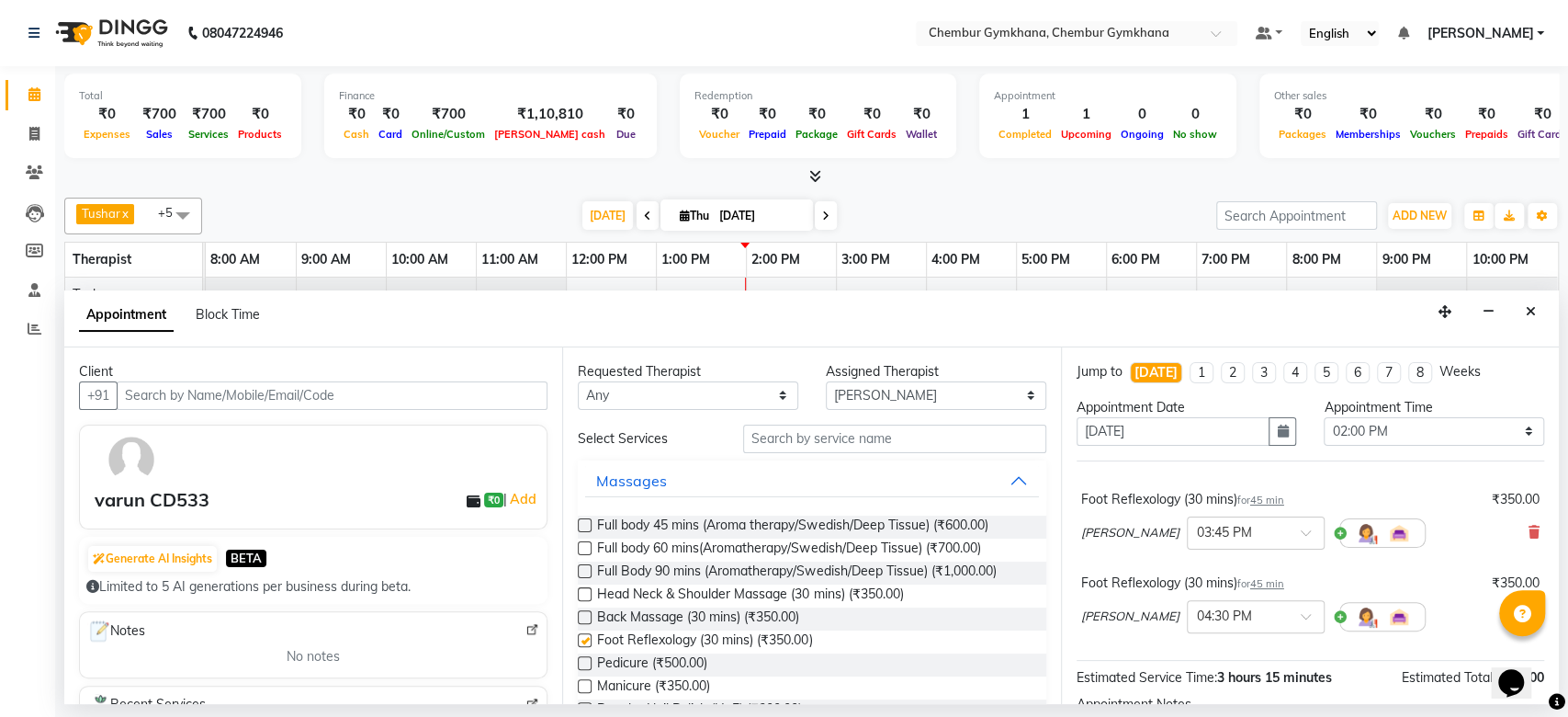
checkbox input "false"
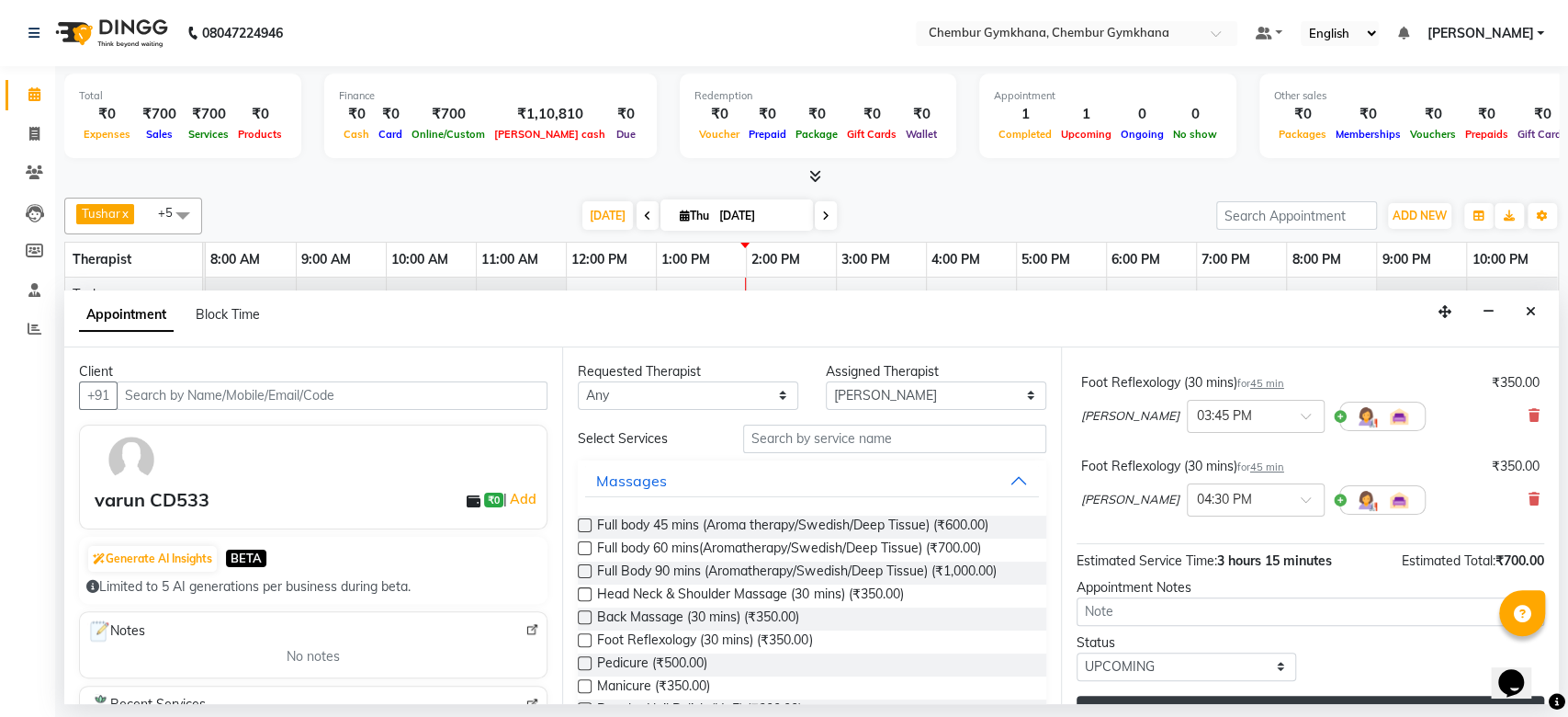
scroll to position [155, 0]
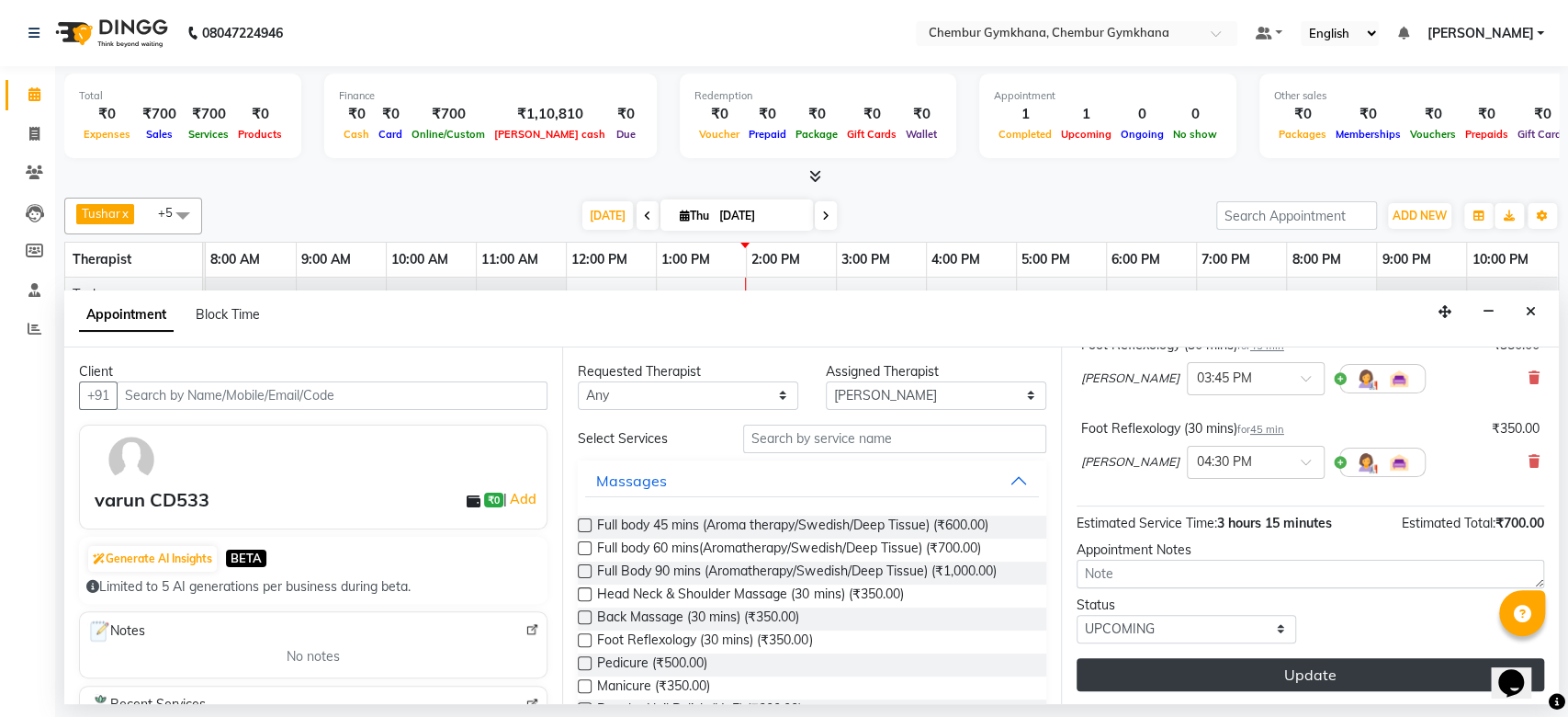
click at [1190, 665] on button "Update" at bounding box center [1311, 675] width 468 height 33
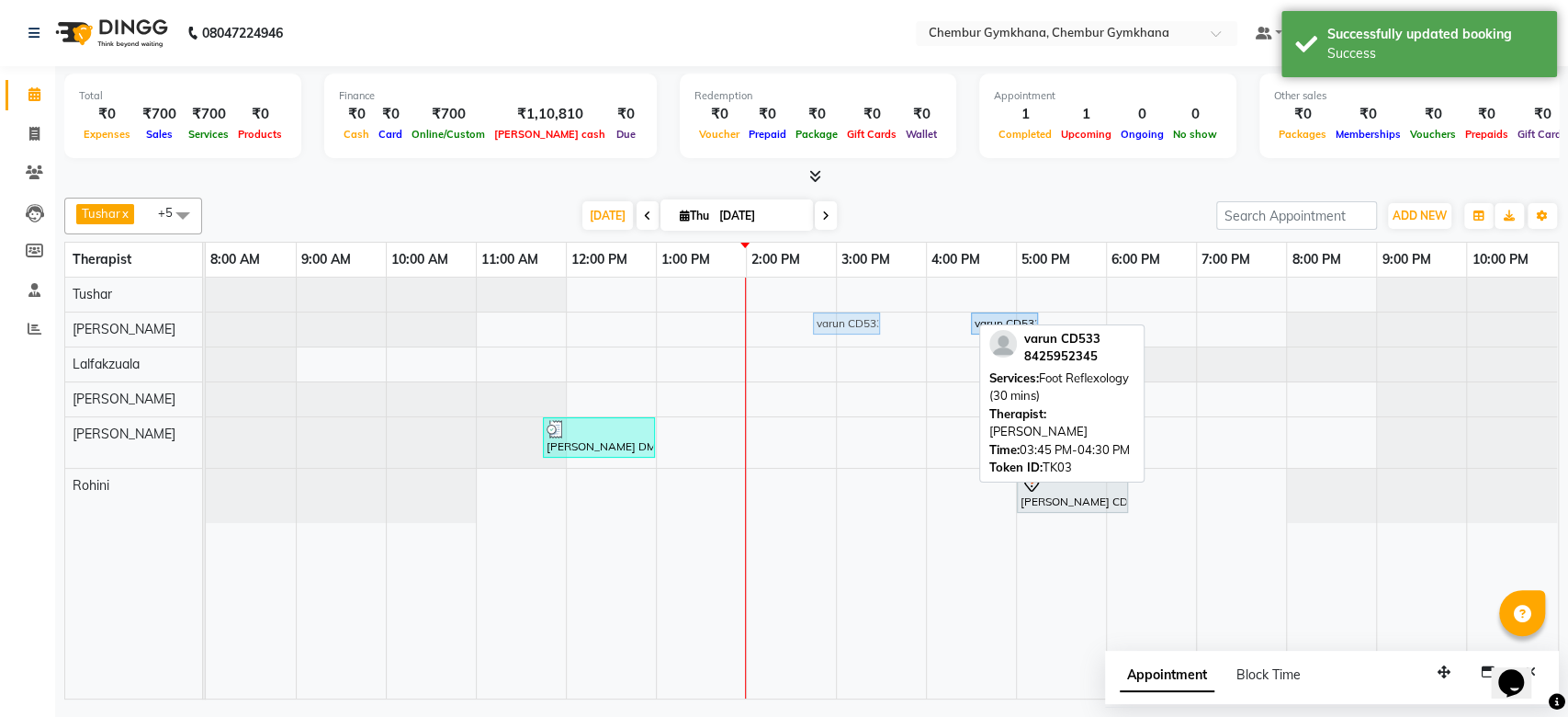
drag, startPoint x: 941, startPoint y: 322, endPoint x: 904, endPoint y: 320, distance: 37.1
click at [904, 320] on div "varun CD533, TK03, 03:45 PM-04:30 PM, Foot Reflexology (30 mins) varun CD533, T…" at bounding box center [882, 488] width 1352 height 421
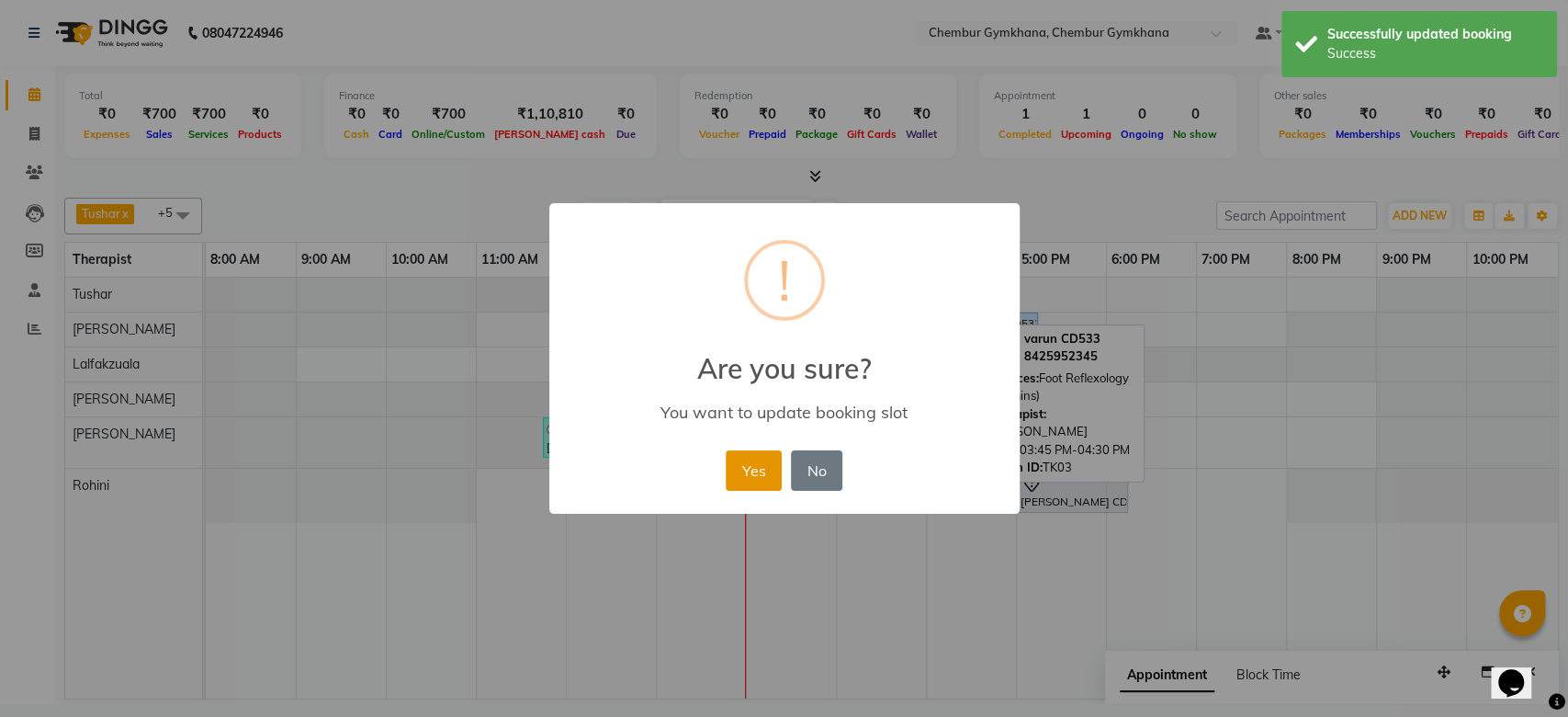
click at [766, 458] on button "Yes" at bounding box center [754, 471] width 56 height 41
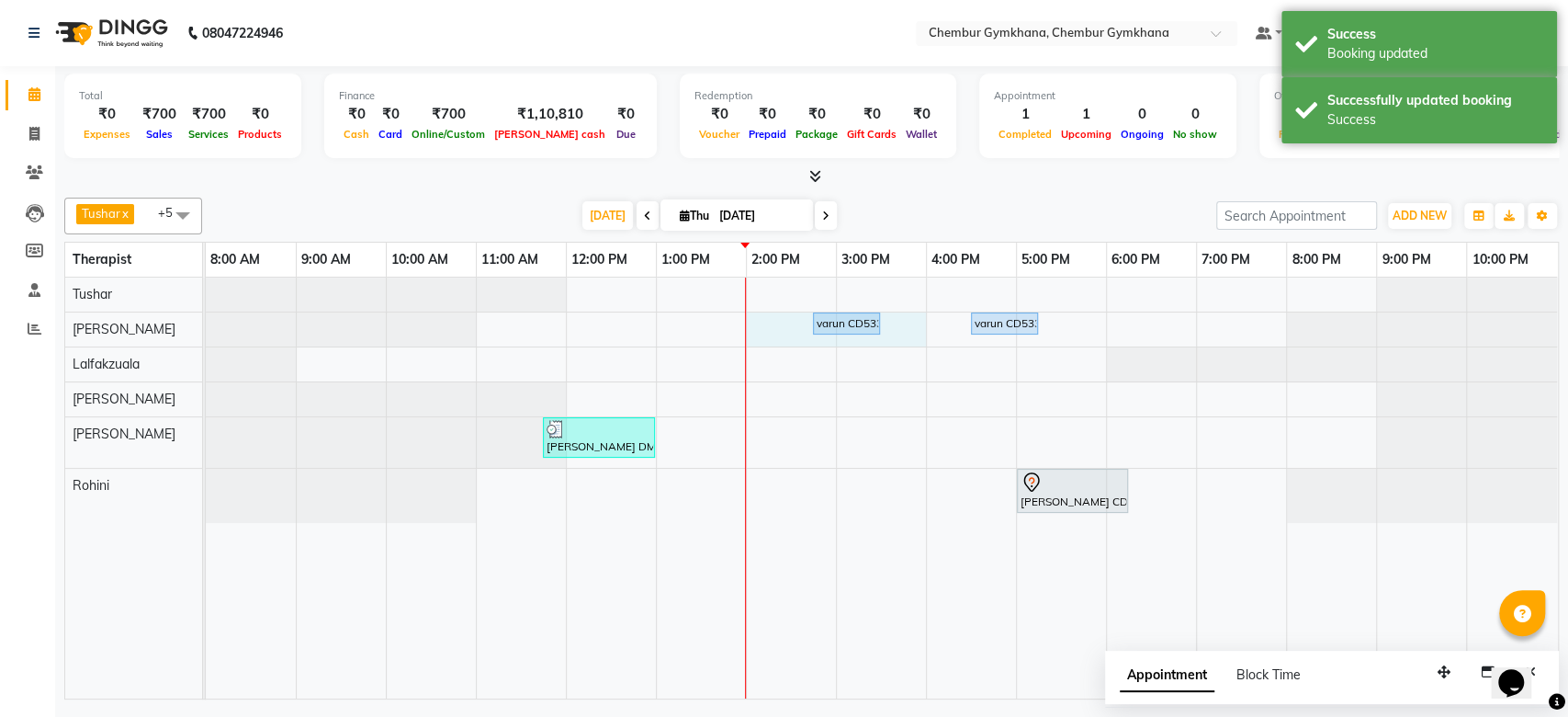
drag, startPoint x: 838, startPoint y: 334, endPoint x: 813, endPoint y: 331, distance: 25.2
click at [810, 330] on div "varun CD533, TK03, 02:45 PM-03:30 PM, Foot Reflexology (30 mins) varun CD533, T…" at bounding box center [881, 329] width 1352 height 34
select select "88853"
select select "840"
select select "tentative"
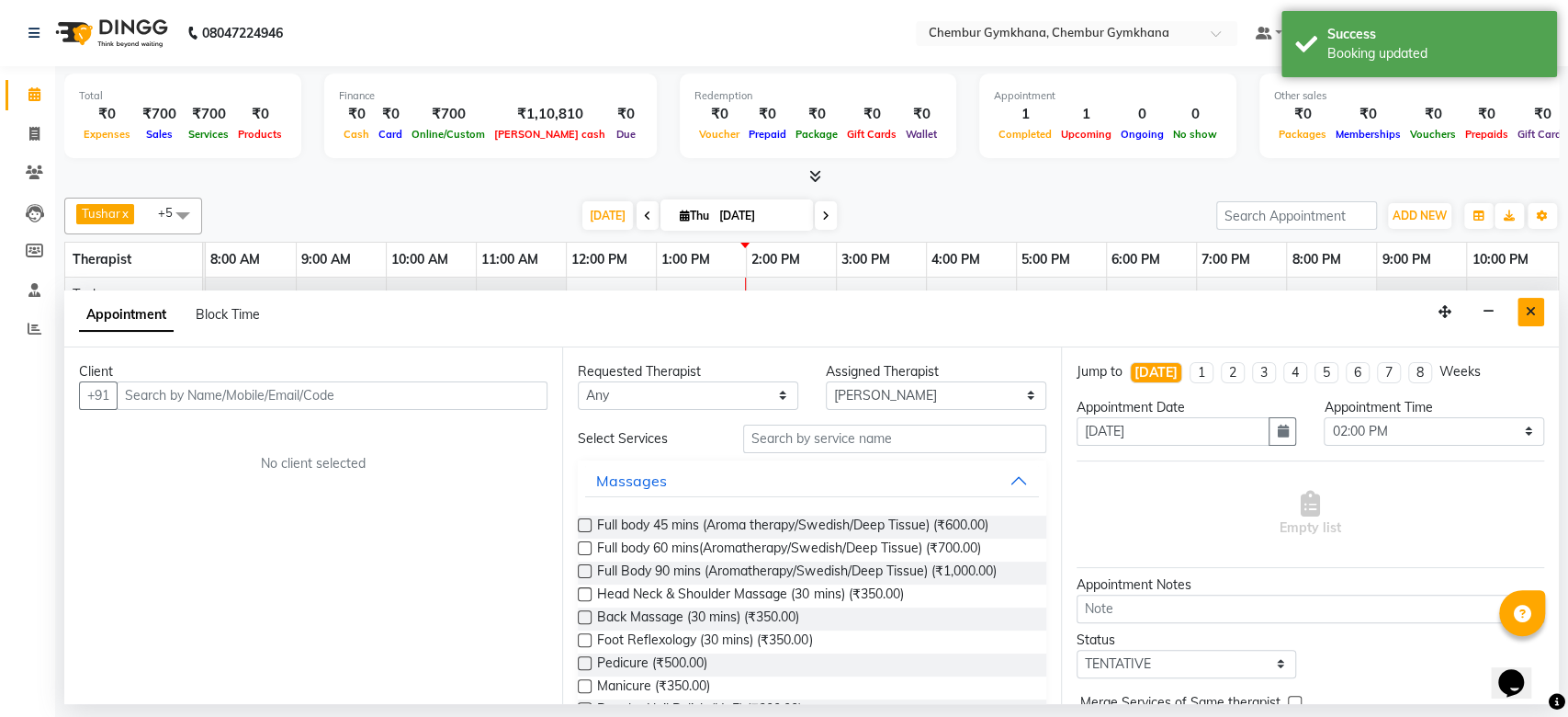
click at [1536, 311] on button "Close" at bounding box center [1531, 311] width 27 height 29
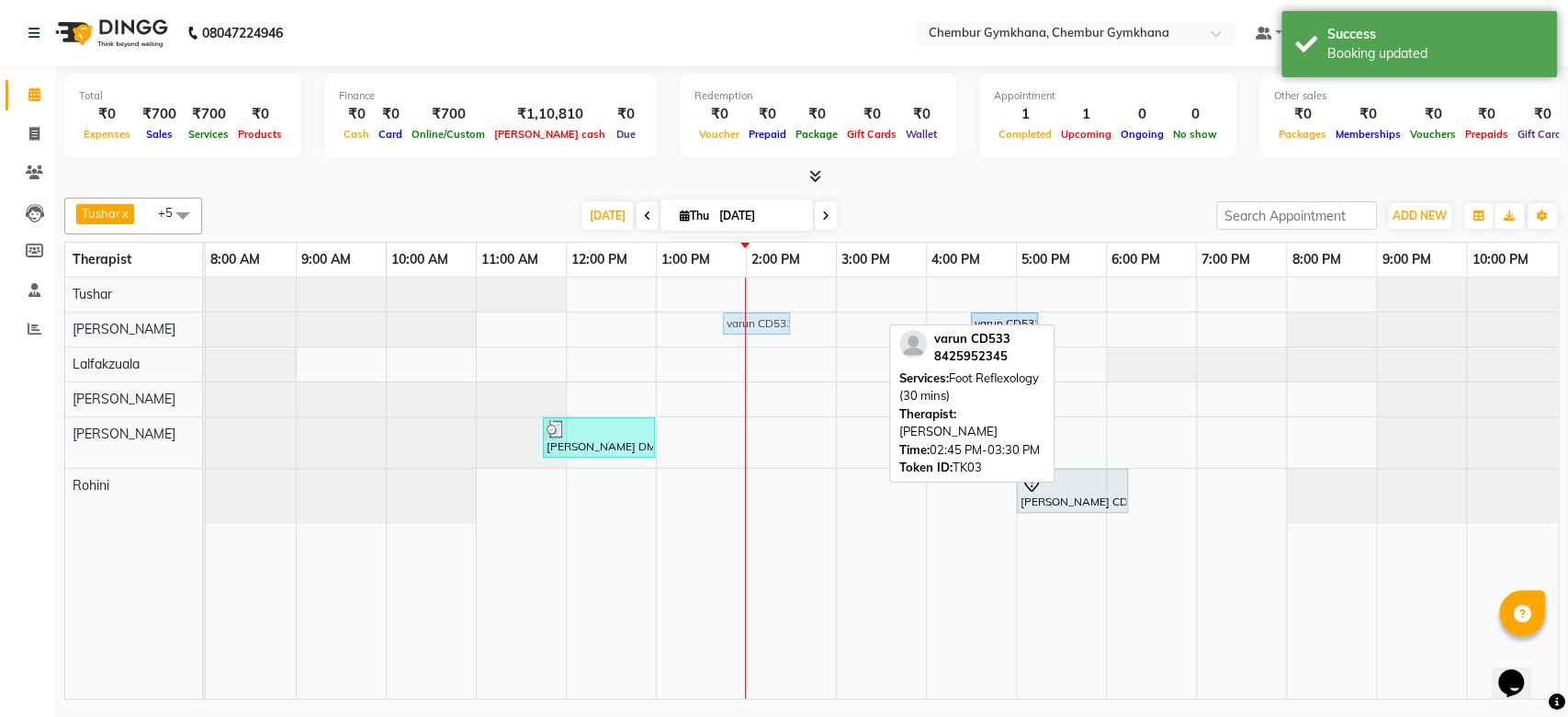
drag, startPoint x: 858, startPoint y: 320, endPoint x: 809, endPoint y: 312, distance: 49.6
click at [809, 312] on div "varun CD533, TK03, 02:45 PM-03:30 PM, Foot Reflexology (30 mins) varun CD533, T…" at bounding box center [882, 488] width 1352 height 421
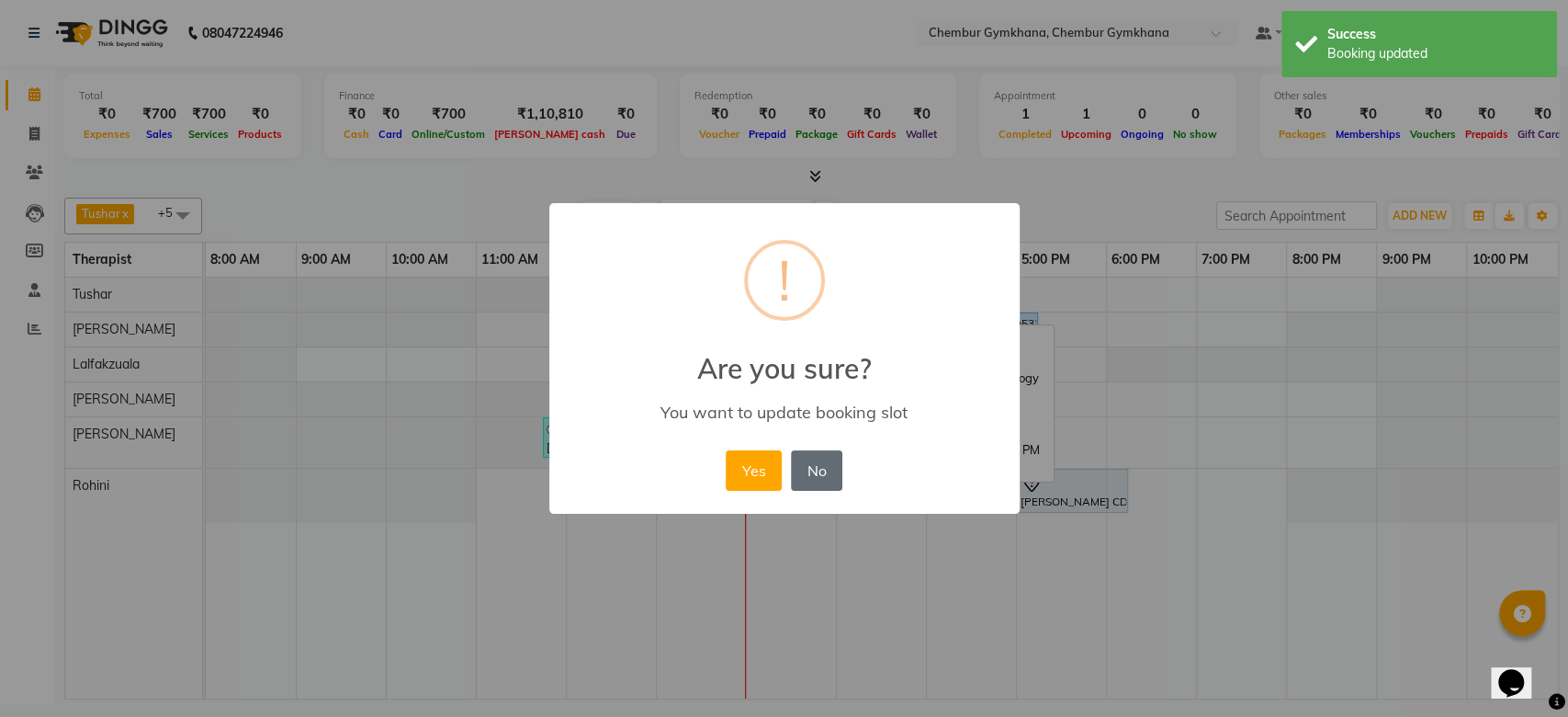
click at [825, 463] on button "No" at bounding box center [817, 471] width 52 height 41
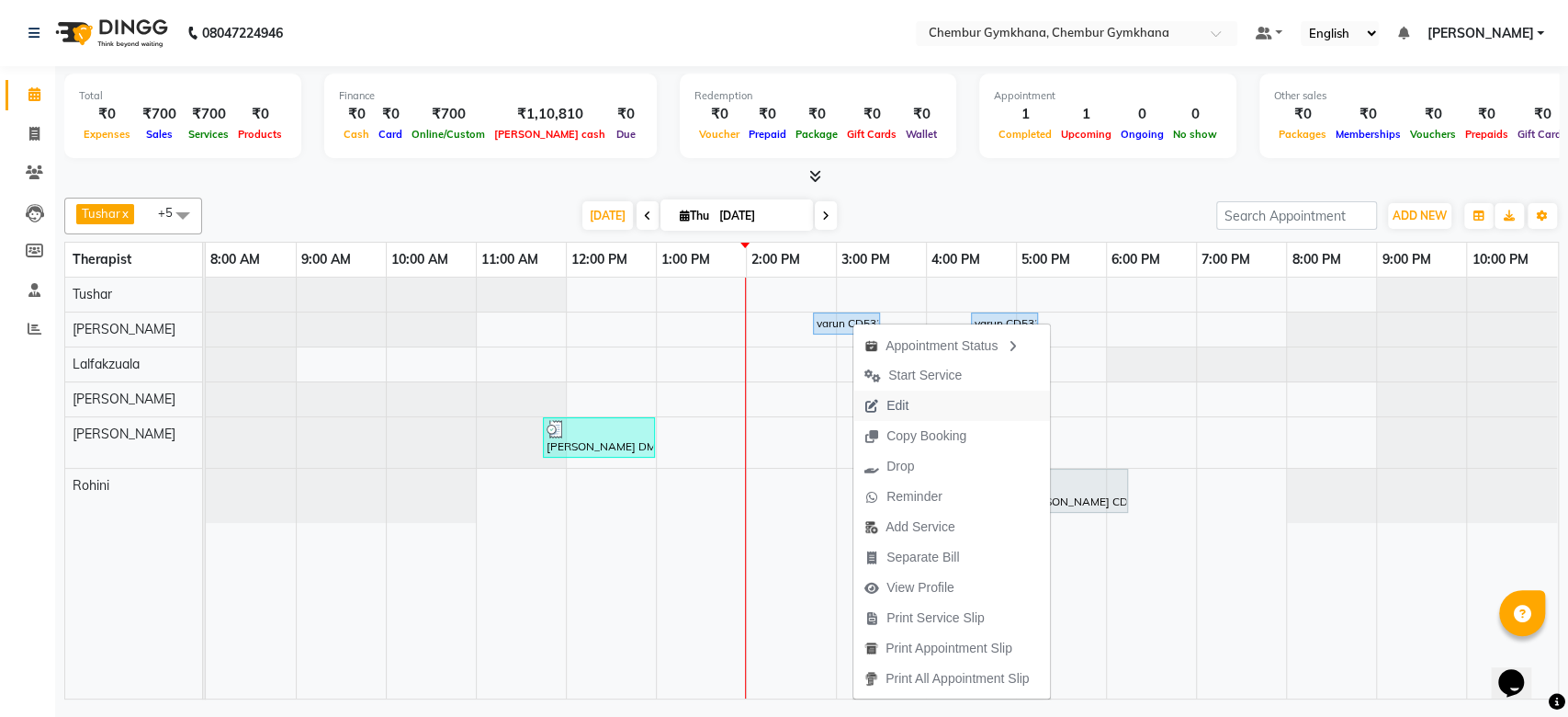
click at [904, 409] on span "Edit" at bounding box center [897, 406] width 22 height 19
select select "88853"
select select "885"
select select "upcoming"
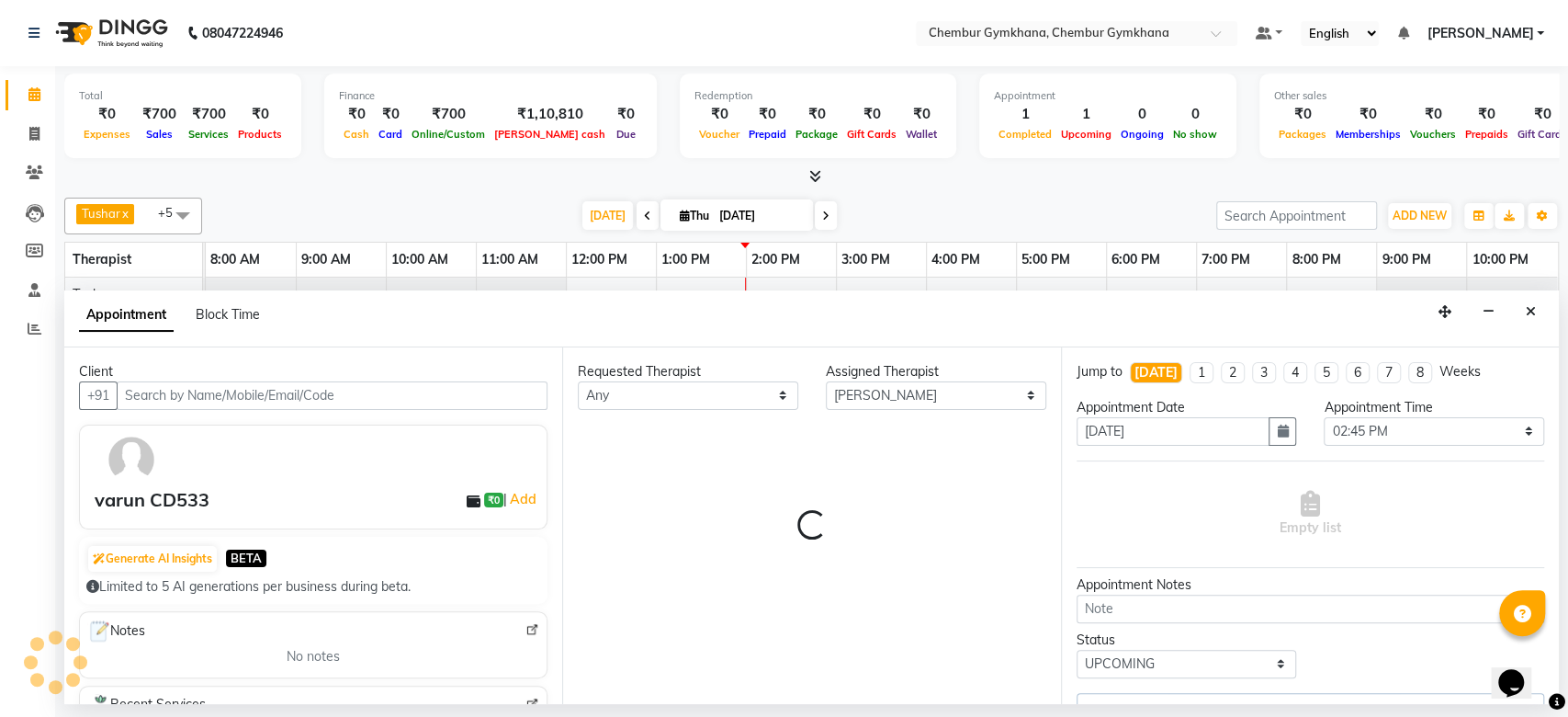
select select "4397"
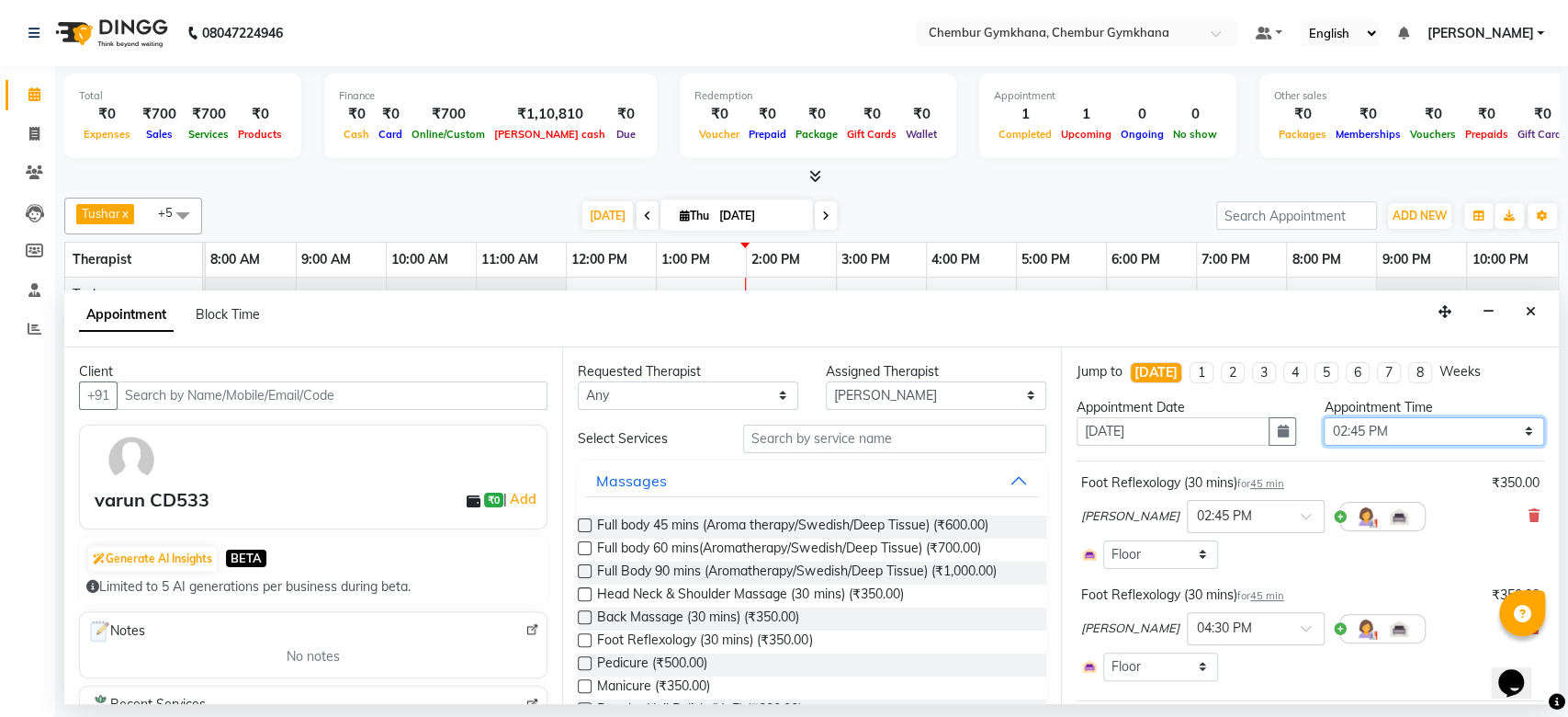
click at [1436, 435] on select "Select 09:00 AM 09:15 AM 09:30 AM 09:45 AM 10:00 AM 10:15 AM 10:30 AM 10:45 AM …" at bounding box center [1433, 431] width 220 height 29
select select "840"
click at [1324, 417] on select "Select 09:00 AM 09:15 AM 09:30 AM 09:45 AM 10:00 AM 10:15 AM 10:30 AM 10:45 AM …" at bounding box center [1433, 431] width 220 height 29
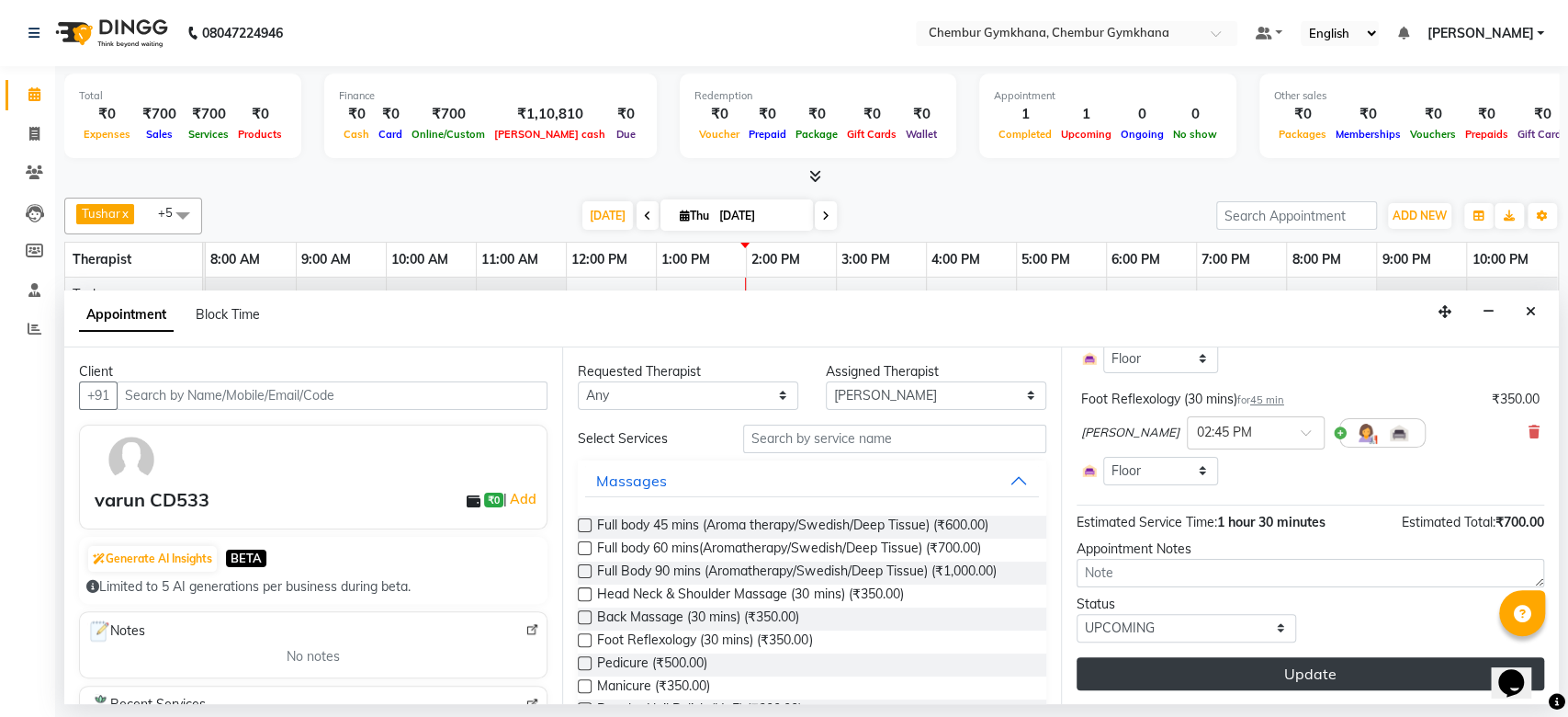
click at [1241, 673] on button "Update" at bounding box center [1311, 674] width 468 height 33
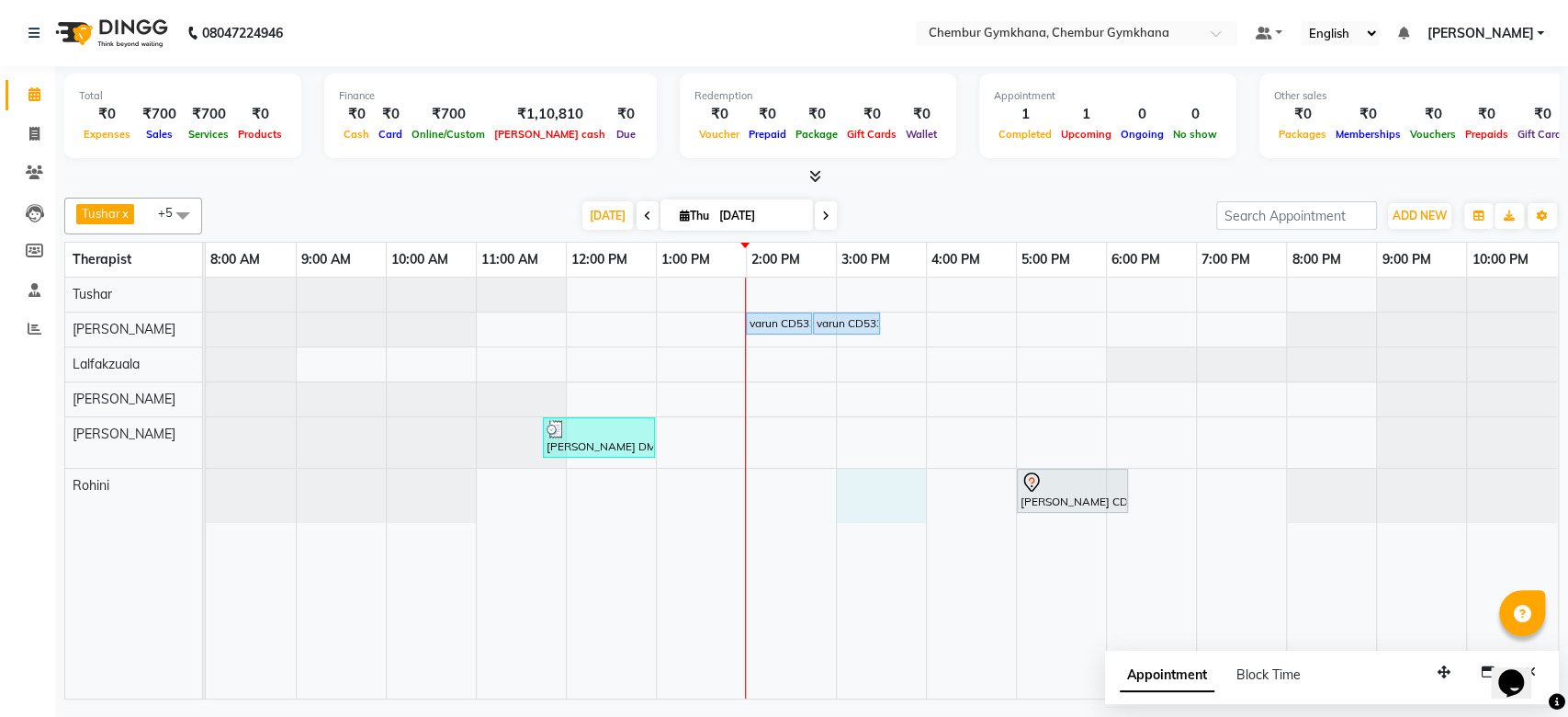
click at [893, 479] on div "varun CD533, TK03, 02:00 PM-02:45 PM, Foot Reflexology (30 mins) varun CD533, T…" at bounding box center [882, 488] width 1352 height 421
select select "88850"
select select "900"
select select "tentative"
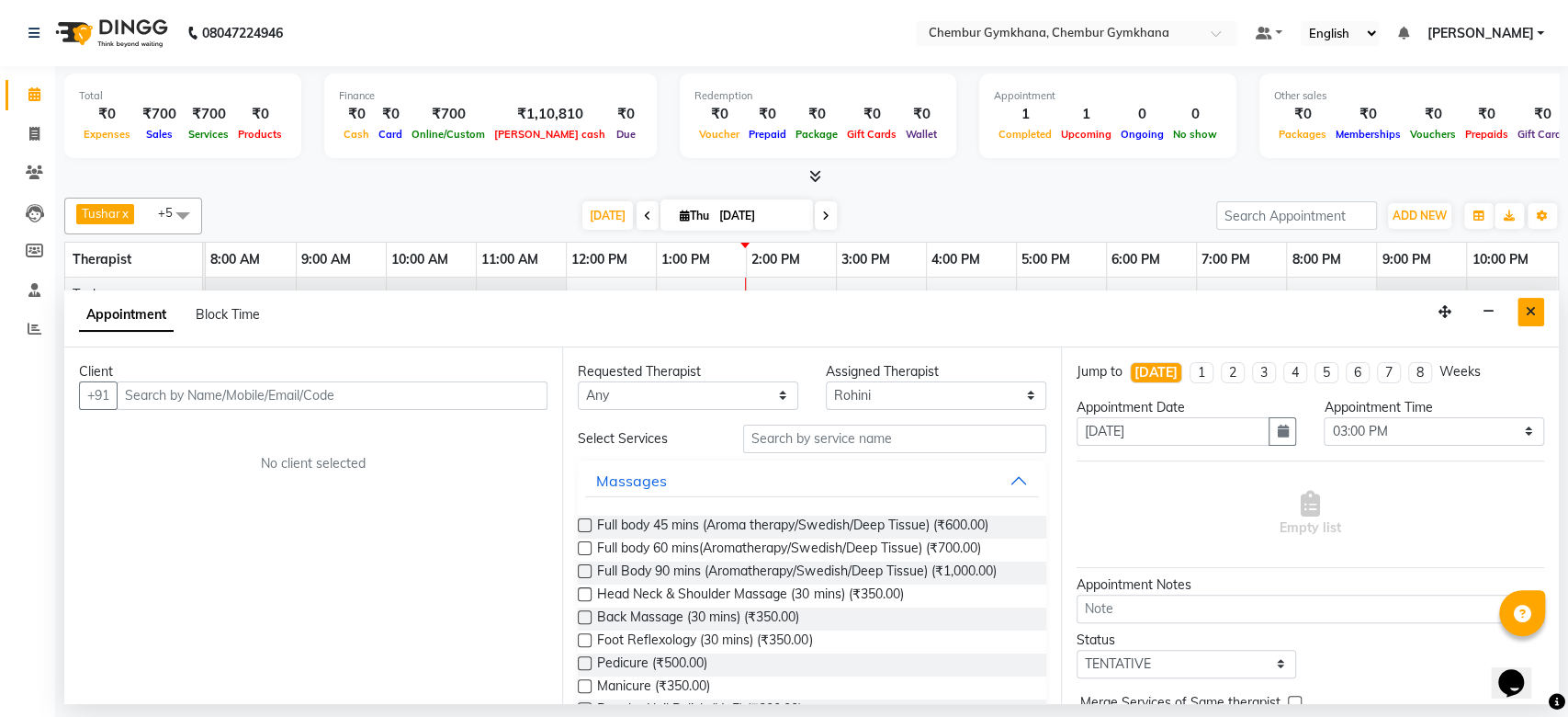
click at [1521, 302] on button "Close" at bounding box center [1531, 311] width 27 height 29
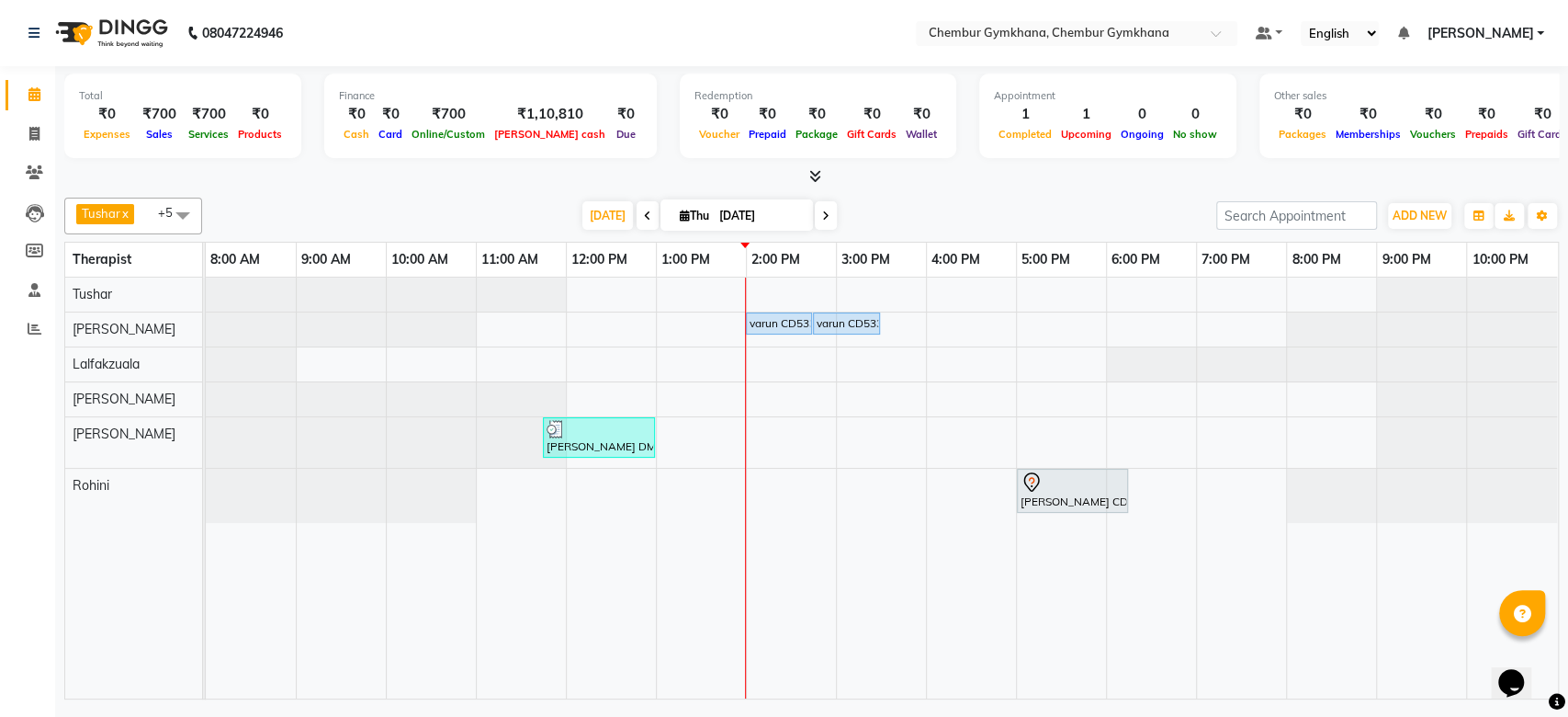
click at [887, 207] on div "Today Thu 04-09-2025" at bounding box center [708, 216] width 996 height 28
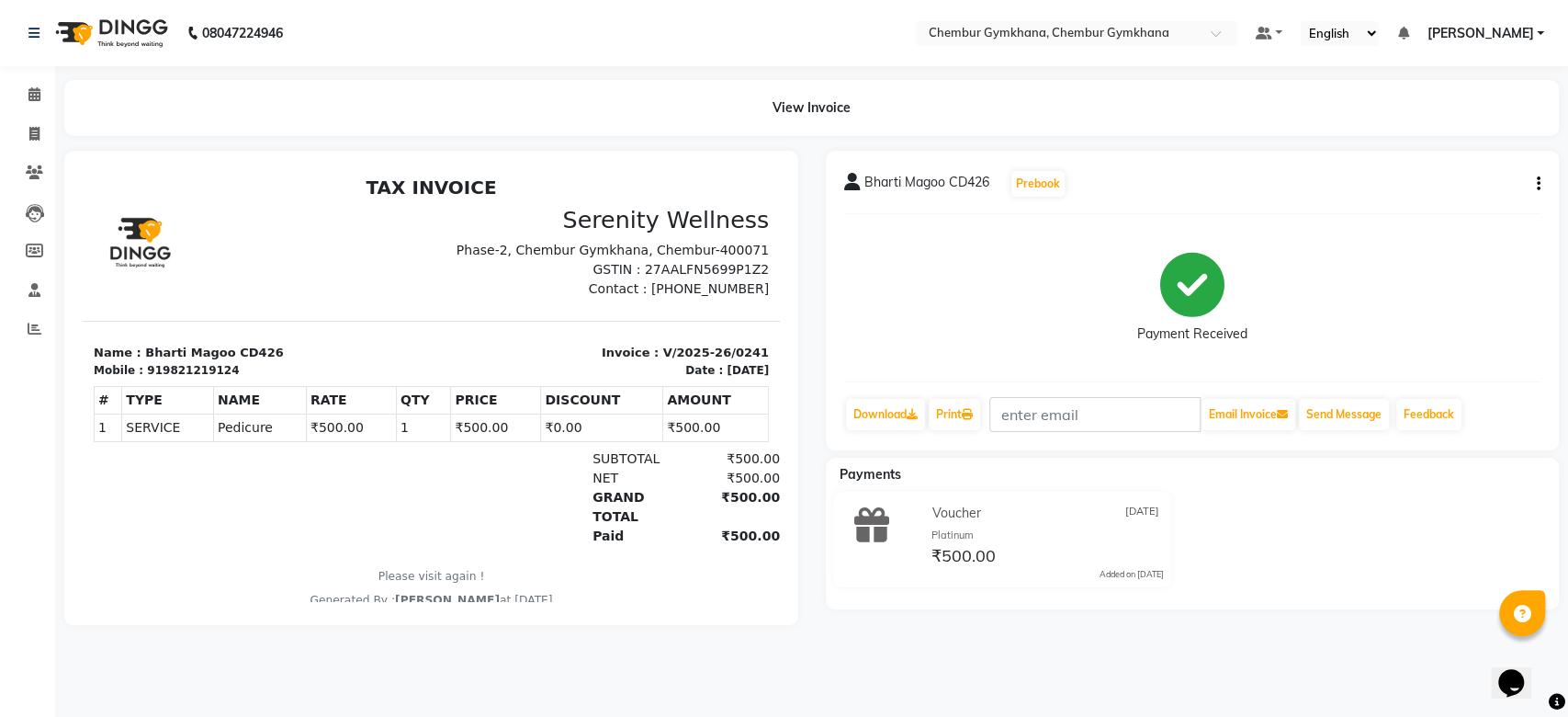
click at [1539, 180] on button "button" at bounding box center [1535, 183] width 11 height 19
click at [1496, 181] on div "Edit Item Staff" at bounding box center [1465, 183] width 92 height 23
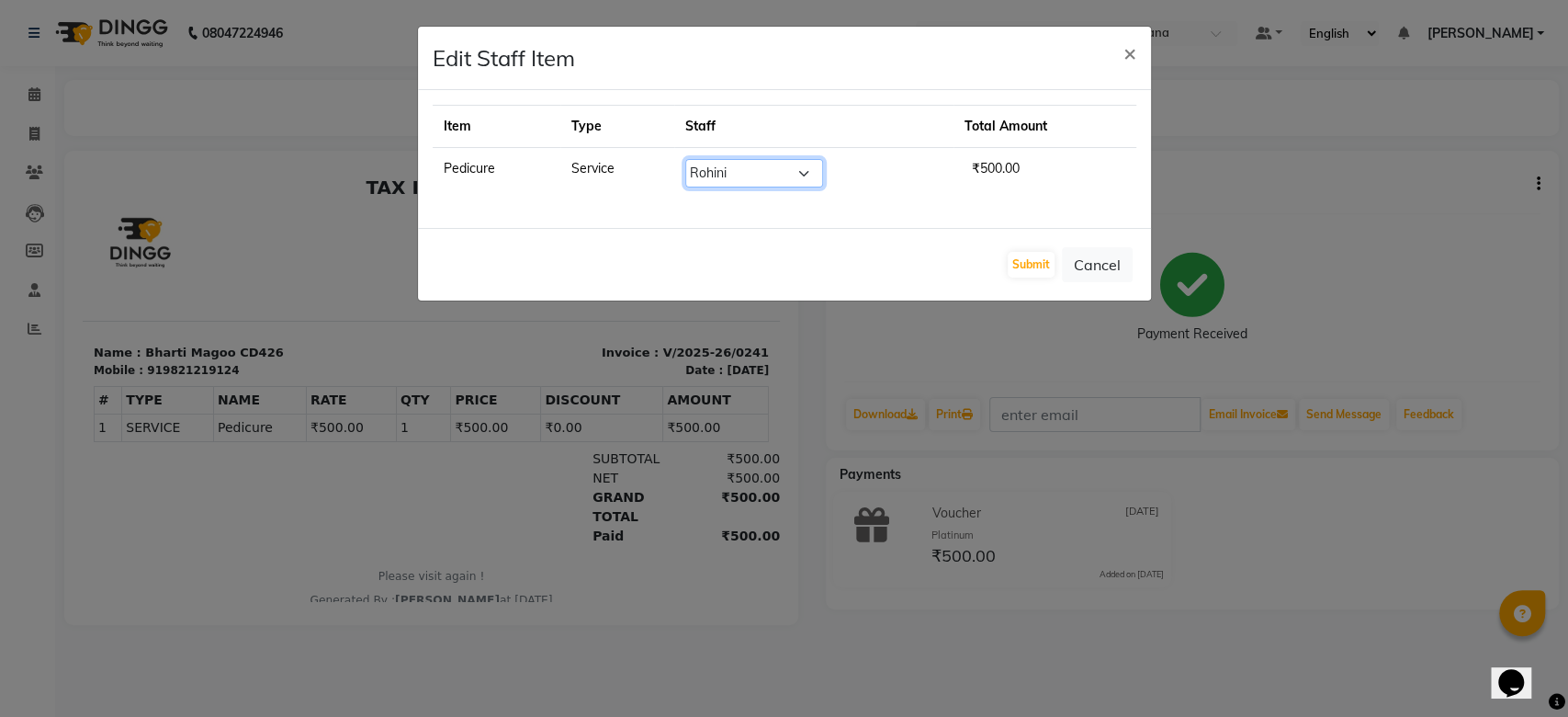
click at [771, 170] on select "Select Ishrat Jenny Lalfakzuala Laltlanchhuaha Moy Moy Pappu Rahila Khan Rathna…" at bounding box center [755, 173] width 138 height 29
select select "89740"
click at [685, 159] on select "Select Ishrat Jenny Lalfakzuala Laltlanchhuaha Moy Moy Pappu Rahila Khan Rathna…" at bounding box center [755, 173] width 138 height 29
click at [1025, 271] on button "Submit" at bounding box center [1031, 264] width 47 height 26
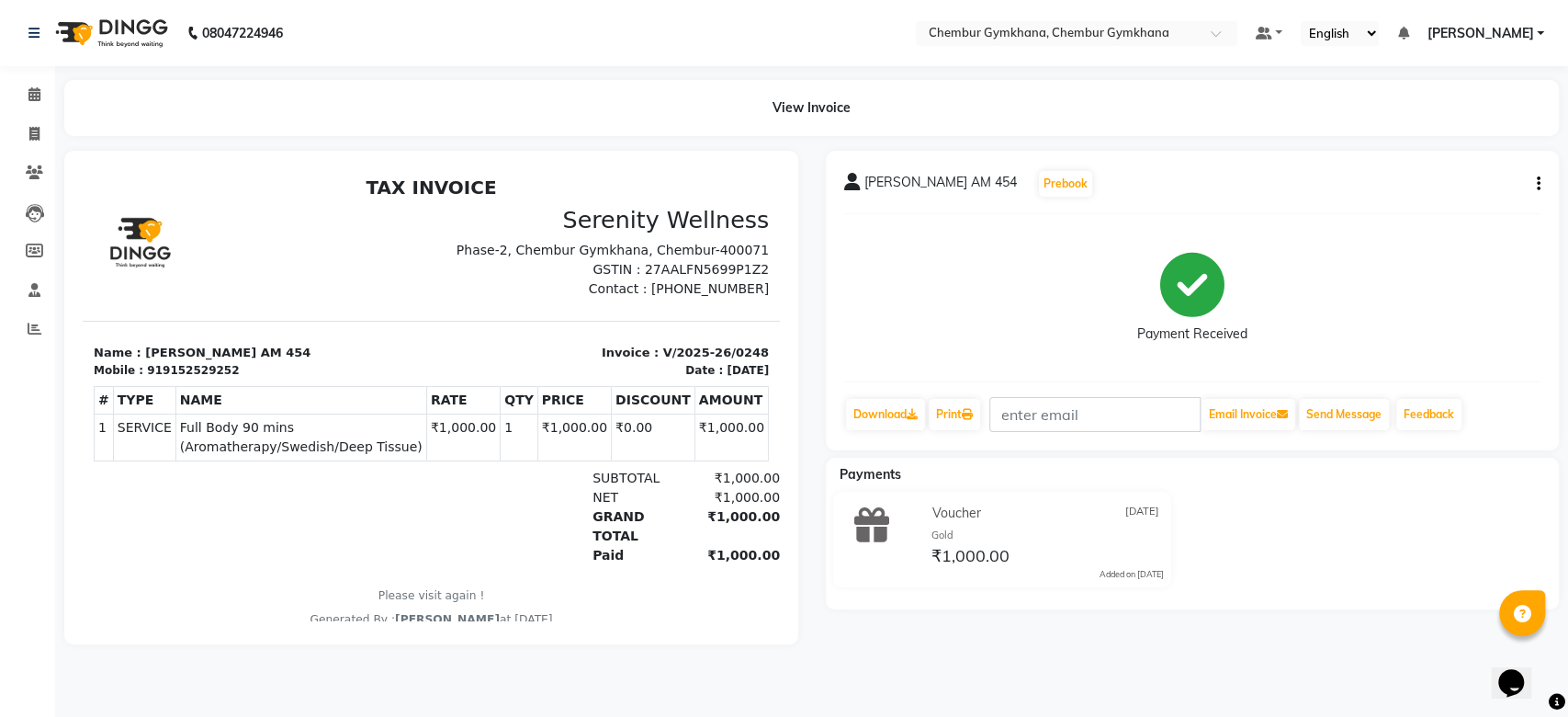
click at [1539, 178] on button "button" at bounding box center [1535, 183] width 11 height 19
click at [1447, 193] on div "Edit Item Staff" at bounding box center [1465, 183] width 92 height 23
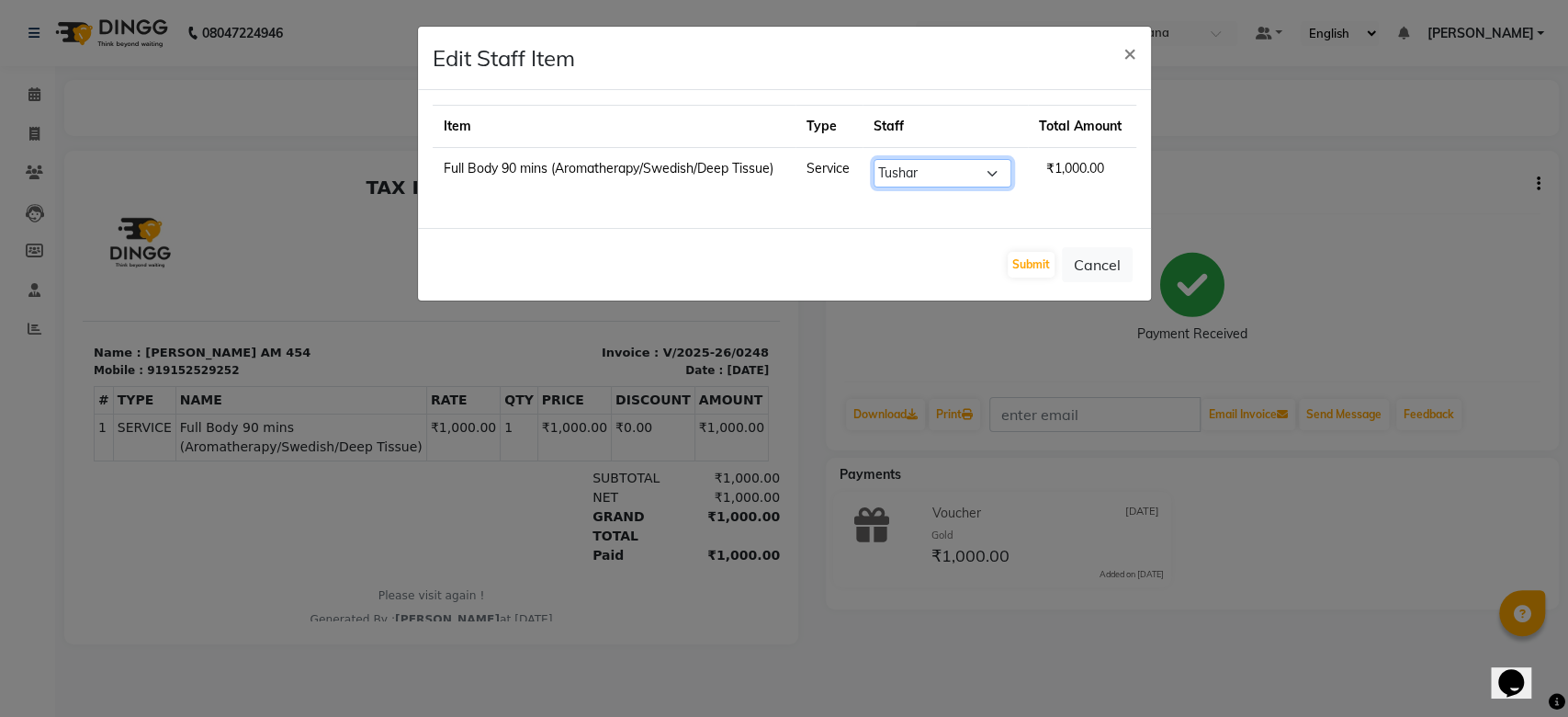
click at [995, 171] on select "Select Ishrat Jenny Lalfakzuala Laltlanchhuaha Moy Moy Pappu Rahila Khan Rathna…" at bounding box center [942, 173] width 138 height 29
select select "89740"
click at [874, 159] on select "Select Ishrat Jenny Lalfakzuala Laltlanchhuaha Moy Moy Pappu Rahila Khan Rathna…" at bounding box center [942, 173] width 138 height 29
click at [1022, 254] on button "Submit" at bounding box center [1031, 264] width 47 height 26
